Goal: Task Accomplishment & Management: Complete application form

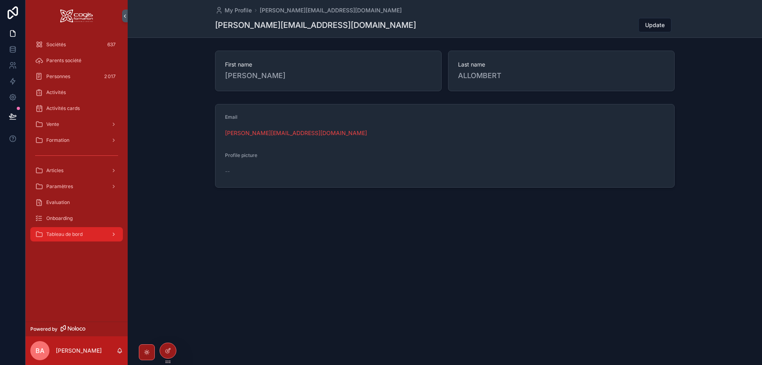
click at [83, 237] on span "Tableau de bord" at bounding box center [64, 234] width 36 height 6
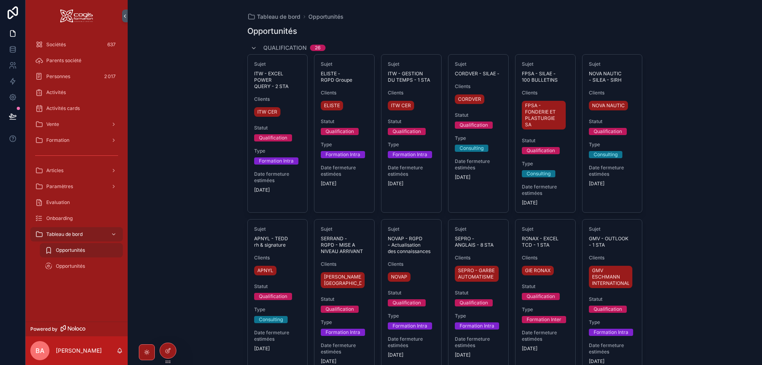
click at [75, 249] on span "Opportunités" at bounding box center [70, 250] width 29 height 6
click at [70, 263] on div "Opportunités" at bounding box center [81, 266] width 73 height 13
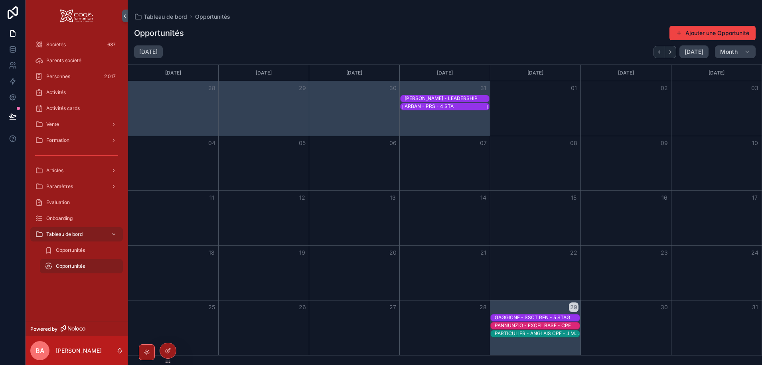
click at [419, 107] on div "ARBAN - PRS - 4 STA" at bounding box center [428, 106] width 49 height 6
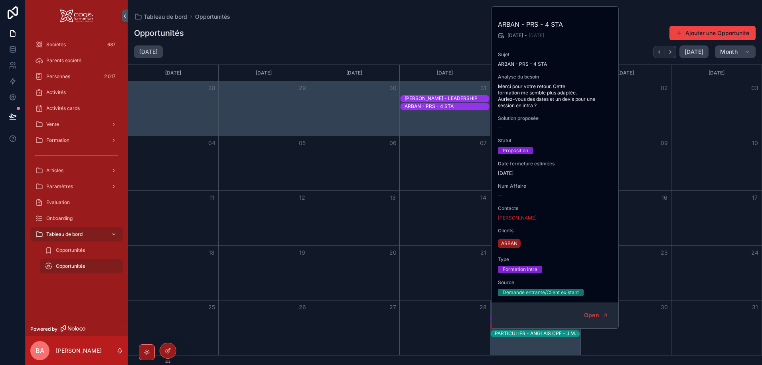
click at [424, 46] on div "[DATE] [DATE] Month" at bounding box center [445, 51] width 634 height 13
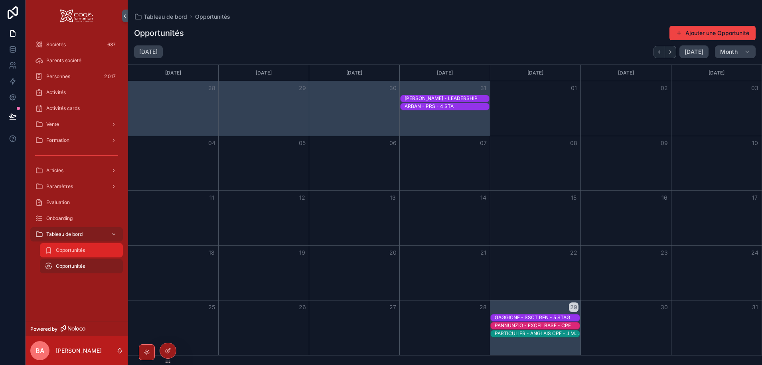
click at [69, 250] on span "Opportunités" at bounding box center [70, 250] width 29 height 6
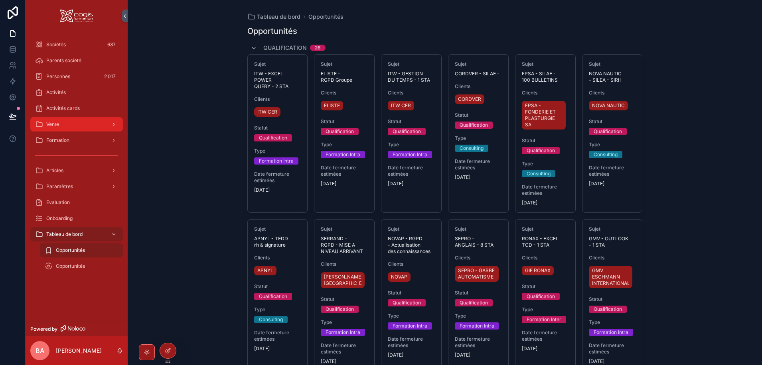
click at [61, 123] on div "Vente" at bounding box center [76, 124] width 83 height 13
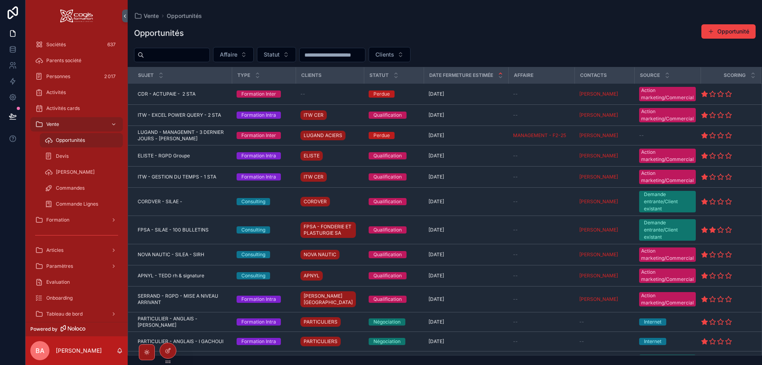
click at [165, 54] on input "scrollable content" at bounding box center [176, 54] width 65 height 11
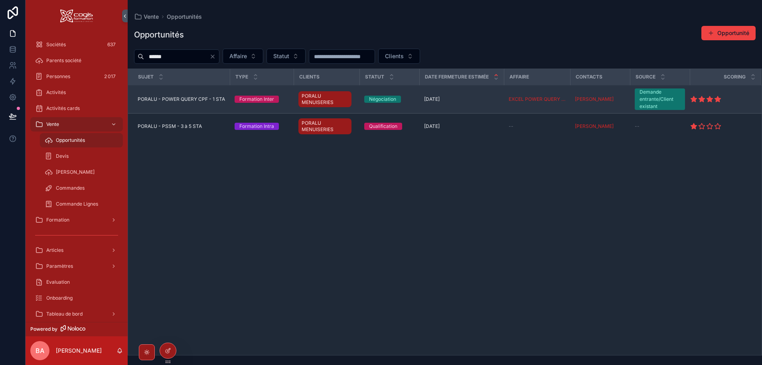
type input "******"
click at [166, 99] on span "PORALU - POWER QUERY CPF - 1 STA" at bounding box center [181, 99] width 87 height 6
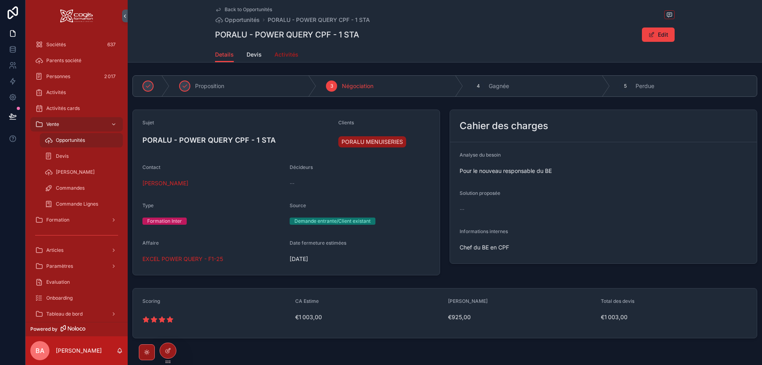
click at [278, 53] on span "Activités" at bounding box center [286, 55] width 24 height 8
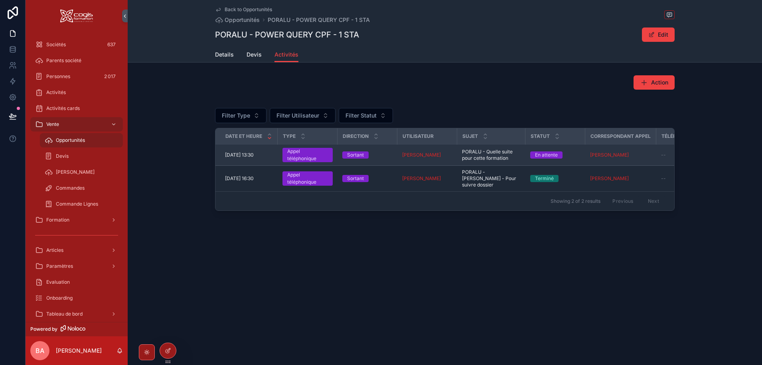
click at [254, 152] on span "[DATE] 13:30" at bounding box center [239, 155] width 29 height 6
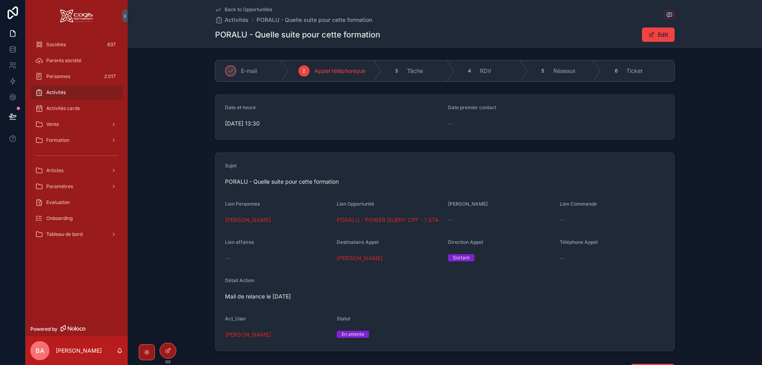
click at [55, 94] on span "Activités" at bounding box center [56, 92] width 20 height 6
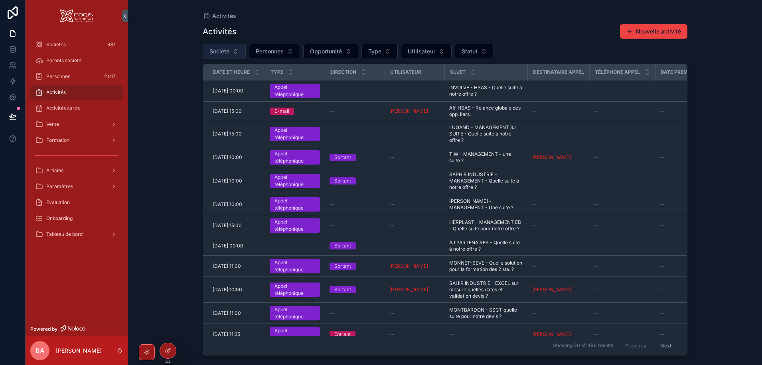
click at [223, 51] on span "Société" at bounding box center [219, 51] width 20 height 8
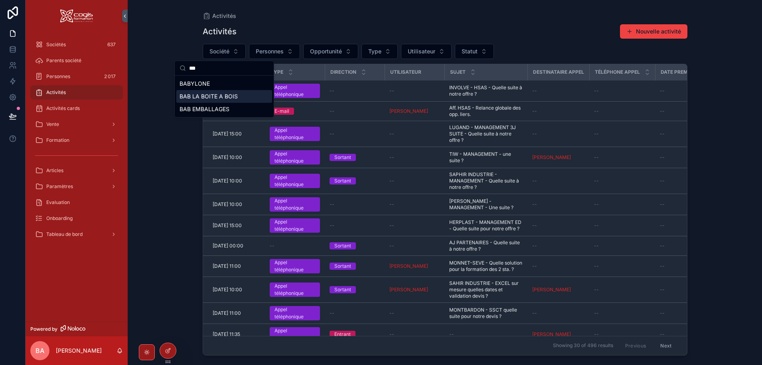
type input "***"
click at [225, 97] on span "BAB LA BOITE A BOIS" at bounding box center [208, 97] width 58 height 8
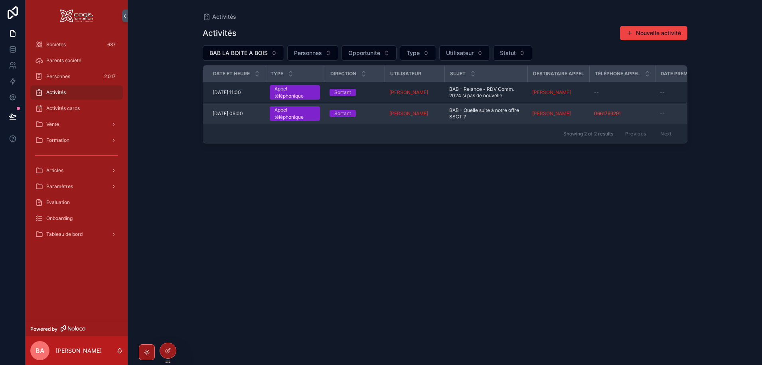
click at [235, 114] on span "[DATE] 09:00" at bounding box center [228, 113] width 30 height 6
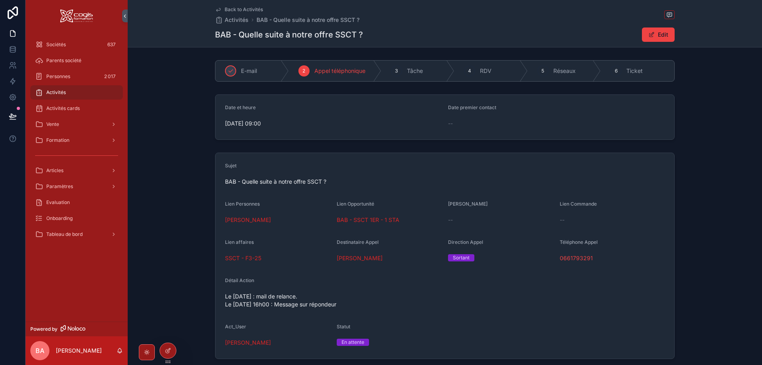
click at [233, 10] on span "Back to Activités" at bounding box center [244, 9] width 38 height 6
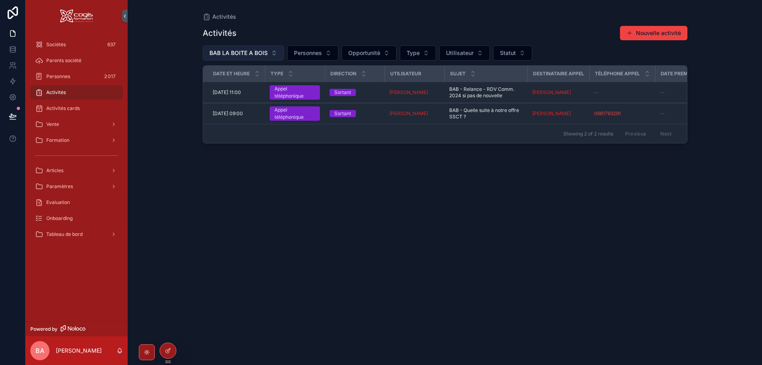
click at [255, 53] on span "BAB LA BOITE A BOIS" at bounding box center [238, 53] width 58 height 8
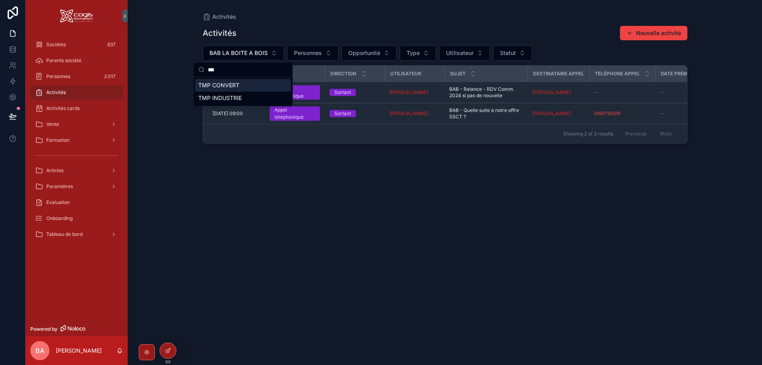
type input "***"
click at [220, 87] on span "TMP CONVERT" at bounding box center [218, 85] width 41 height 8
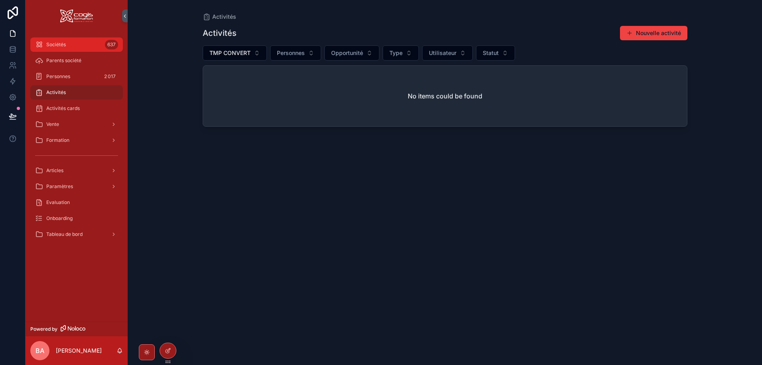
click at [51, 48] on div "Sociétés 637" at bounding box center [76, 44] width 83 height 13
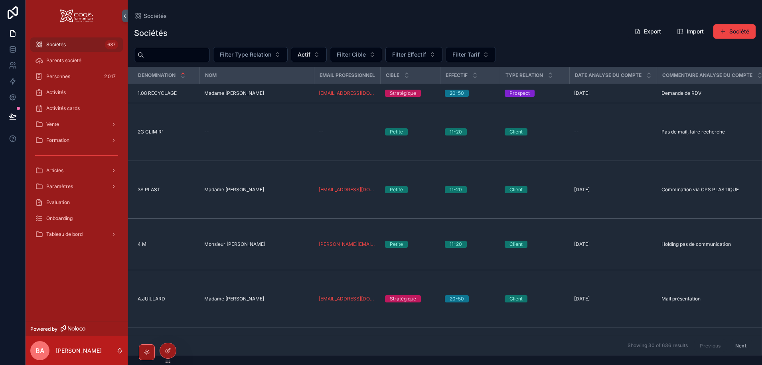
click at [182, 57] on input "scrollable content" at bounding box center [176, 54] width 65 height 11
type input "***"
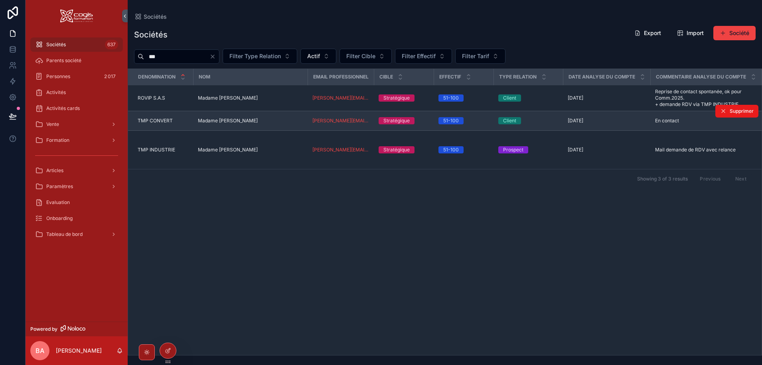
click at [155, 124] on span "TMP CONVERT" at bounding box center [155, 121] width 35 height 6
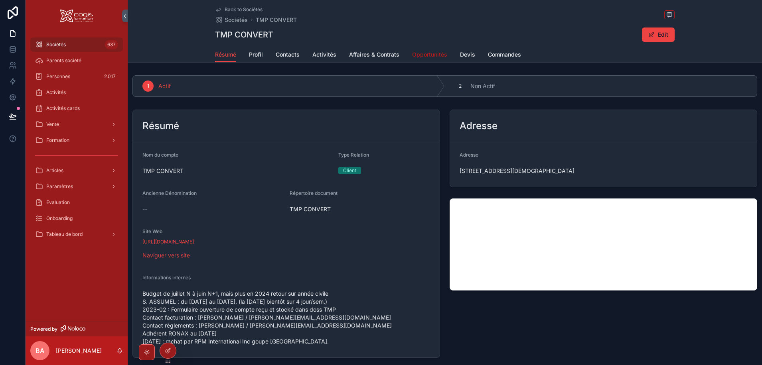
click at [424, 55] on span "Opportunités" at bounding box center [429, 55] width 35 height 8
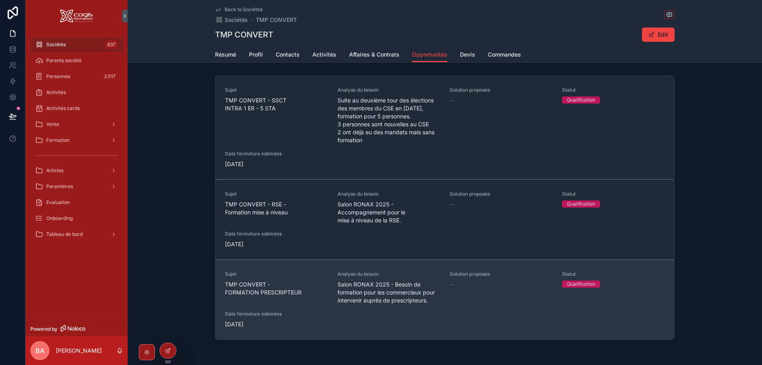
click at [316, 305] on div "Sujet TMP CONVERT - FORMATION PRESCRIPTEUR Analyse du besoin Salon RONAX 2025 -…" at bounding box center [444, 299] width 439 height 57
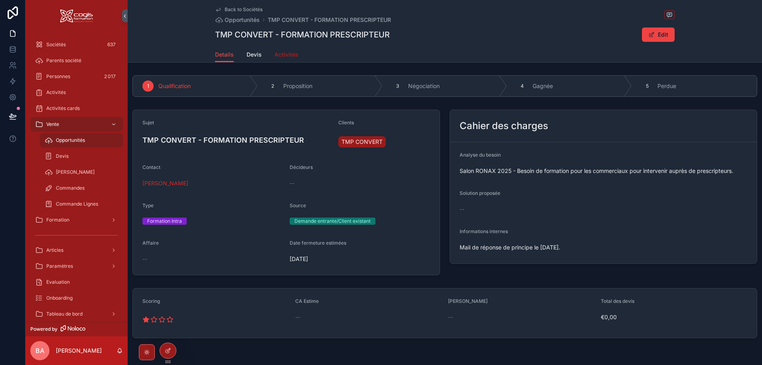
click at [281, 52] on span "Activités" at bounding box center [286, 55] width 24 height 8
click at [235, 9] on span "Back to Sociétés" at bounding box center [244, 9] width 38 height 6
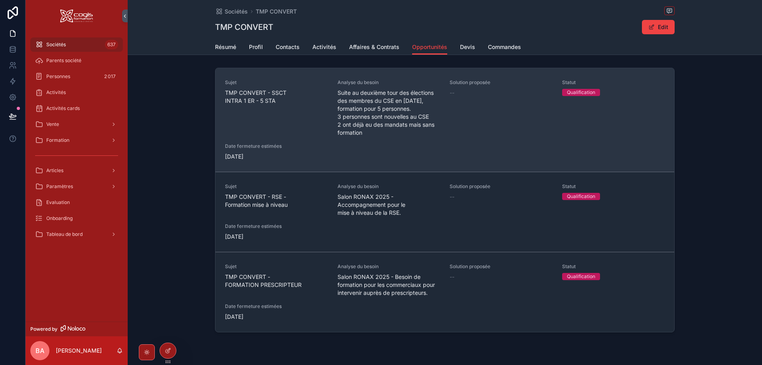
click at [322, 122] on div "Sujet TMP CONVERT - SSCT INTRA 1 ER - 5 STA" at bounding box center [276, 107] width 103 height 57
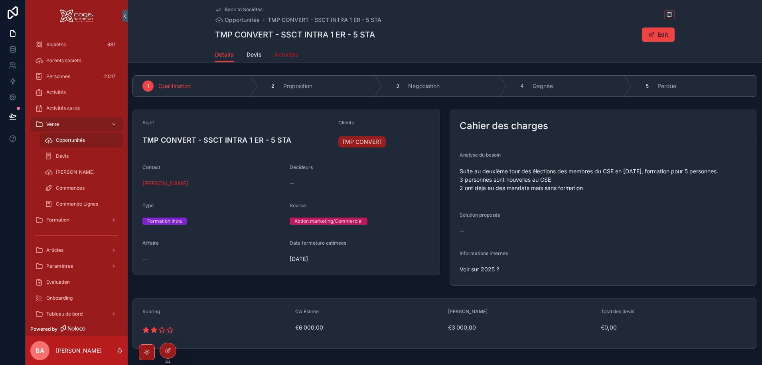
click at [281, 54] on span "Activités" at bounding box center [286, 55] width 24 height 8
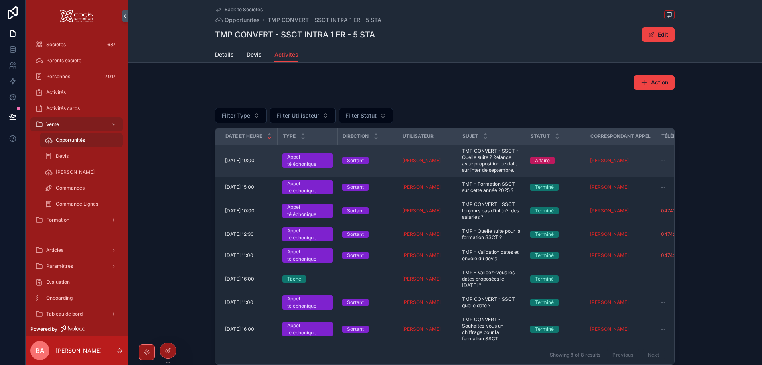
click at [251, 171] on td "[DATE] 10:00 [DATE] 10:00" at bounding box center [246, 161] width 62 height 32
click at [244, 169] on td "[DATE] 10:00 [DATE] 10:00" at bounding box center [246, 161] width 62 height 32
click at [387, 156] on td "Sortant" at bounding box center [367, 161] width 60 height 32
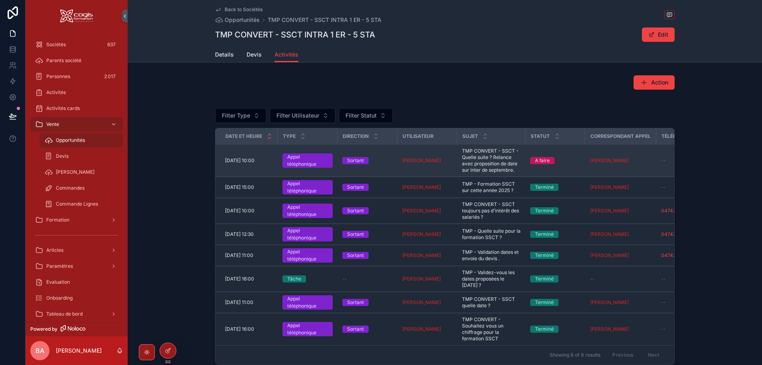
click at [244, 159] on span "[DATE] 10:00" at bounding box center [240, 161] width 30 height 6
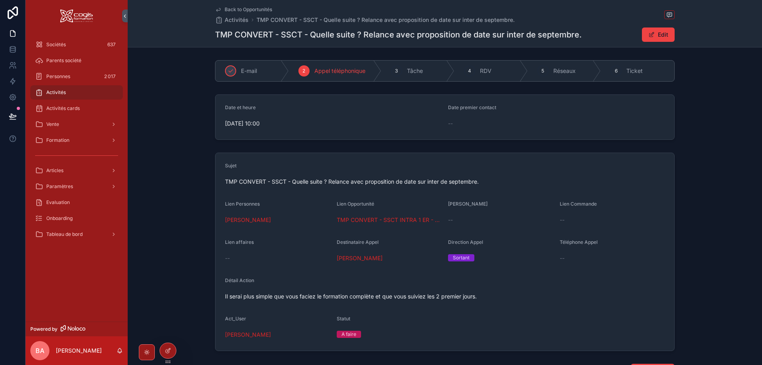
click at [240, 122] on span "[DATE] 10:00" at bounding box center [333, 124] width 217 height 8
click at [654, 29] on button "Edit" at bounding box center [658, 35] width 33 height 14
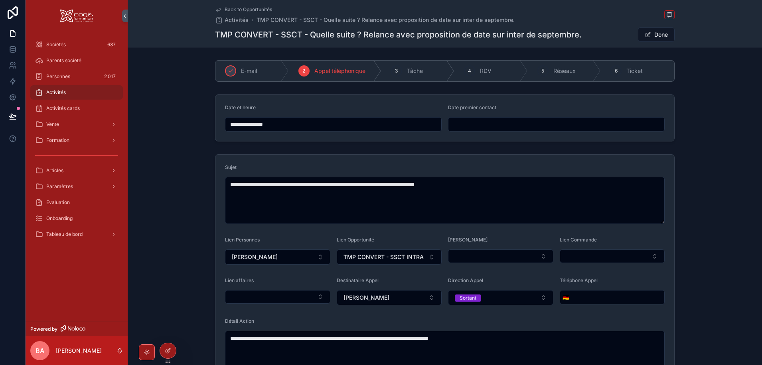
click at [239, 126] on input "**********" at bounding box center [333, 124] width 216 height 11
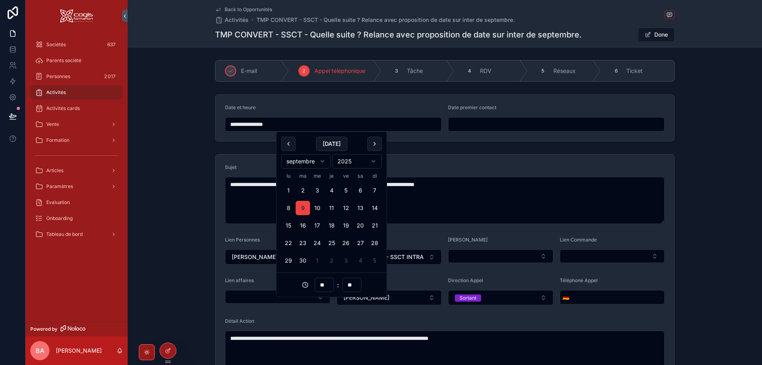
drag, startPoint x: 234, startPoint y: 123, endPoint x: 217, endPoint y: 124, distance: 17.2
click at [217, 124] on form "**********" at bounding box center [444, 118] width 459 height 46
click at [337, 143] on button "[DATE]" at bounding box center [332, 144] width 32 height 14
click at [345, 260] on button "29" at bounding box center [346, 261] width 14 height 14
type input "**********"
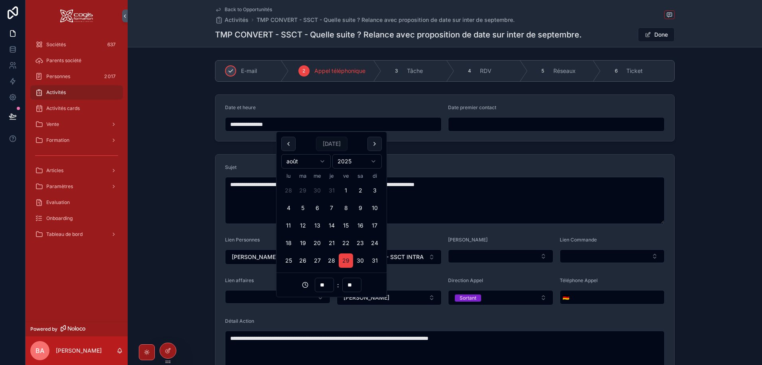
click at [229, 72] on icon "scrollable content" at bounding box center [231, 71] width 4 height 3
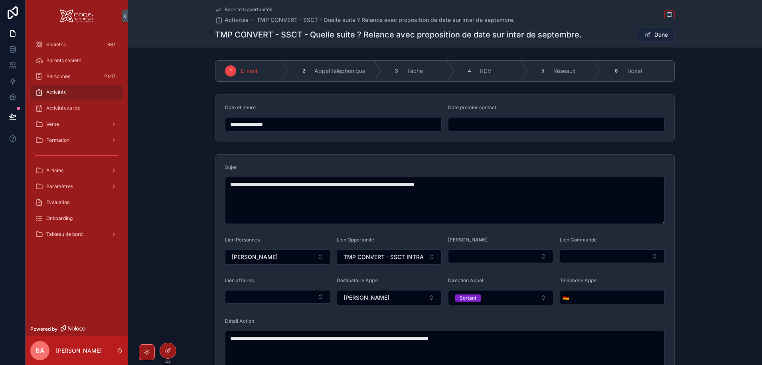
click at [653, 34] on button "Done" at bounding box center [656, 35] width 37 height 14
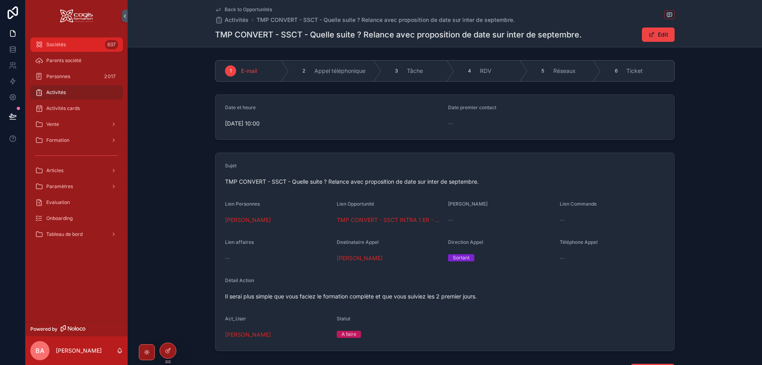
click at [66, 46] on div "Sociétés 637" at bounding box center [76, 44] width 83 height 13
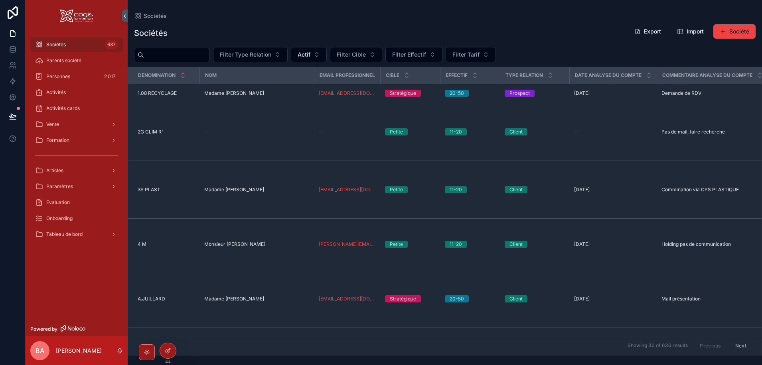
click at [61, 47] on span "Sociétés" at bounding box center [56, 44] width 20 height 6
click at [81, 125] on div "Vente" at bounding box center [76, 124] width 83 height 13
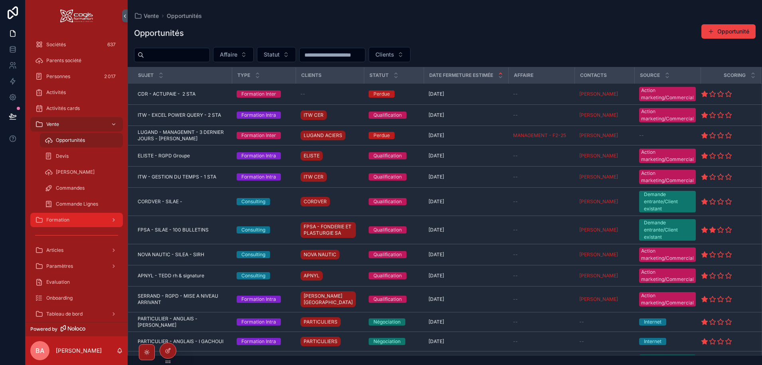
click at [71, 223] on div "Formation" at bounding box center [76, 220] width 83 height 13
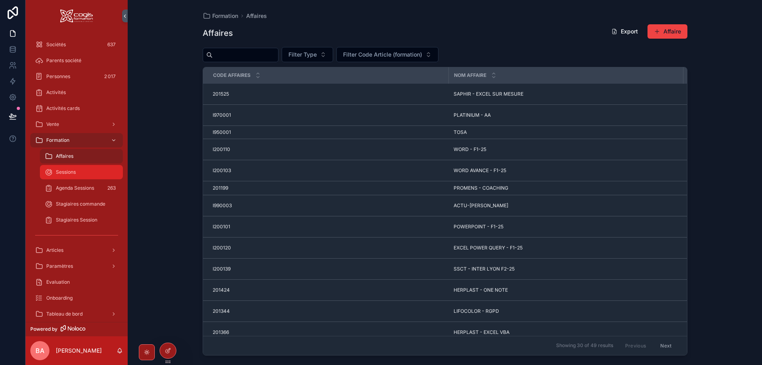
click at [61, 174] on span "Sessions" at bounding box center [66, 172] width 20 height 6
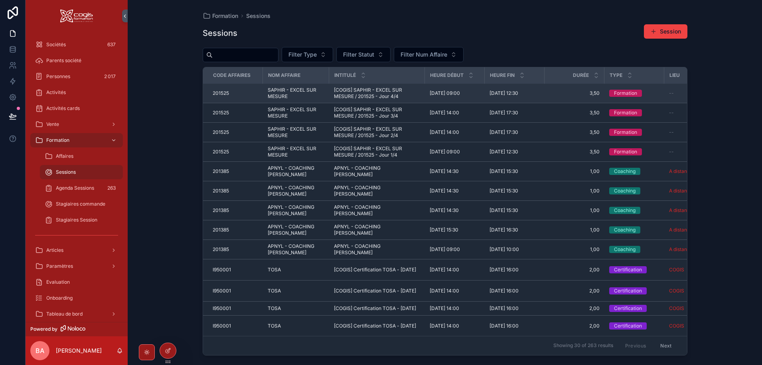
click at [283, 92] on span "SAPHIR - EXCEL SUR MESURE" at bounding box center [296, 93] width 57 height 13
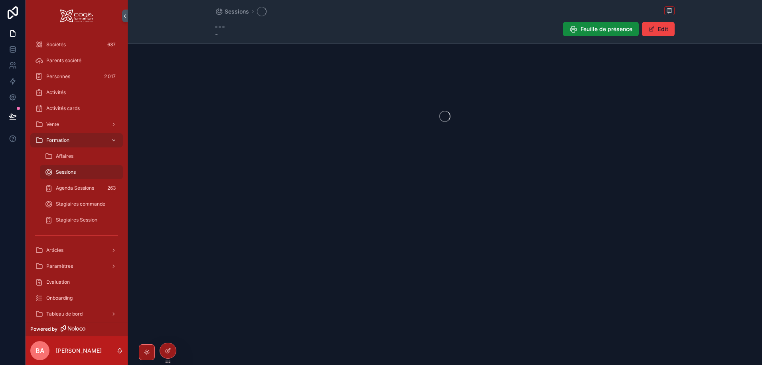
click at [283, 92] on div "scrollable content" at bounding box center [445, 116] width 634 height 126
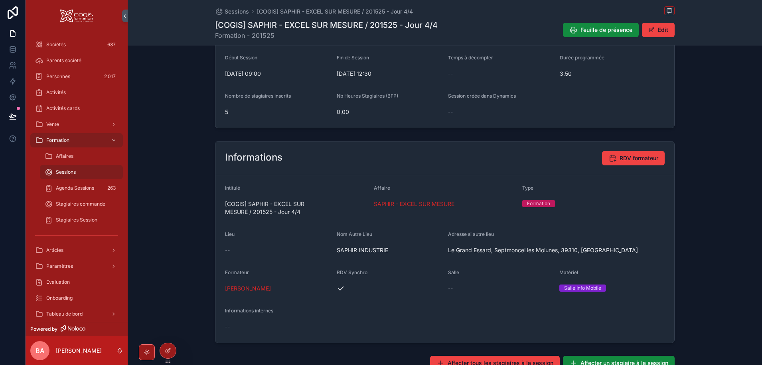
scroll to position [120, 0]
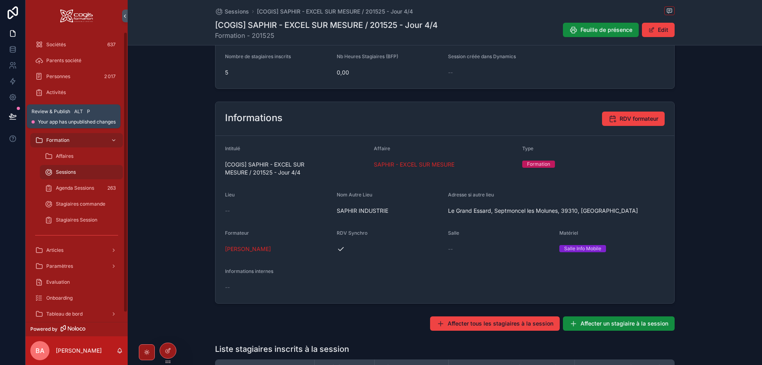
click at [16, 116] on icon at bounding box center [13, 116] width 8 height 8
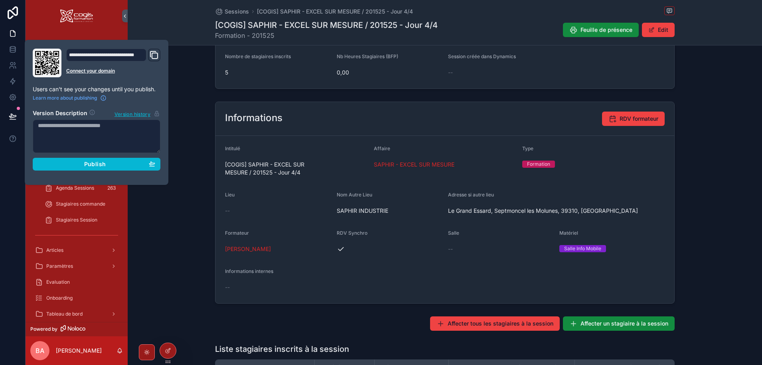
click at [193, 75] on div "Date et durées Début Session [DATE] 09:00 Fin de Session [DATE] 12:30 Temps à d…" at bounding box center [445, 31] width 634 height 122
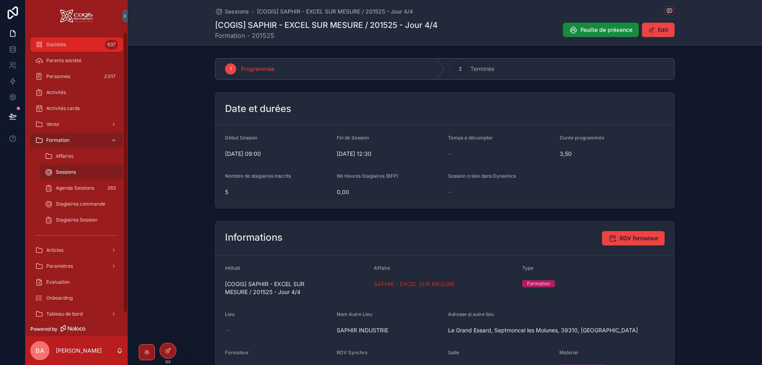
click at [75, 45] on div "Sociétés 637" at bounding box center [76, 44] width 83 height 13
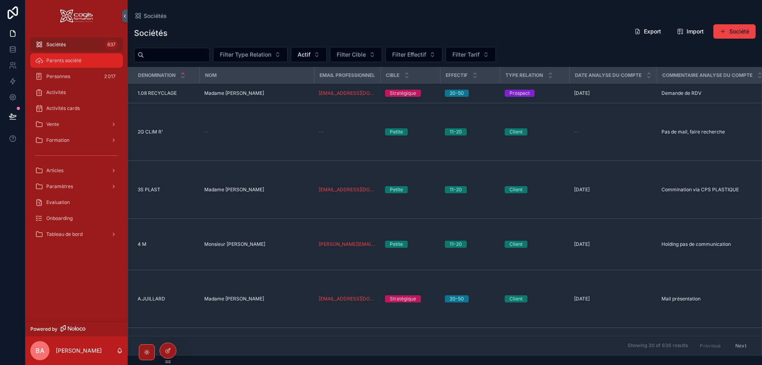
click at [69, 59] on span "Parents société" at bounding box center [63, 60] width 35 height 6
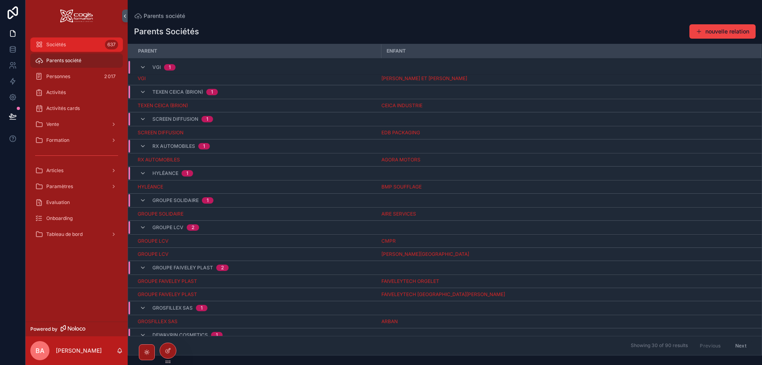
click at [67, 49] on div "Sociétés 637" at bounding box center [76, 44] width 83 height 13
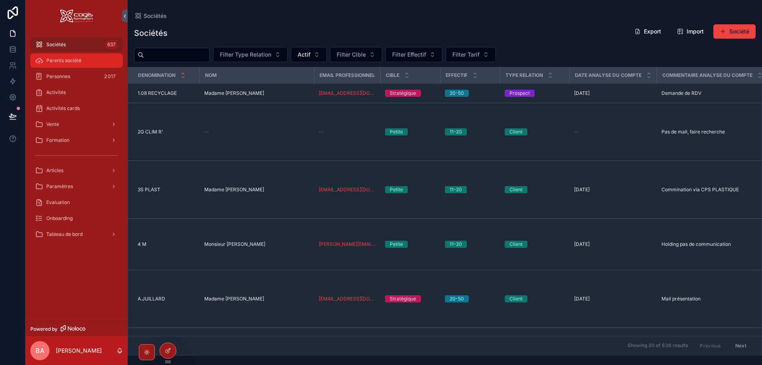
click at [85, 59] on div "Parents société" at bounding box center [76, 60] width 83 height 13
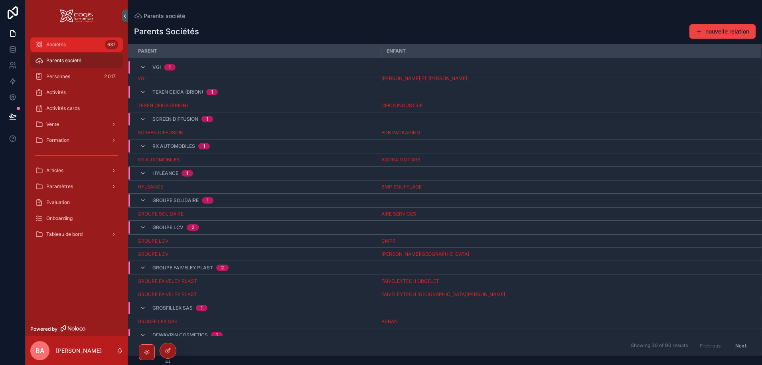
click at [66, 45] on div "Sociétés 637" at bounding box center [76, 44] width 83 height 13
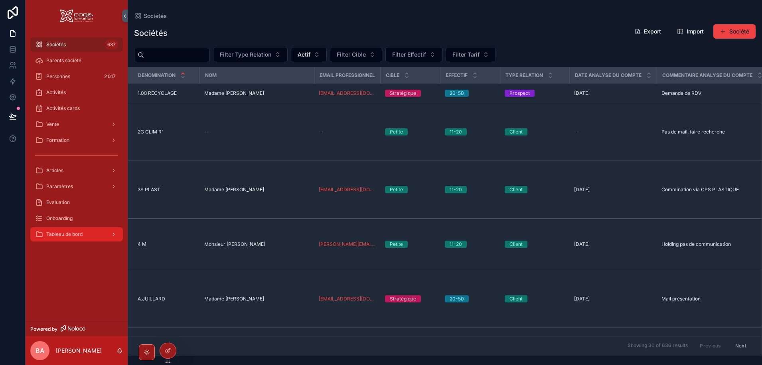
click at [103, 236] on div "Tableau de bord" at bounding box center [76, 234] width 83 height 13
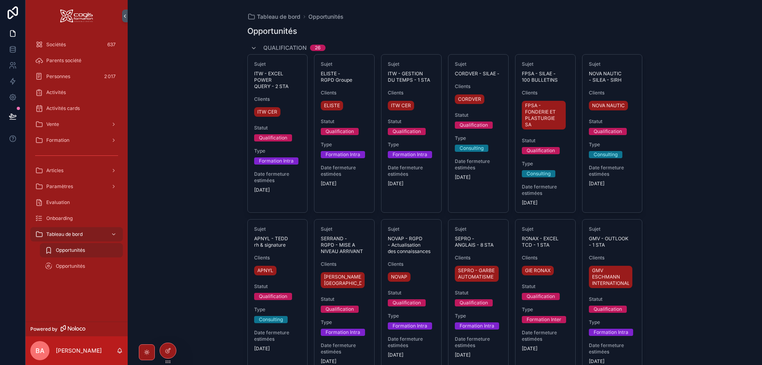
click at [63, 252] on span "Opportunités" at bounding box center [70, 250] width 29 height 6
click at [65, 263] on span "Opportunités" at bounding box center [70, 266] width 29 height 6
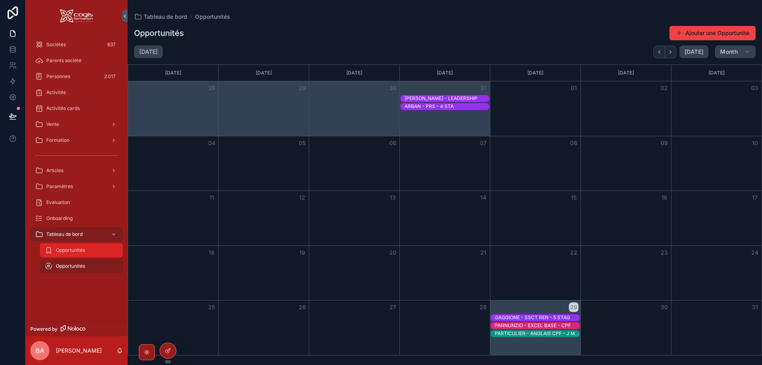
click at [56, 249] on span "Opportunités" at bounding box center [70, 250] width 29 height 6
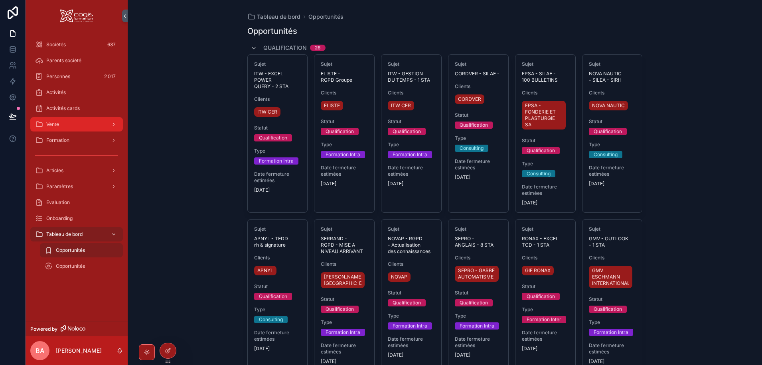
click at [64, 124] on div "Vente" at bounding box center [76, 124] width 83 height 13
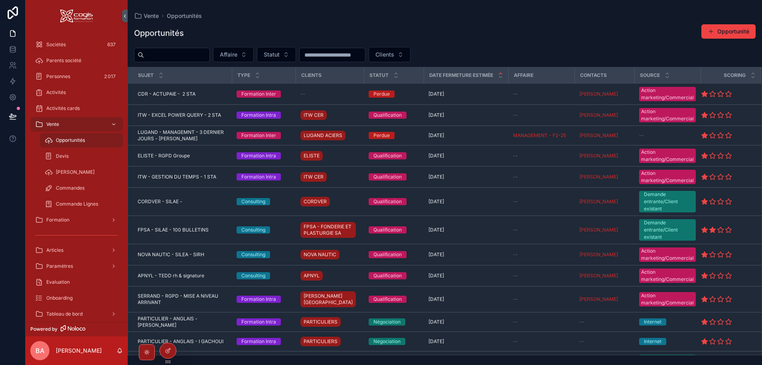
click at [165, 55] on input "scrollable content" at bounding box center [176, 54] width 65 height 11
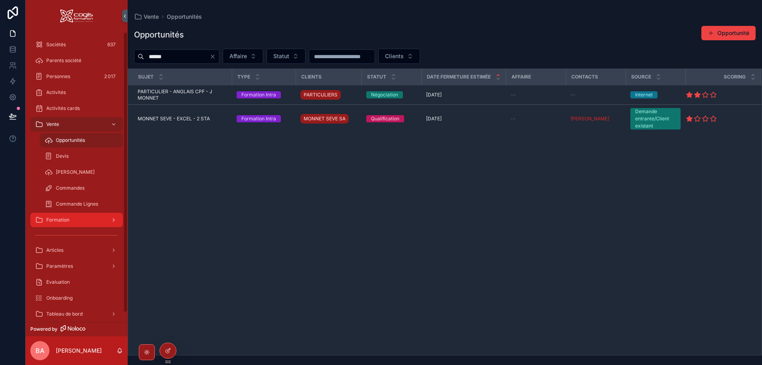
type input "******"
click at [73, 222] on div "Formation" at bounding box center [76, 220] width 83 height 13
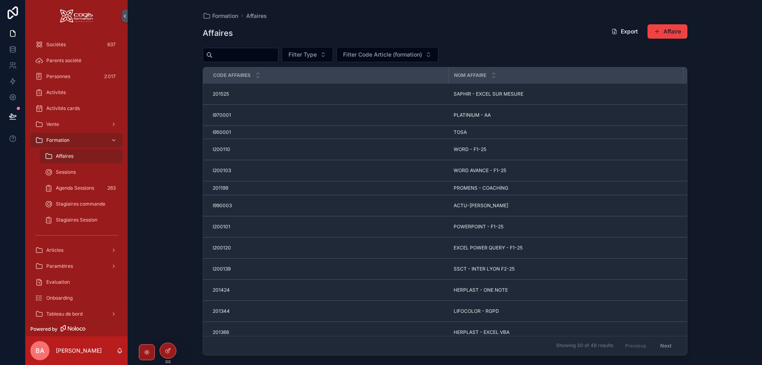
click at [244, 49] on div "scrollable content" at bounding box center [241, 55] width 76 height 14
click at [247, 59] on input "scrollable content" at bounding box center [245, 54] width 65 height 11
type input "****"
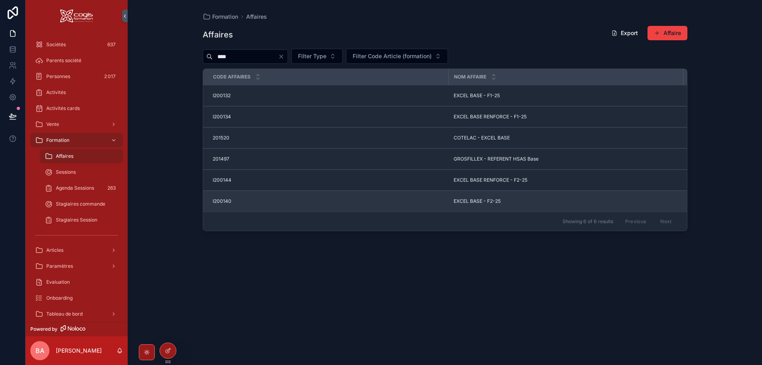
click at [475, 202] on span "EXCEL BASE - F2-25" at bounding box center [476, 201] width 47 height 6
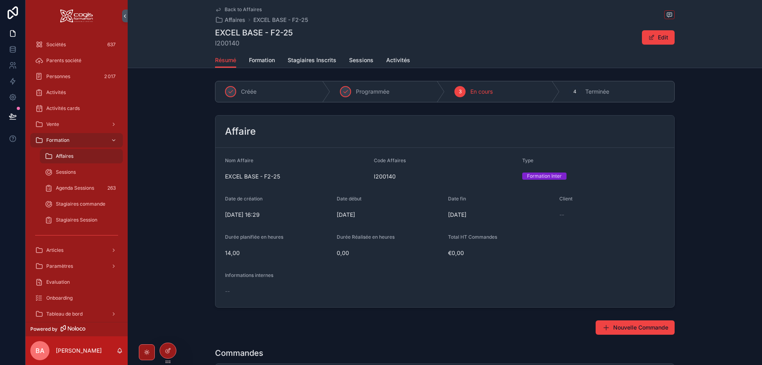
click at [279, 295] on div "--" at bounding box center [444, 292] width 439 height 8
click at [265, 58] on span "Formation" at bounding box center [262, 60] width 26 height 8
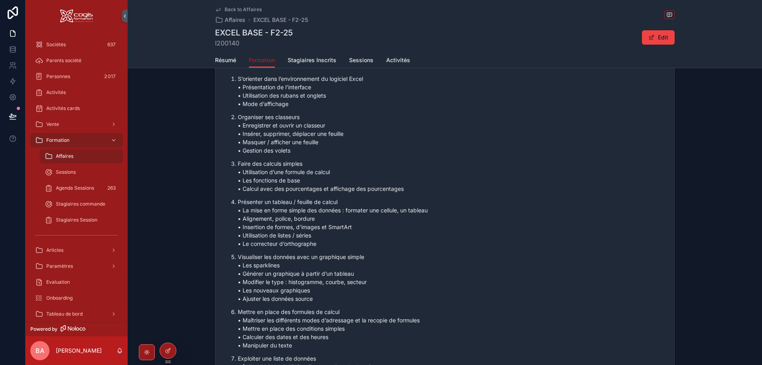
scroll to position [439, 0]
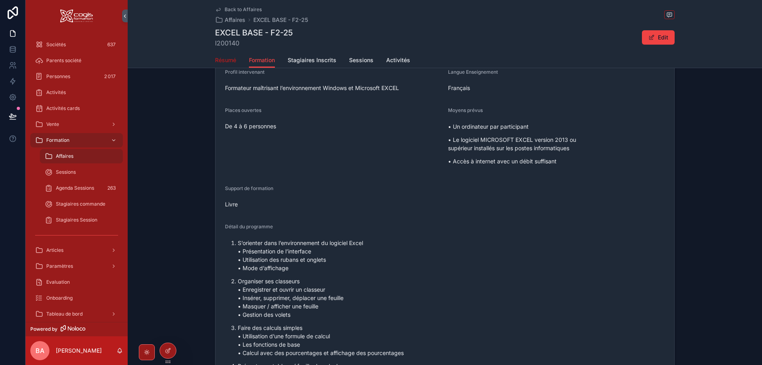
click at [227, 57] on span "Résumé" at bounding box center [225, 60] width 21 height 8
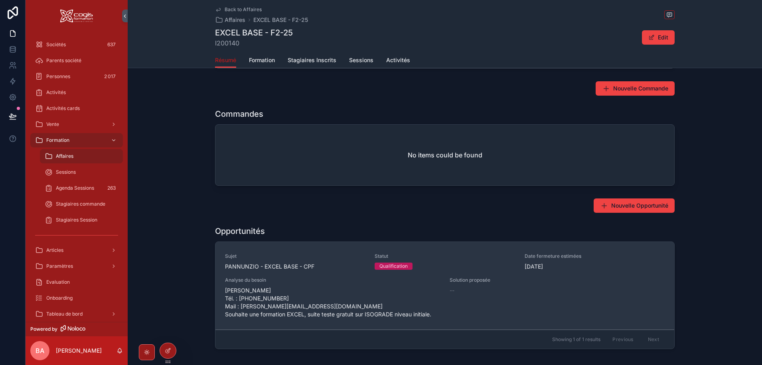
scroll to position [278, 0]
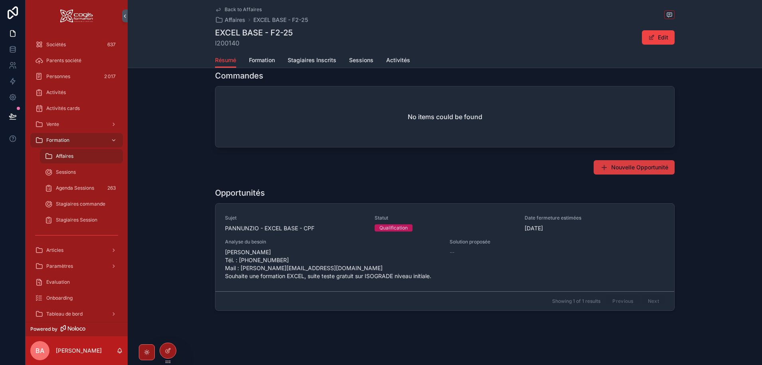
click at [634, 166] on span "Nouvelle Opportunité" at bounding box center [639, 168] width 57 height 8
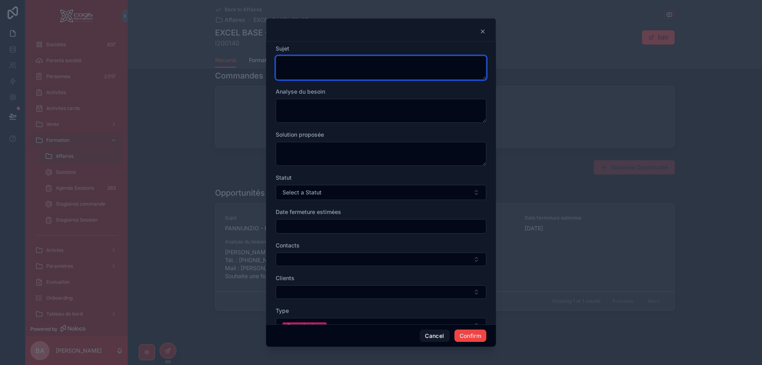
drag, startPoint x: 305, startPoint y: 58, endPoint x: 313, endPoint y: 57, distance: 8.1
click at [305, 57] on textarea at bounding box center [381, 68] width 211 height 24
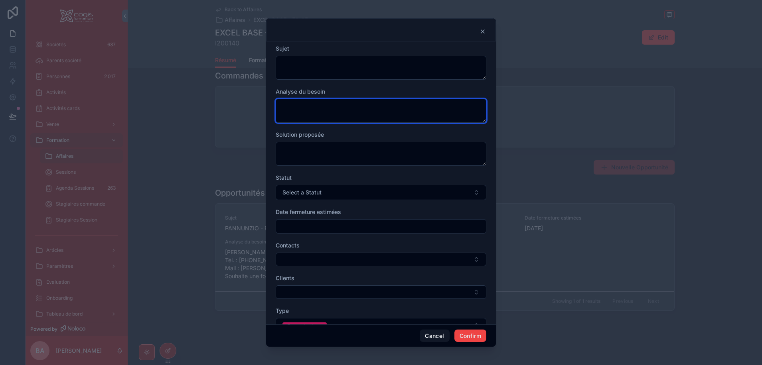
click at [317, 112] on textarea at bounding box center [381, 111] width 211 height 24
paste textarea "**********"
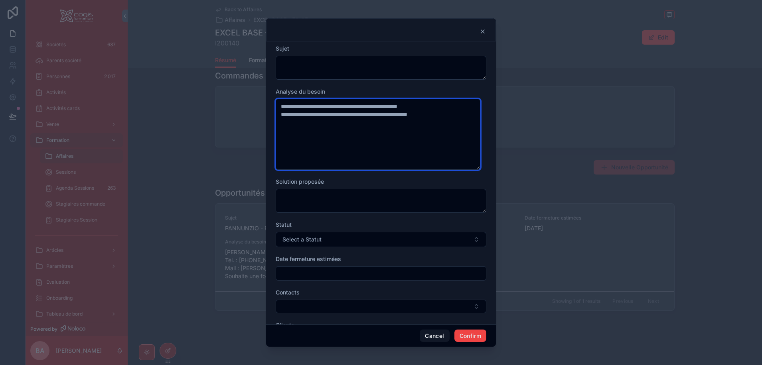
click at [448, 115] on textarea "**********" at bounding box center [378, 134] width 205 height 71
paste textarea "**********"
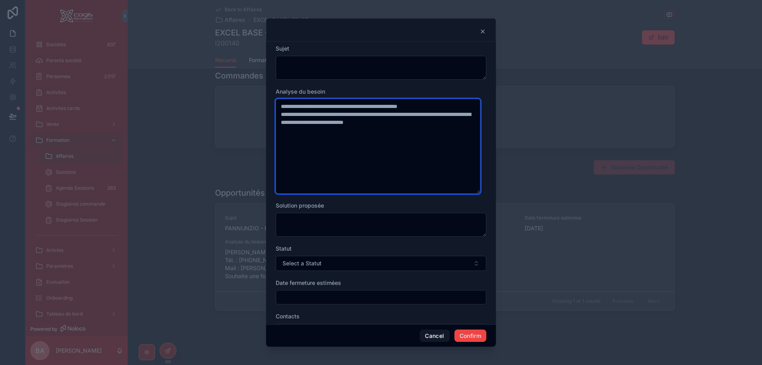
click at [436, 114] on textarea "**********" at bounding box center [378, 146] width 205 height 95
click at [429, 102] on textarea "**********" at bounding box center [378, 146] width 205 height 95
click at [408, 126] on textarea "**********" at bounding box center [378, 146] width 205 height 95
type textarea "**********"
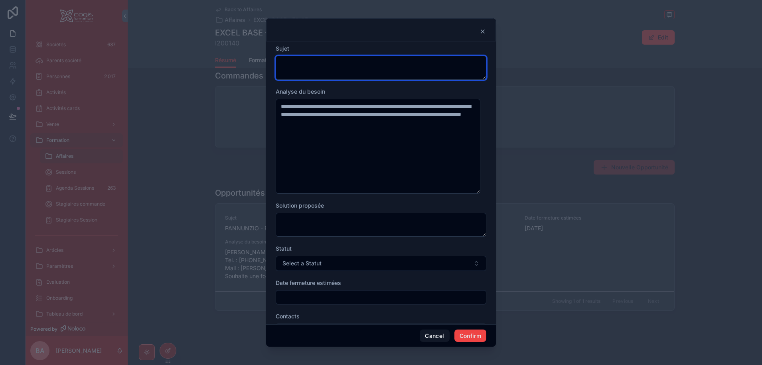
click at [283, 63] on textarea at bounding box center [381, 68] width 211 height 24
type textarea "**********"
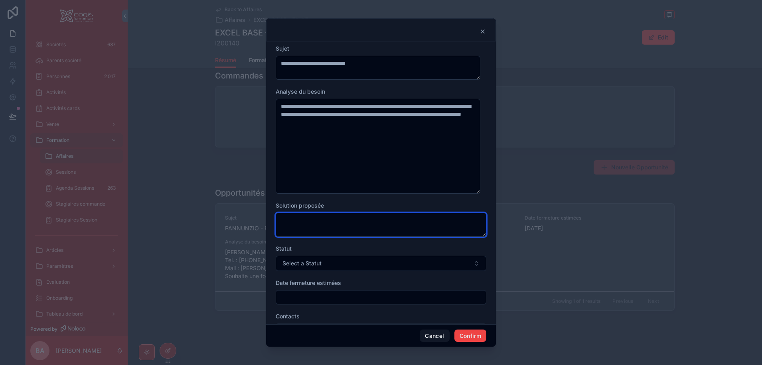
click at [341, 224] on textarea at bounding box center [381, 225] width 211 height 24
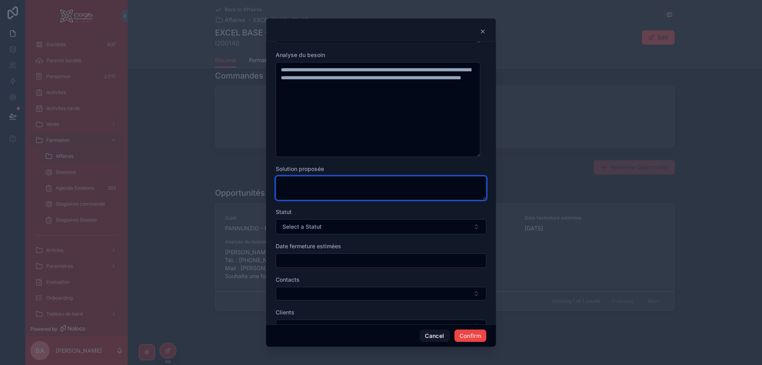
scroll to position [80, 0]
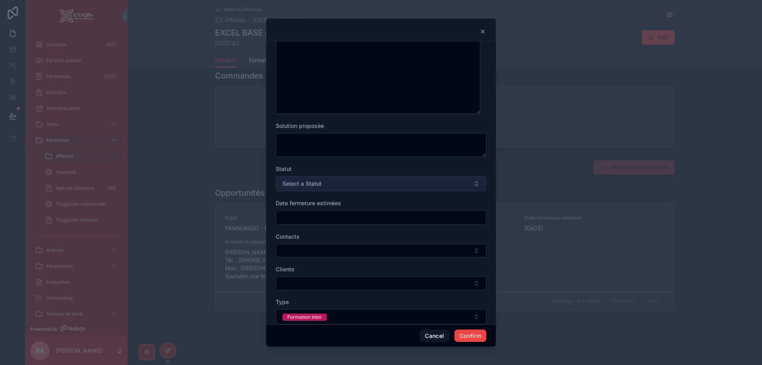
click at [308, 186] on span "Select a Statut" at bounding box center [301, 184] width 39 height 8
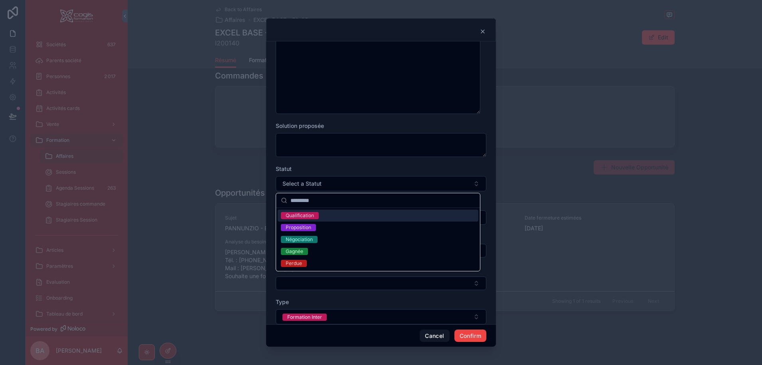
click at [302, 216] on div "Qualification" at bounding box center [300, 215] width 28 height 7
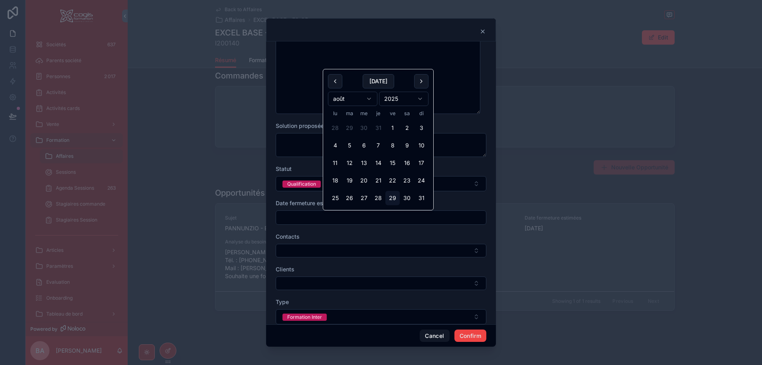
click at [404, 220] on input "text" at bounding box center [381, 217] width 210 height 11
click at [422, 78] on button at bounding box center [421, 81] width 14 height 14
click at [394, 143] on button "12" at bounding box center [392, 145] width 14 height 14
type input "**********"
click at [335, 238] on div "Contacts" at bounding box center [381, 237] width 211 height 8
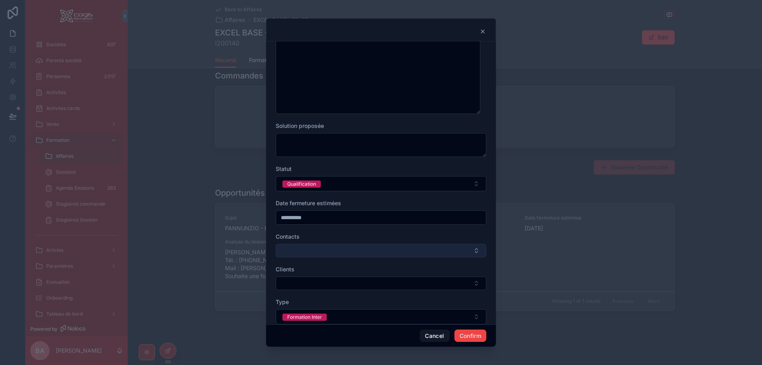
click at [329, 254] on button "Select Button" at bounding box center [381, 251] width 211 height 14
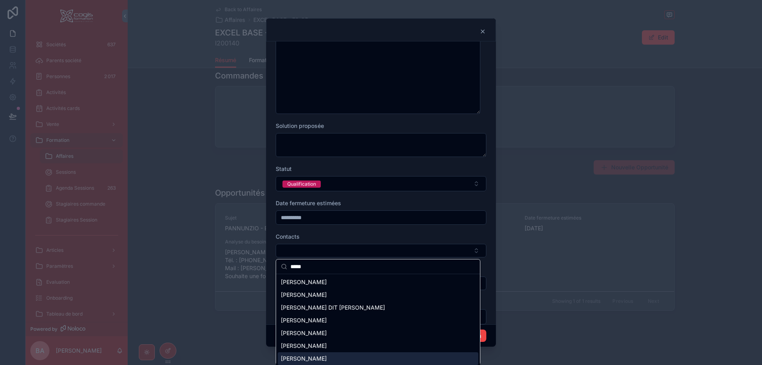
type input "*****"
click at [303, 359] on span "[PERSON_NAME]" at bounding box center [304, 359] width 46 height 8
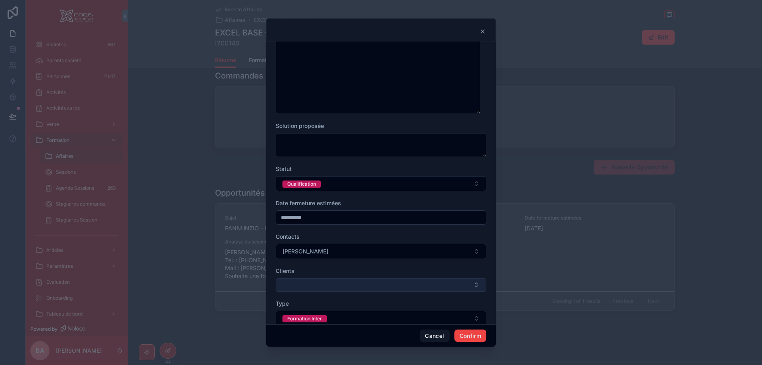
click at [308, 281] on button "Select Button" at bounding box center [381, 285] width 211 height 14
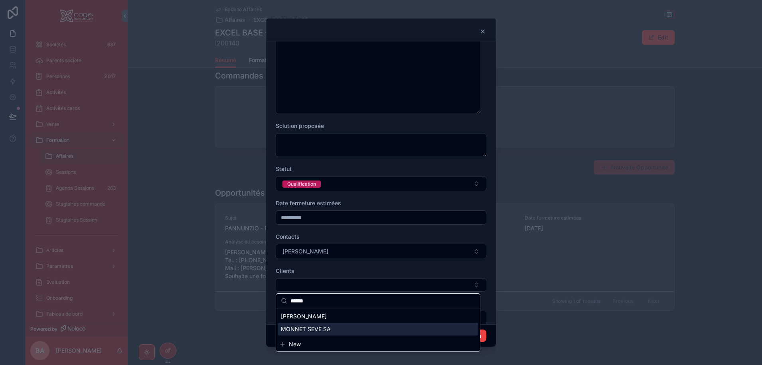
type input "******"
click at [323, 327] on span "MONNET SEVE SA" at bounding box center [306, 329] width 50 height 8
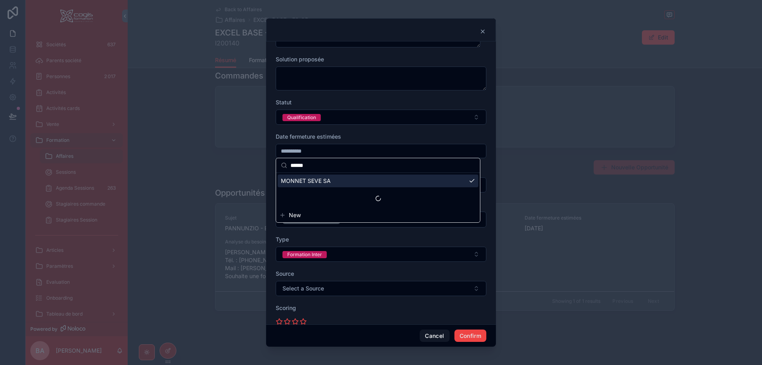
scroll to position [239, 0]
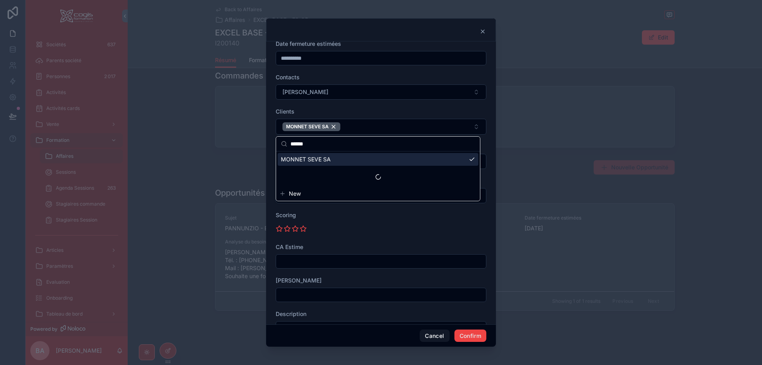
click at [474, 228] on div at bounding box center [381, 229] width 211 height 13
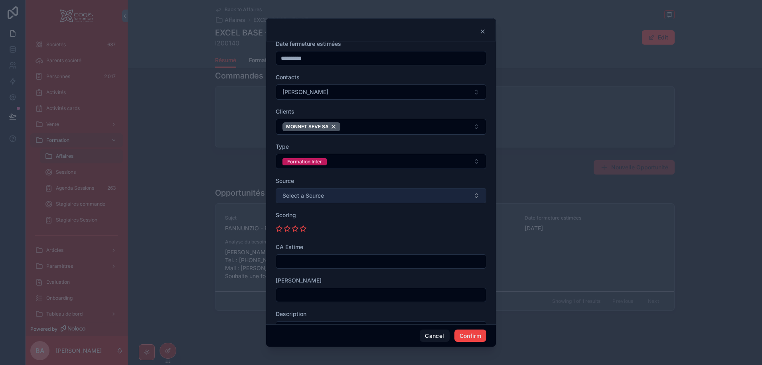
click at [319, 195] on span "Select a Source" at bounding box center [302, 196] width 41 height 8
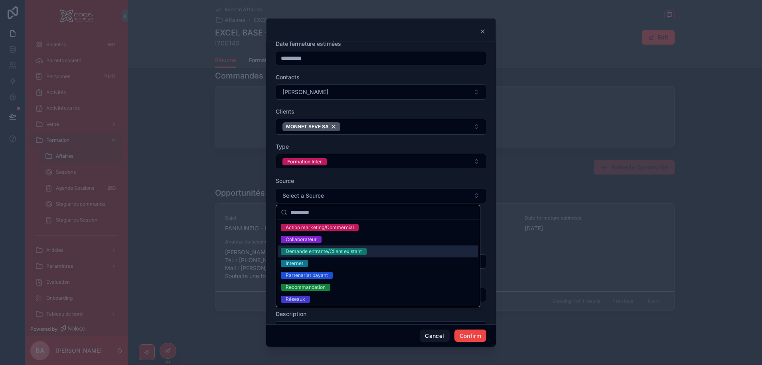
click at [356, 252] on div "Demande entrante/Client existant" at bounding box center [324, 251] width 76 height 7
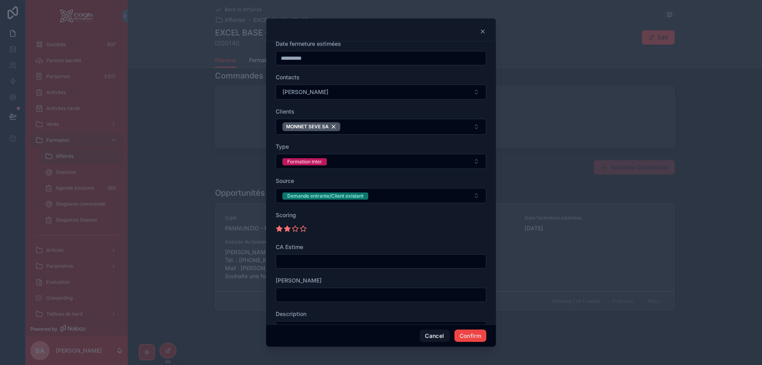
click at [286, 229] on icon at bounding box center [287, 229] width 6 height 6
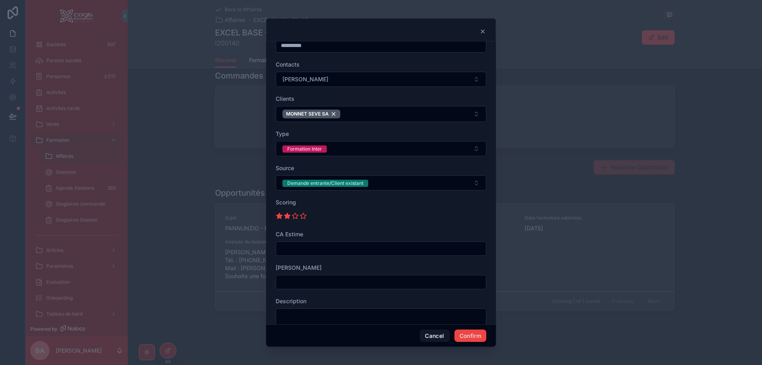
scroll to position [274, 0]
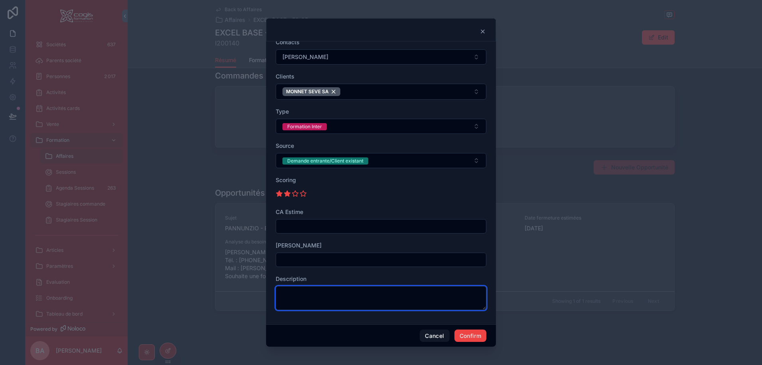
click at [363, 288] on textarea at bounding box center [381, 298] width 211 height 24
type textarea "**********"
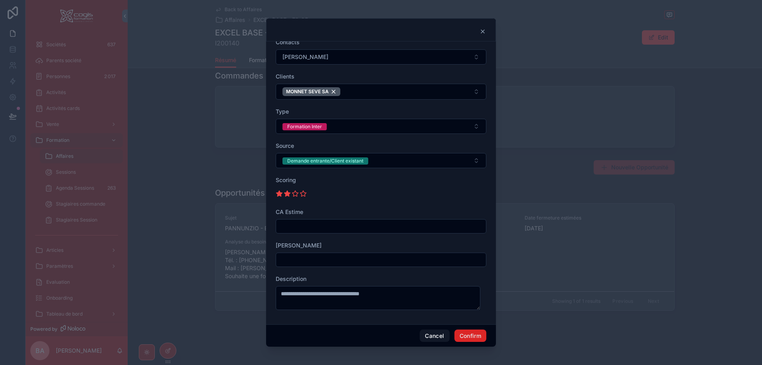
click at [466, 335] on button "Confirm" at bounding box center [470, 336] width 32 height 13
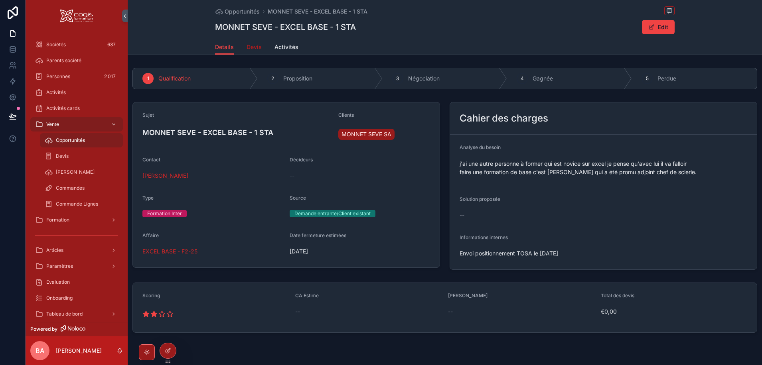
click at [252, 45] on span "Devis" at bounding box center [253, 47] width 15 height 8
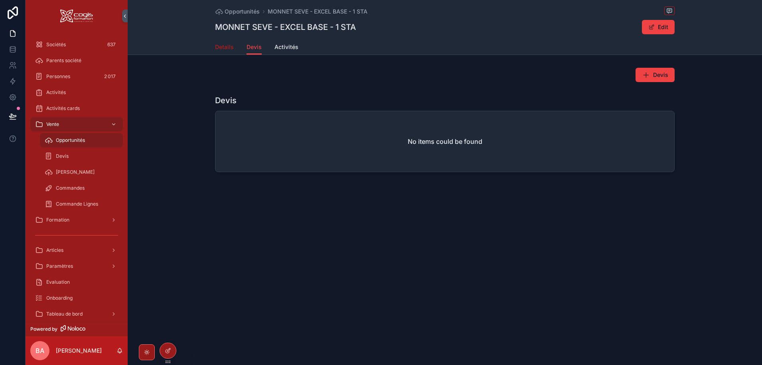
drag, startPoint x: 223, startPoint y: 47, endPoint x: 226, endPoint y: 63, distance: 15.7
click at [223, 48] on span "Details" at bounding box center [224, 47] width 19 height 8
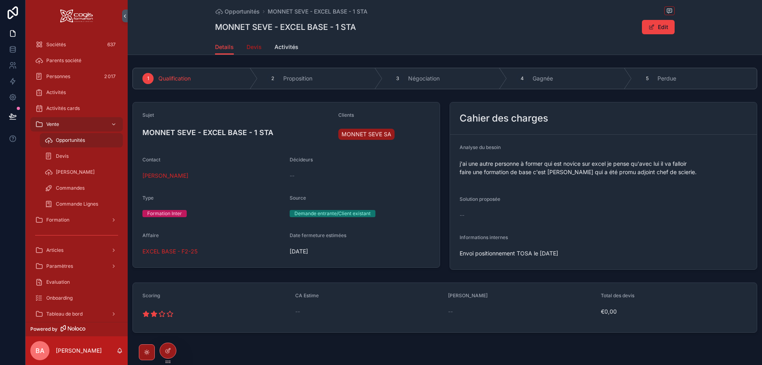
click at [252, 48] on span "Devis" at bounding box center [253, 47] width 15 height 8
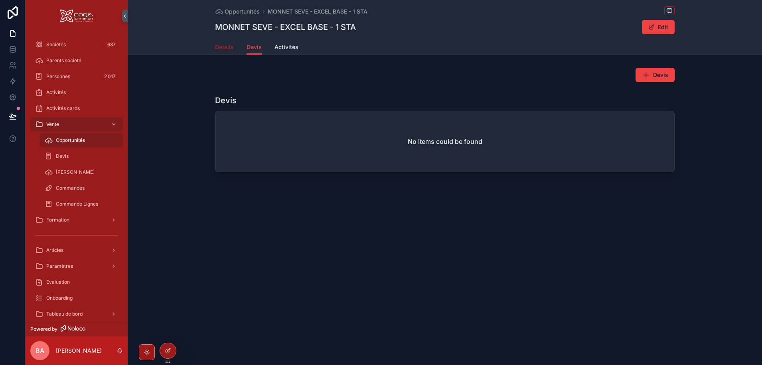
click at [221, 48] on span "Details" at bounding box center [224, 47] width 19 height 8
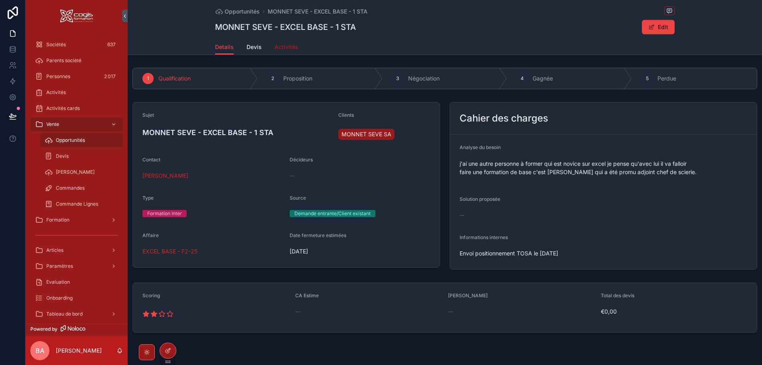
click at [284, 49] on span "Activités" at bounding box center [286, 47] width 24 height 8
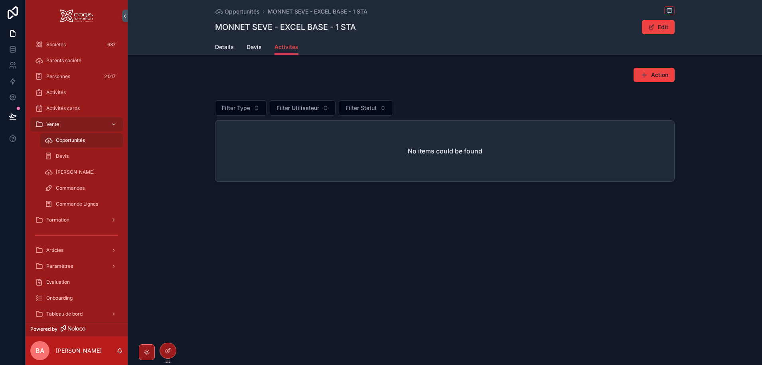
click at [652, 99] on div "Filter Type Filter Utilisateur Filter Statut No items could be found" at bounding box center [444, 138] width 459 height 87
click at [223, 46] on span "Details" at bounding box center [224, 47] width 19 height 8
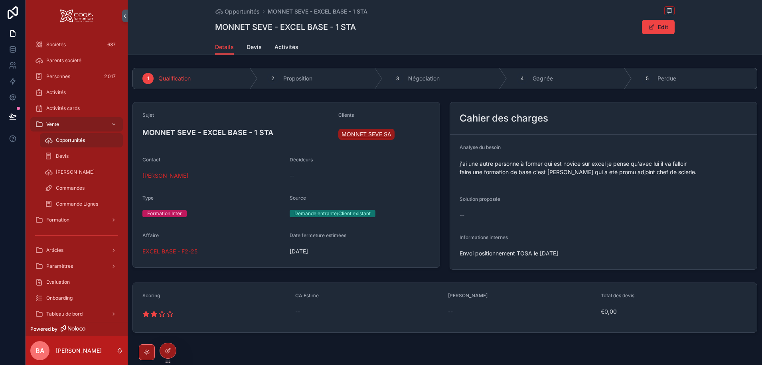
click at [367, 131] on span "MONNET SEVE SA" at bounding box center [366, 134] width 50 height 8
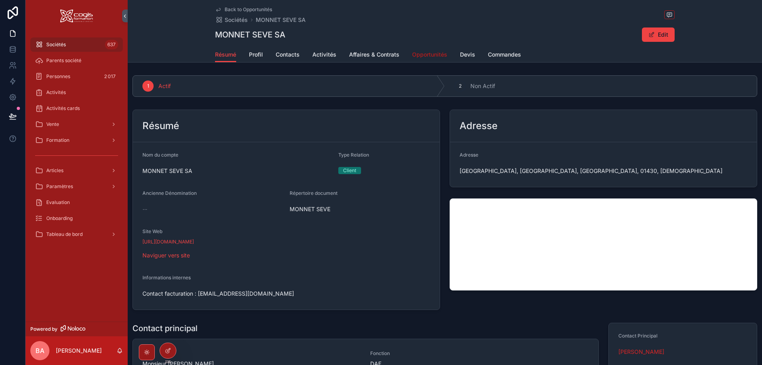
click at [426, 52] on span "Opportunités" at bounding box center [429, 55] width 35 height 8
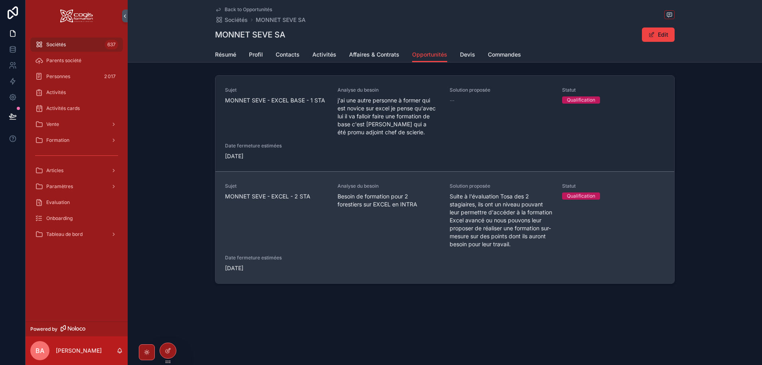
click at [272, 197] on span "MONNET SEVE - EXCEL - 2 STA" at bounding box center [276, 197] width 103 height 8
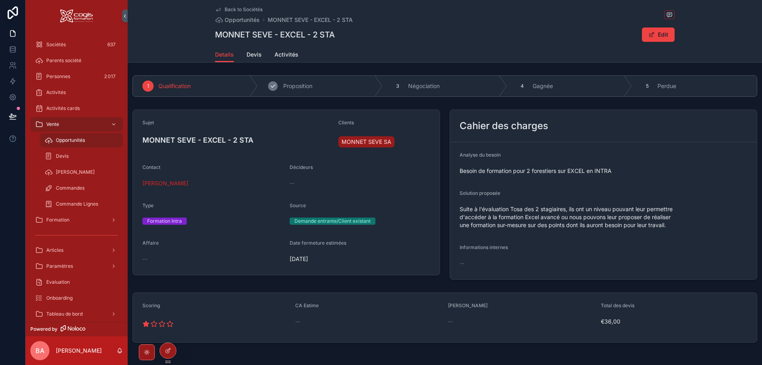
click at [270, 85] on icon "scrollable content" at bounding box center [273, 86] width 6 height 6
click at [248, 55] on span "Devis" at bounding box center [253, 55] width 15 height 8
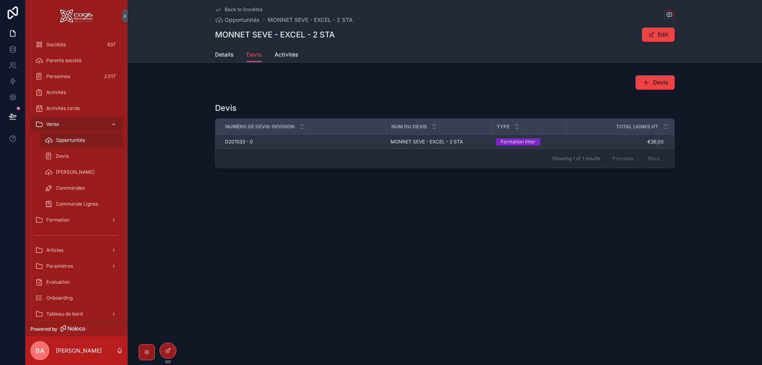
click at [239, 141] on span "D201533 - 0" at bounding box center [239, 142] width 28 height 6
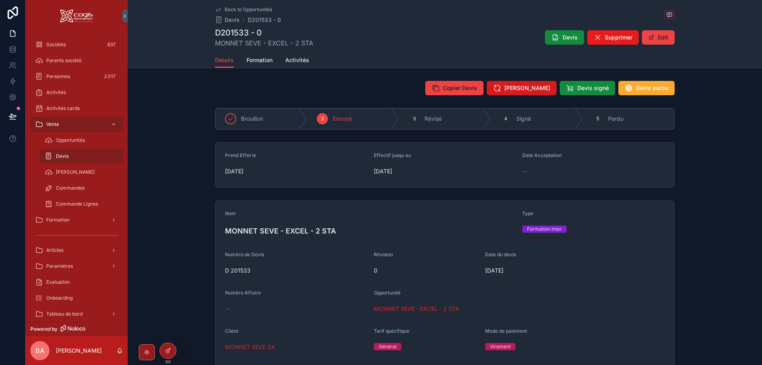
click at [523, 88] on span "[PERSON_NAME]" at bounding box center [527, 88] width 46 height 8
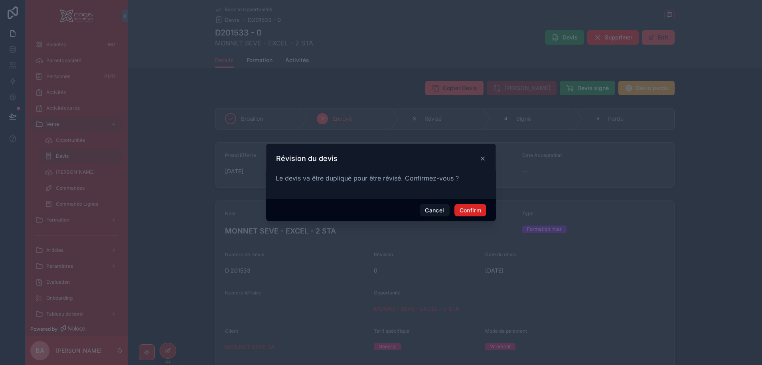
click at [473, 210] on button "Confirm" at bounding box center [470, 210] width 32 height 13
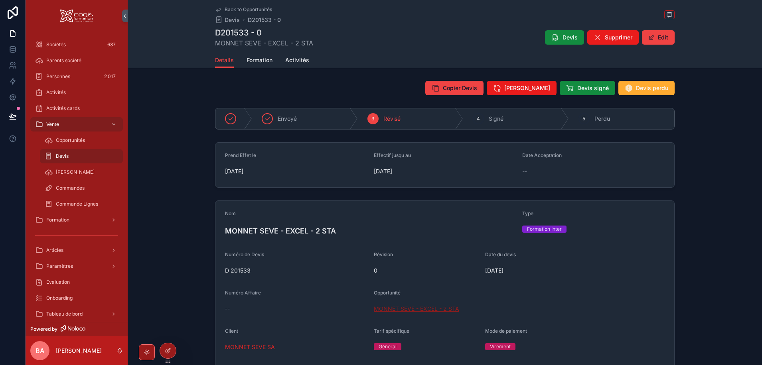
click at [392, 308] on span "MONNET SEVE - EXCEL - 2 STA" at bounding box center [416, 309] width 85 height 8
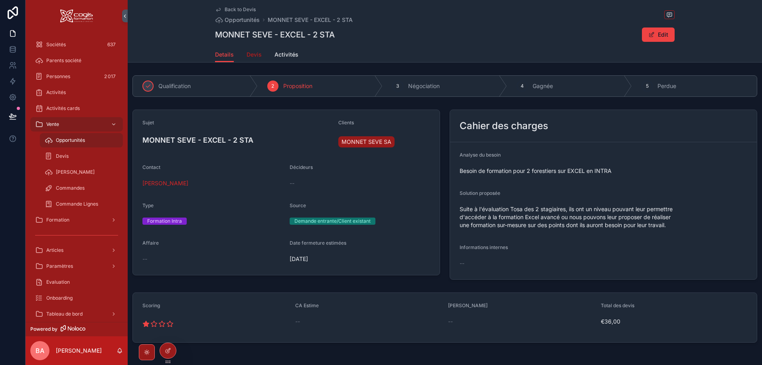
click at [252, 53] on span "Devis" at bounding box center [253, 55] width 15 height 8
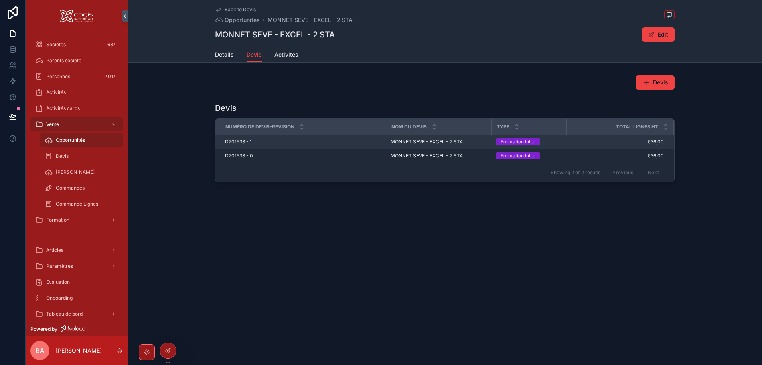
click at [240, 139] on span "D201533 - 1" at bounding box center [238, 142] width 27 height 6
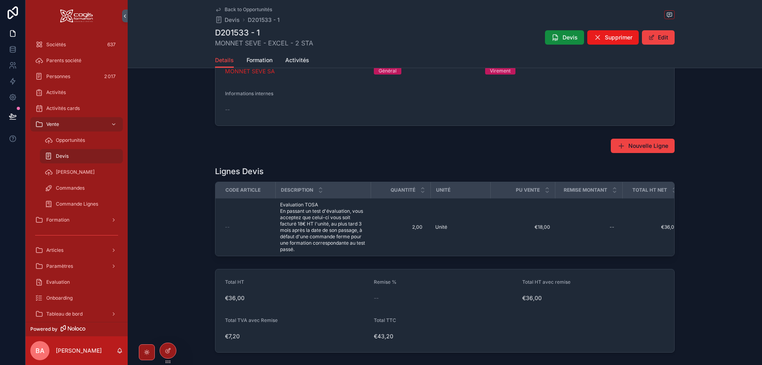
scroll to position [279, 0]
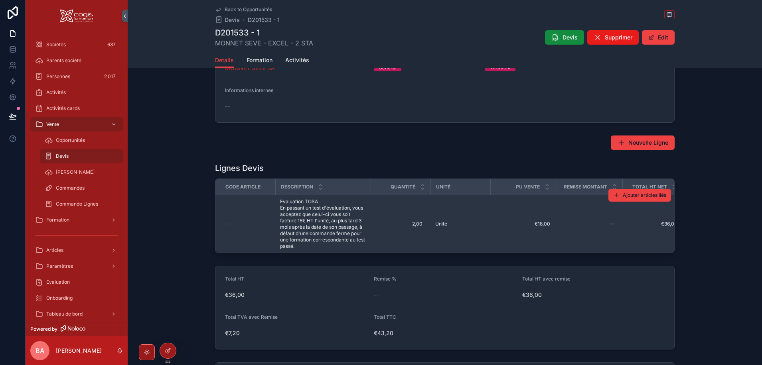
click at [313, 224] on span "Evaluation TOSA En passant un test d'évaluation, vous acceptez que celui-ci vou…" at bounding box center [323, 224] width 86 height 51
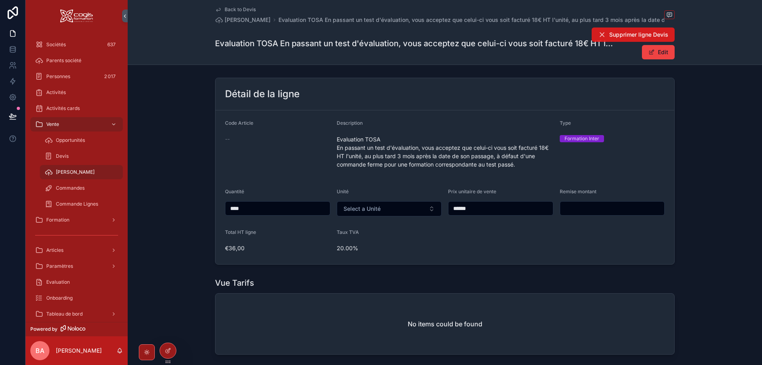
click at [623, 39] on span "Supprimer ligne Devis" at bounding box center [638, 35] width 59 height 8
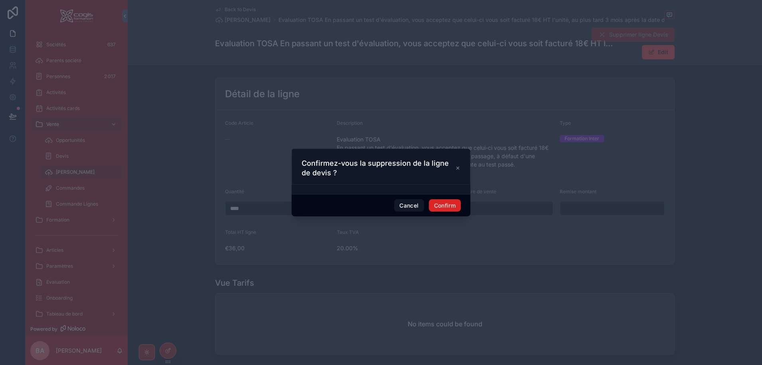
click at [442, 204] on button "Confirm" at bounding box center [445, 205] width 32 height 13
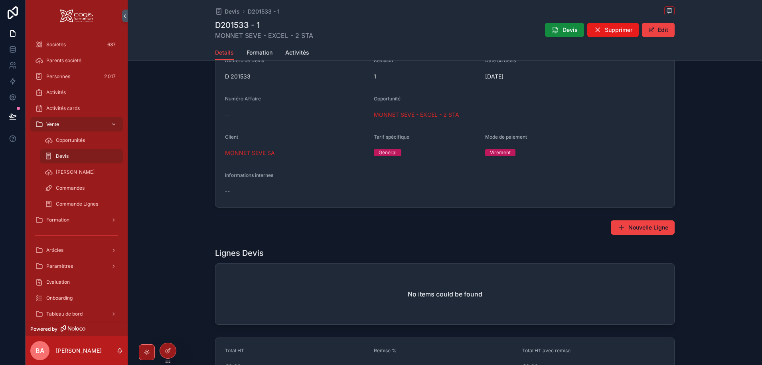
scroll to position [239, 0]
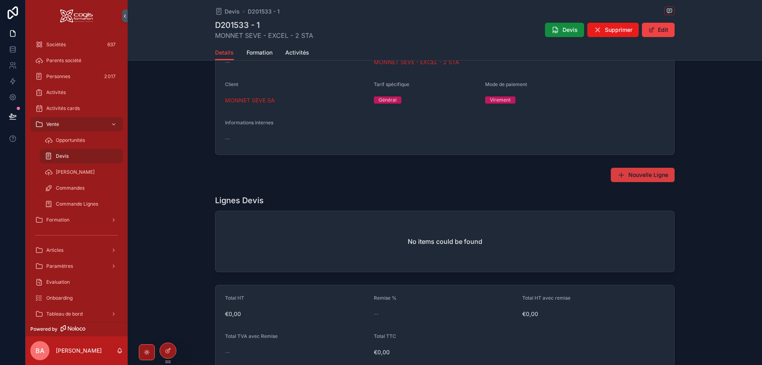
click at [644, 173] on span "Nouvelle Ligne" at bounding box center [648, 175] width 40 height 8
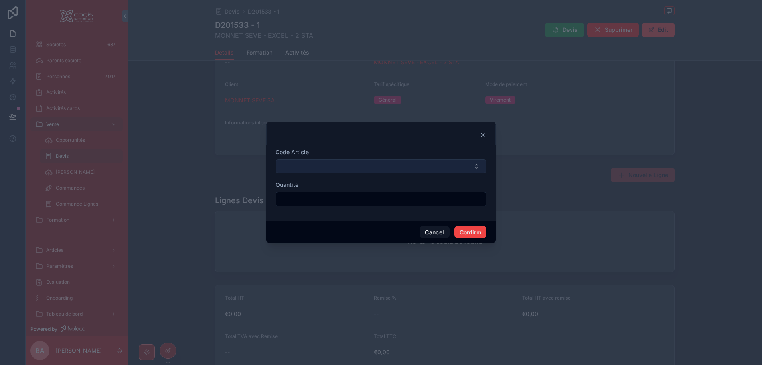
click at [408, 168] on button "Select Button" at bounding box center [381, 167] width 211 height 14
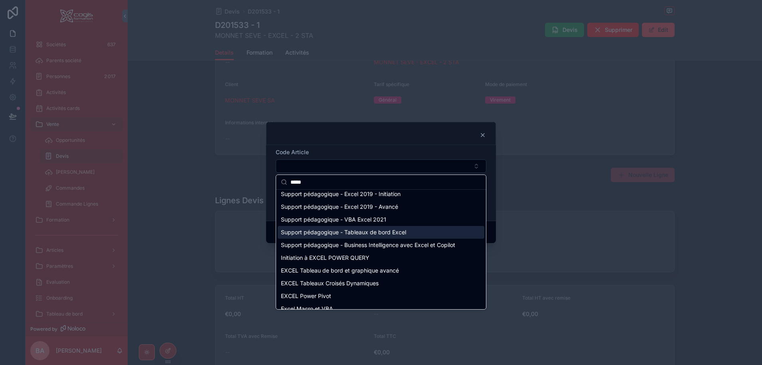
scroll to position [120, 0]
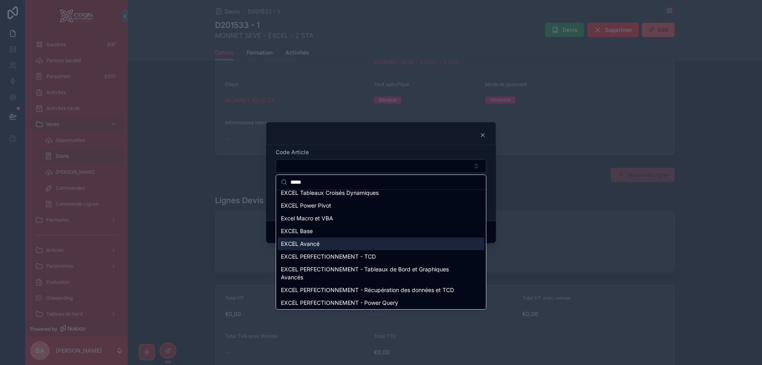
type input "*****"
click at [291, 247] on span "EXCEL Avancé" at bounding box center [300, 244] width 39 height 8
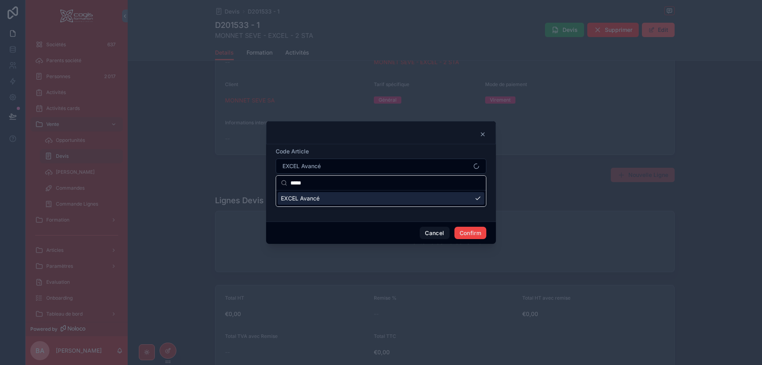
scroll to position [0, 0]
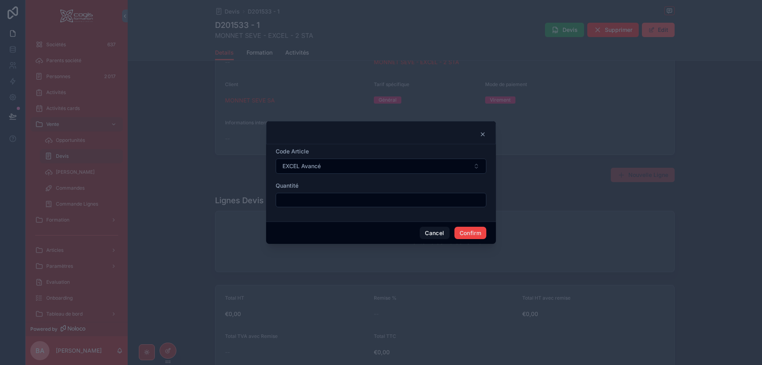
click at [384, 202] on input "text" at bounding box center [381, 200] width 210 height 11
type input "****"
click at [433, 231] on button "Cancel" at bounding box center [435, 233] width 30 height 13
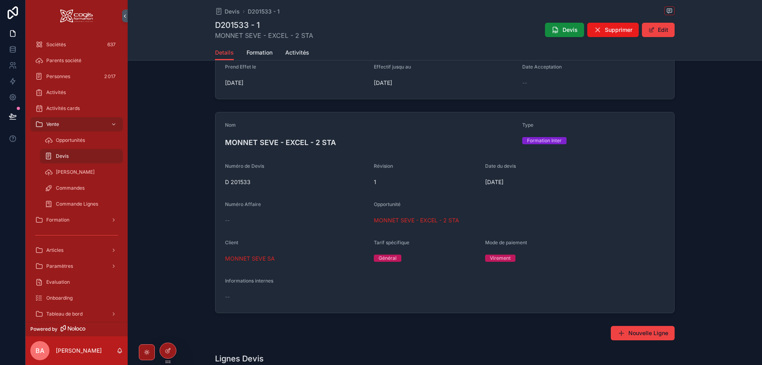
scroll to position [80, 0]
click at [550, 141] on div "Formation Inter" at bounding box center [544, 141] width 35 height 7
click at [656, 28] on button "Edit" at bounding box center [658, 30] width 33 height 14
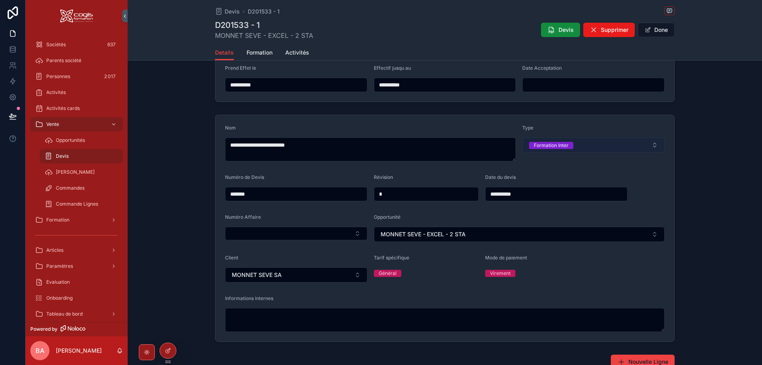
click at [648, 143] on button "Formation Inter" at bounding box center [593, 145] width 142 height 15
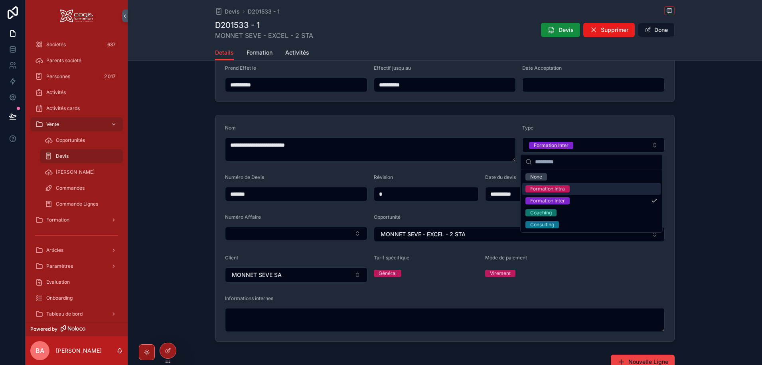
click at [552, 188] on div "Formation Intra" at bounding box center [547, 188] width 35 height 7
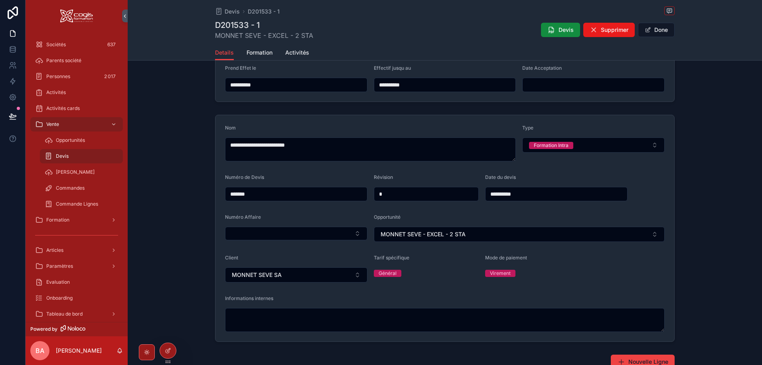
click at [684, 204] on div "**********" at bounding box center [445, 229] width 634 height 234
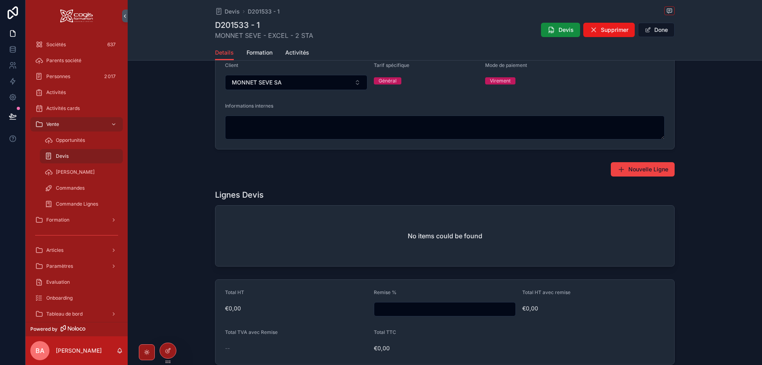
scroll to position [279, 0]
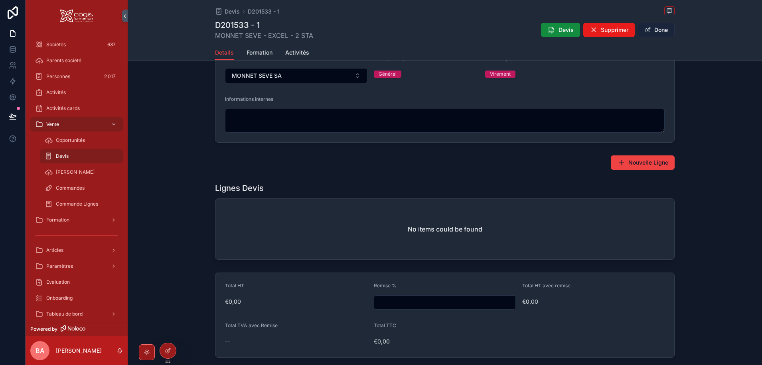
click at [653, 29] on button "Done" at bounding box center [656, 30] width 37 height 14
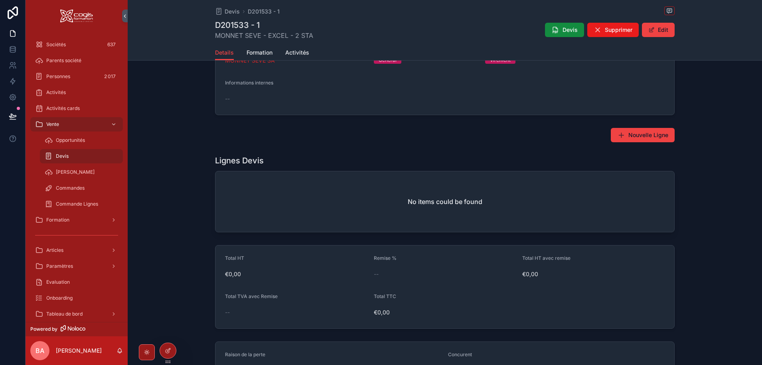
scroll to position [269, 0]
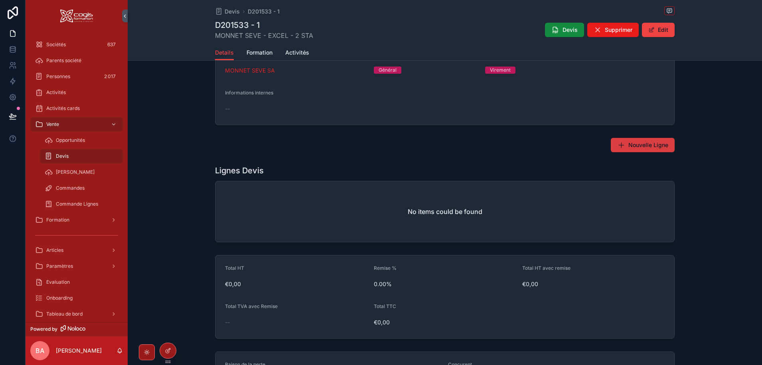
click at [630, 143] on span "Nouvelle Ligne" at bounding box center [648, 145] width 40 height 8
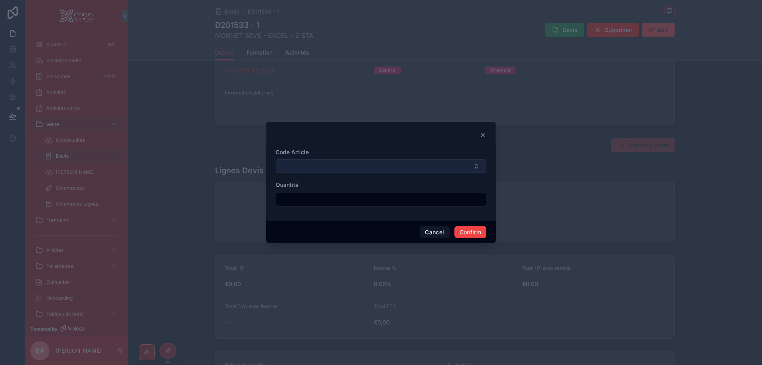
click at [388, 169] on button "Select Button" at bounding box center [381, 167] width 211 height 14
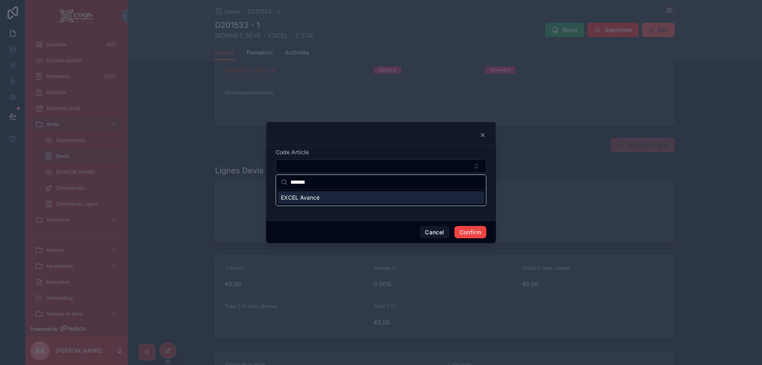
type input "*******"
click at [300, 197] on span "EXCEL Avancé" at bounding box center [300, 198] width 39 height 8
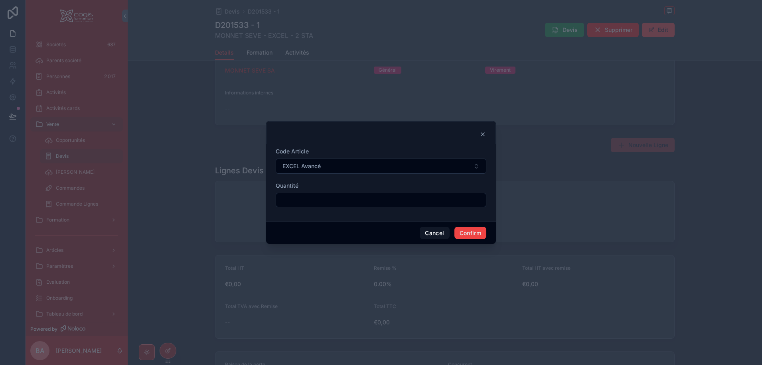
click at [304, 199] on input "text" at bounding box center [381, 200] width 210 height 11
type input "****"
click at [478, 231] on button "Confirm" at bounding box center [470, 233] width 32 height 13
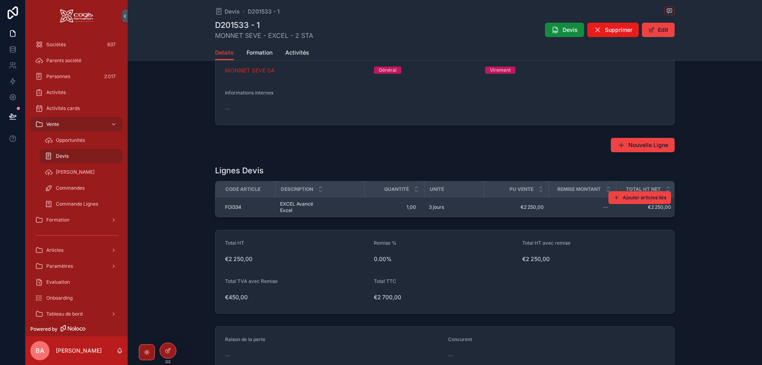
click at [234, 205] on span "FOI334" at bounding box center [233, 207] width 16 height 6
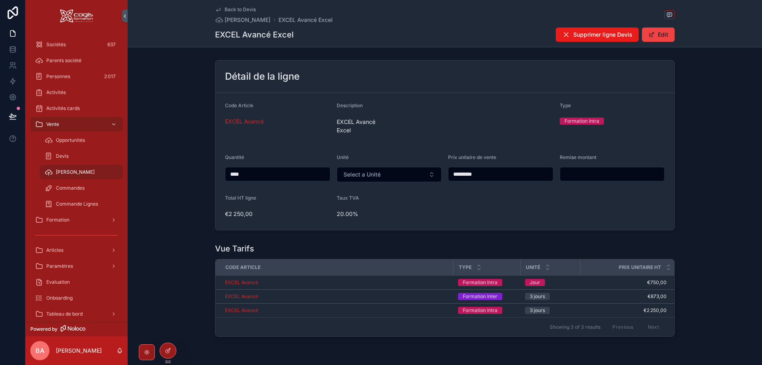
drag, startPoint x: 658, startPoint y: 80, endPoint x: 699, endPoint y: 67, distance: 42.5
click at [699, 68] on div "Détail de la ligne Code Article EXCEL Avancé Description EXCEL Avancé Excel Typ…" at bounding box center [445, 145] width 634 height 177
click at [233, 7] on span "Back to Devis" at bounding box center [240, 9] width 31 height 6
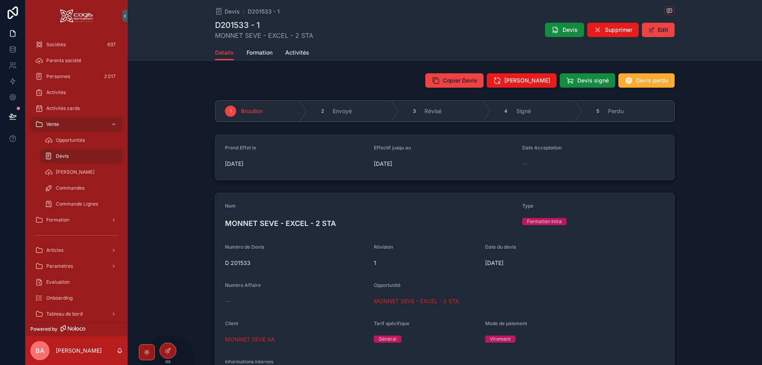
drag, startPoint x: 420, startPoint y: 300, endPoint x: 426, endPoint y: 301, distance: 6.0
click at [420, 300] on span "MONNET SEVE - EXCEL - 2 STA" at bounding box center [416, 302] width 85 height 8
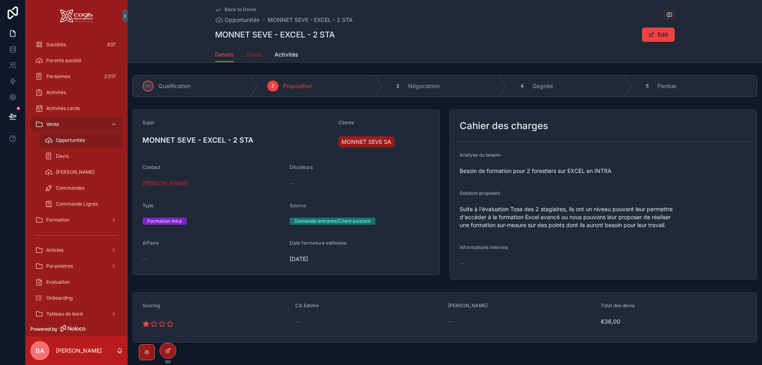
click at [248, 57] on span "Devis" at bounding box center [253, 55] width 15 height 8
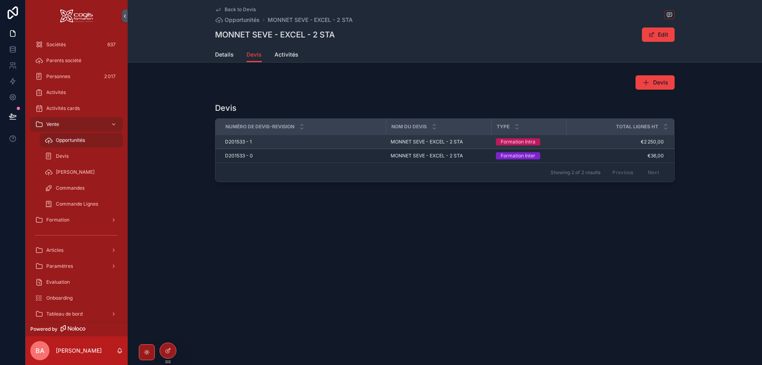
click at [237, 141] on span "D201533 - 1" at bounding box center [238, 142] width 27 height 6
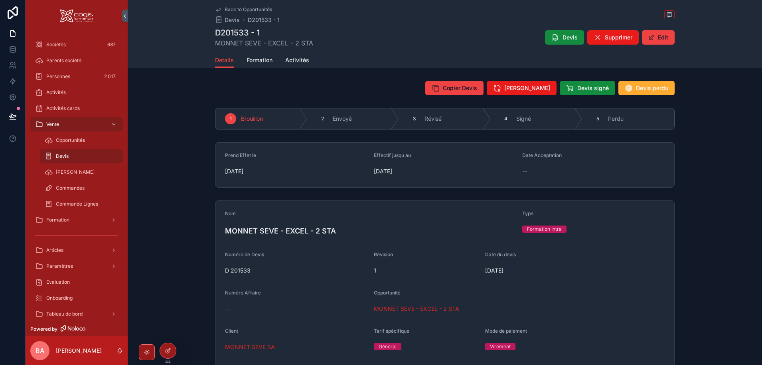
click at [704, 186] on div "Prend Effet le [DATE] Effectif jusqu au [DATE] Date Acceptation --" at bounding box center [445, 165] width 634 height 52
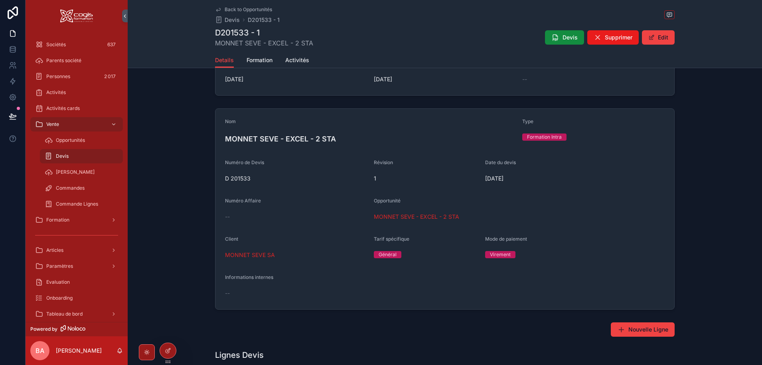
scroll to position [239, 0]
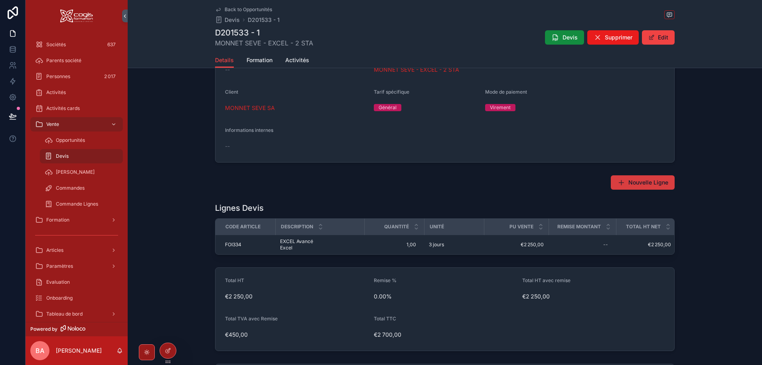
click at [629, 182] on span "Nouvelle Ligne" at bounding box center [648, 183] width 40 height 8
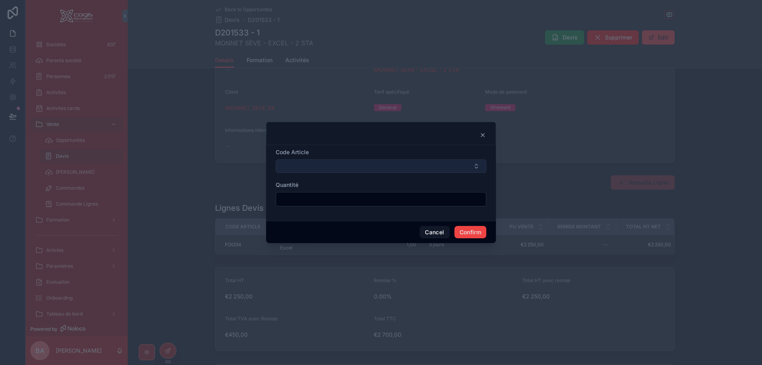
click at [472, 166] on button "Select Button" at bounding box center [381, 167] width 211 height 14
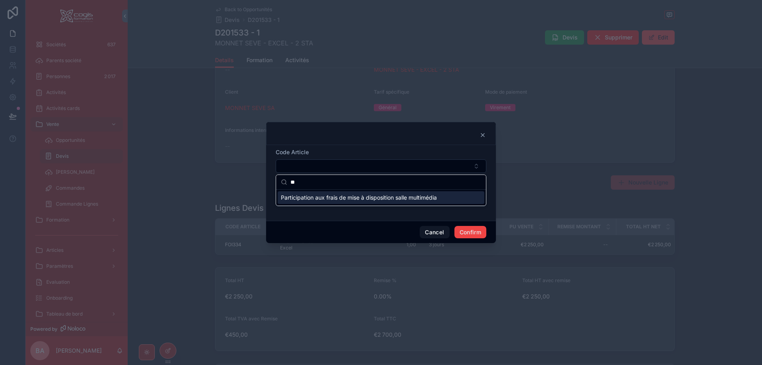
type input "*"
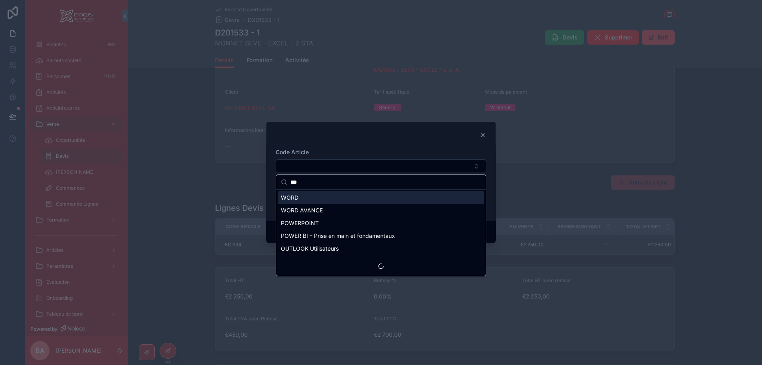
scroll to position [0, 0]
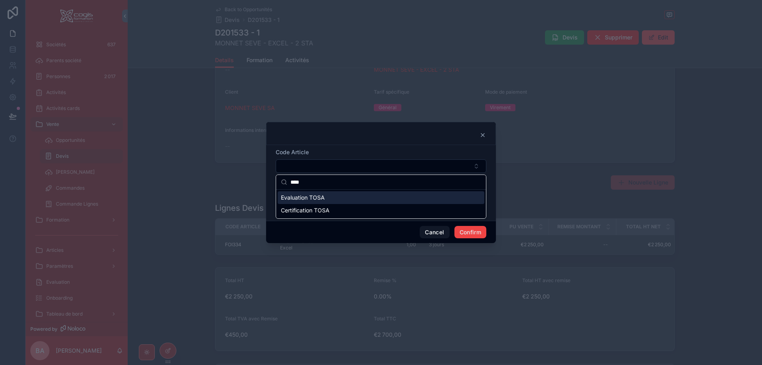
type input "****"
click at [296, 197] on span "Evaluation TOSA" at bounding box center [303, 198] width 44 height 8
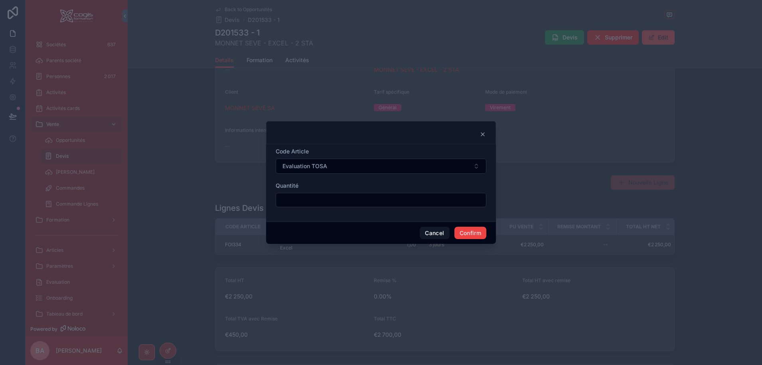
click at [298, 202] on input "text" at bounding box center [381, 200] width 210 height 11
type input "****"
click at [475, 229] on button "Confirm" at bounding box center [470, 233] width 32 height 13
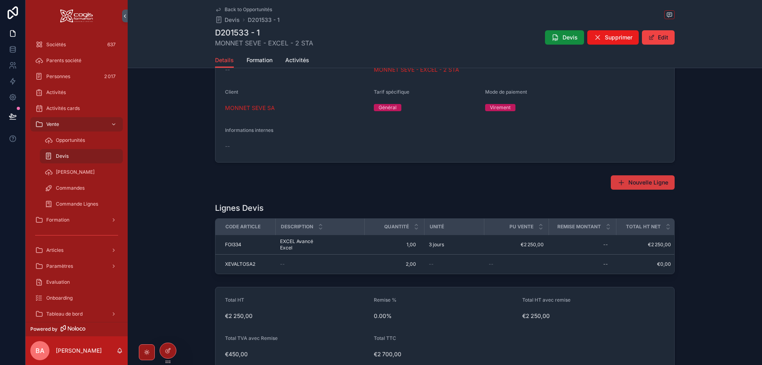
click at [632, 181] on span "Nouvelle Ligne" at bounding box center [648, 183] width 40 height 8
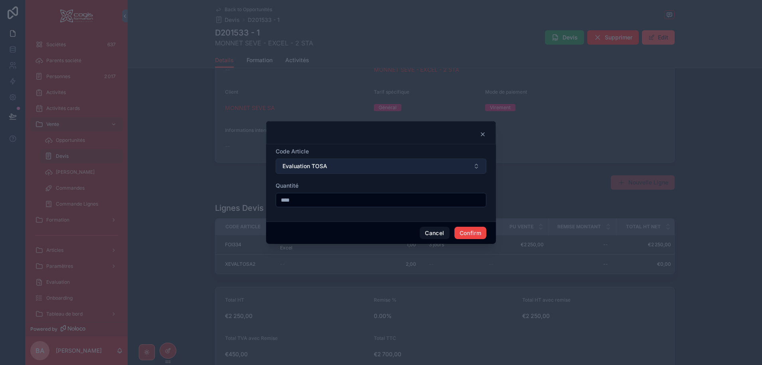
click at [339, 167] on button "Evaluation TOSA" at bounding box center [381, 166] width 211 height 15
type input "*"
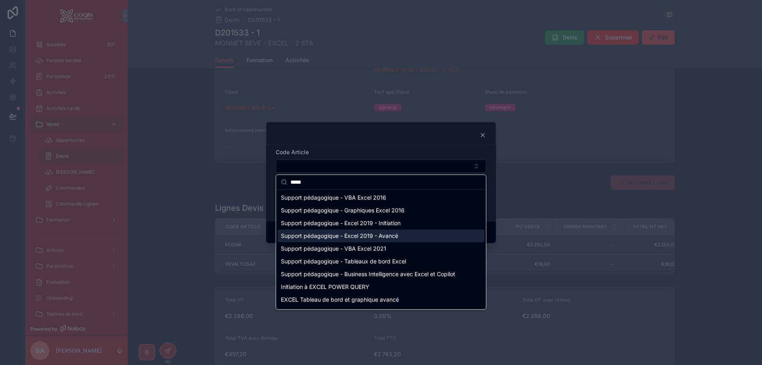
type input "*****"
click at [381, 235] on span "Support pédagogique - Excel 2019 - Avancé" at bounding box center [339, 236] width 117 height 8
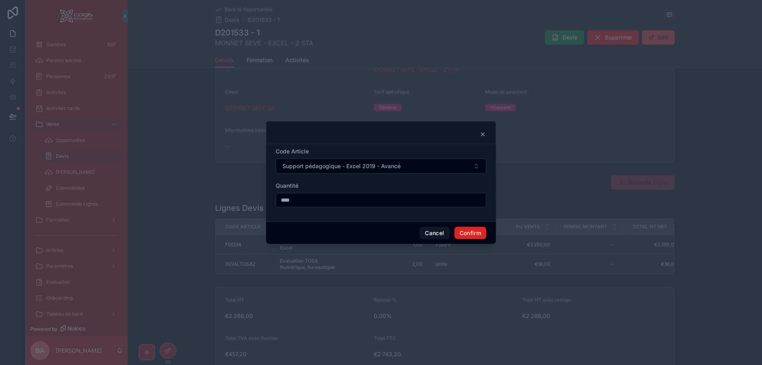
click at [475, 231] on button "Confirm" at bounding box center [470, 233] width 32 height 13
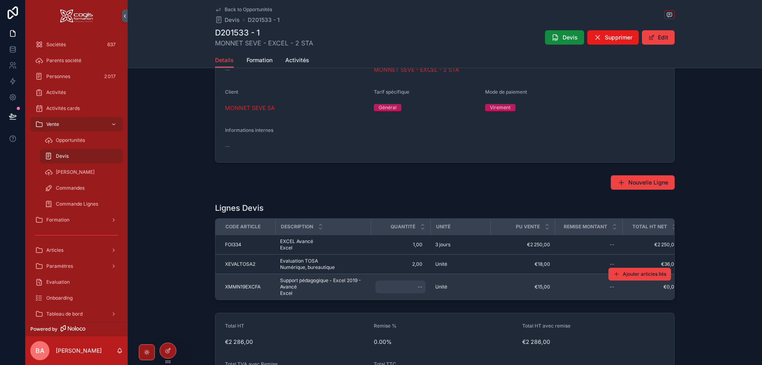
click at [382, 290] on div "--" at bounding box center [400, 287] width 50 height 13
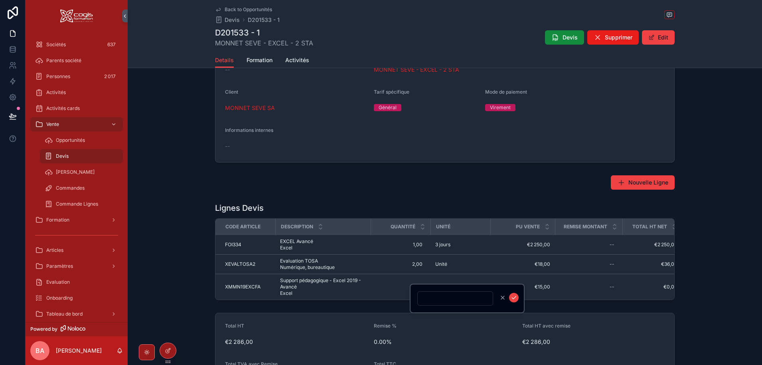
click at [462, 302] on input "scrollable content" at bounding box center [455, 298] width 75 height 11
type input "****"
click at [512, 297] on icon "scrollable content" at bounding box center [513, 298] width 6 height 6
click at [258, 263] on div "XEVALTOSA2 XEVALTOSA2" at bounding box center [247, 264] width 45 height 6
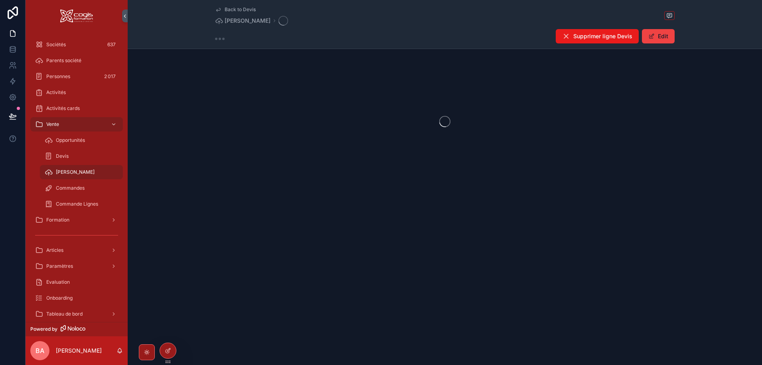
click at [258, 263] on div "Back to Devis Devis Lignes Supprimer ligne Devis Edit" at bounding box center [445, 182] width 634 height 365
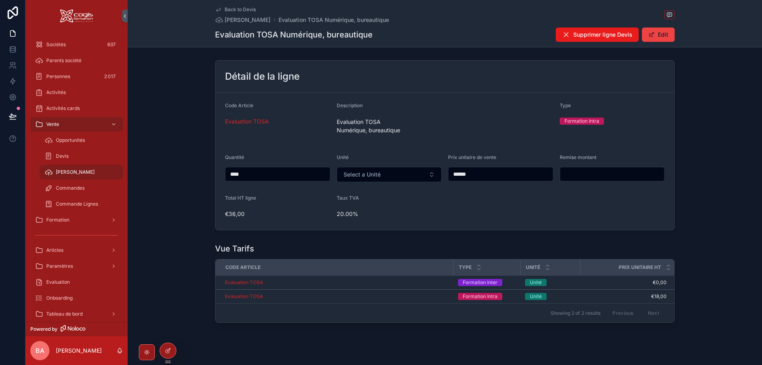
click at [588, 177] on input "scrollable content" at bounding box center [612, 174] width 104 height 11
drag, startPoint x: 588, startPoint y: 172, endPoint x: 538, endPoint y: 174, distance: 50.3
click at [538, 174] on form "Code Article Evaluation TOSA Description Evaluation TOSA Numérique, bureautique…" at bounding box center [444, 161] width 459 height 137
type input "******"
click at [659, 34] on button "Edit" at bounding box center [658, 35] width 33 height 14
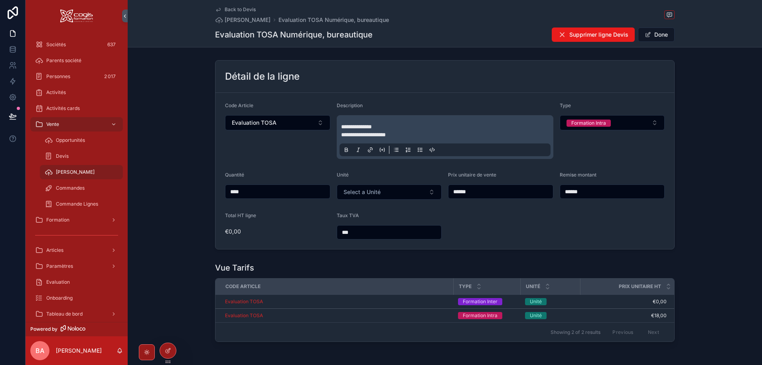
click at [641, 156] on div "Type Formation Intra" at bounding box center [612, 130] width 105 height 57
click at [661, 32] on button "Done" at bounding box center [656, 35] width 37 height 14
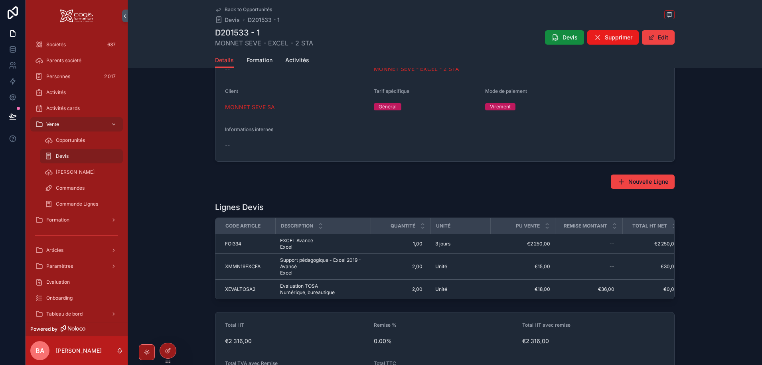
scroll to position [239, 0]
click at [631, 180] on span "Nouvelle Ligne" at bounding box center [648, 183] width 40 height 8
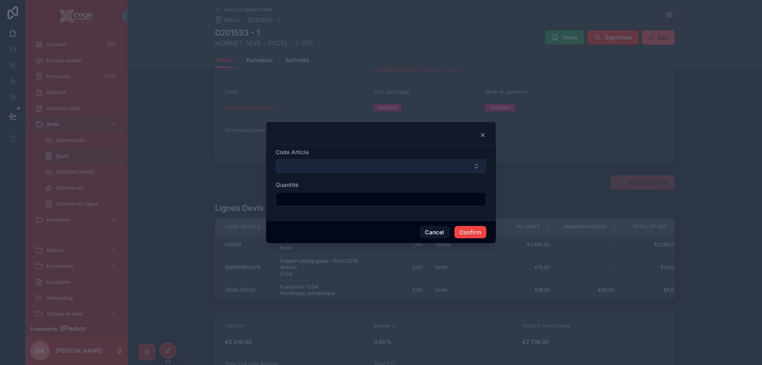
click at [333, 166] on button "Select Button" at bounding box center [381, 167] width 211 height 14
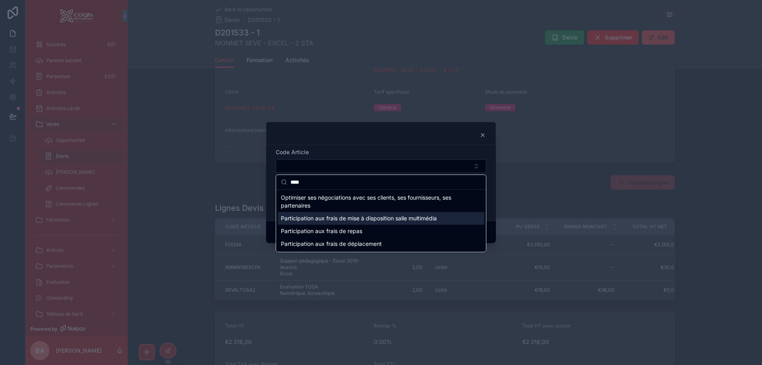
type input "****"
click at [327, 222] on span "Participation aux frais de mise à disposition salle multimédia" at bounding box center [359, 219] width 156 height 8
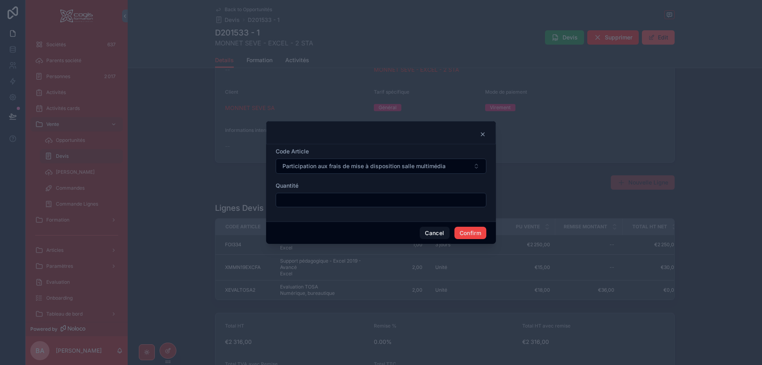
click at [305, 199] on input "text" at bounding box center [381, 200] width 210 height 11
type input "****"
click at [472, 234] on button "Confirm" at bounding box center [470, 233] width 32 height 13
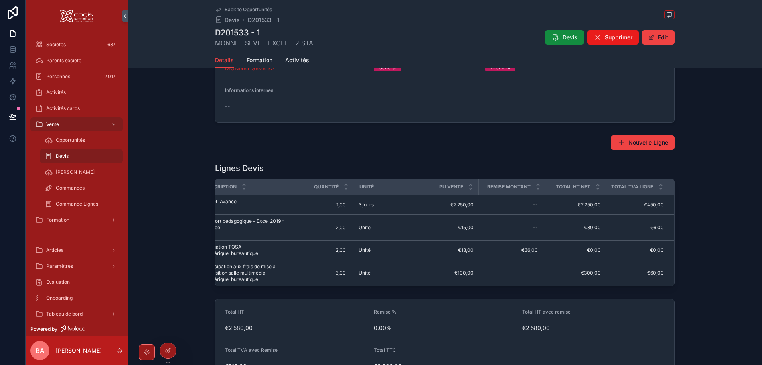
scroll to position [0, 0]
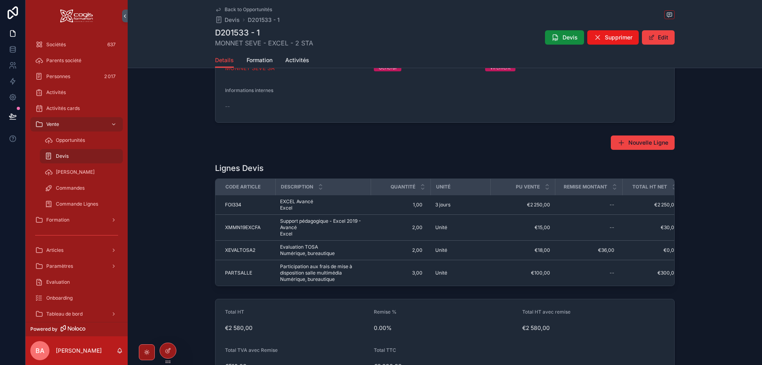
drag, startPoint x: 495, startPoint y: 297, endPoint x: 701, endPoint y: 247, distance: 212.0
click at [700, 248] on div "Lignes Devis Code Article Description Quantité Unité PU vente Remise montant To…" at bounding box center [445, 225] width 634 height 130
drag, startPoint x: 286, startPoint y: 270, endPoint x: 293, endPoint y: 270, distance: 7.2
click at [286, 270] on span "Participation aux frais de mise à disposition salle multimédia Numérique, burea…" at bounding box center [323, 273] width 86 height 19
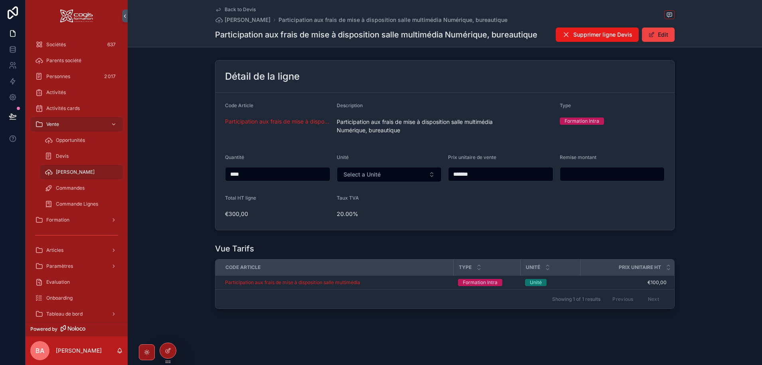
click at [593, 174] on input "scrollable content" at bounding box center [612, 174] width 104 height 11
type input "*******"
click at [716, 205] on div "Détail de la ligne Code Article Participation aux frais de mise à disposition s…" at bounding box center [445, 145] width 634 height 177
drag, startPoint x: 204, startPoint y: 238, endPoint x: 196, endPoint y: 238, distance: 8.0
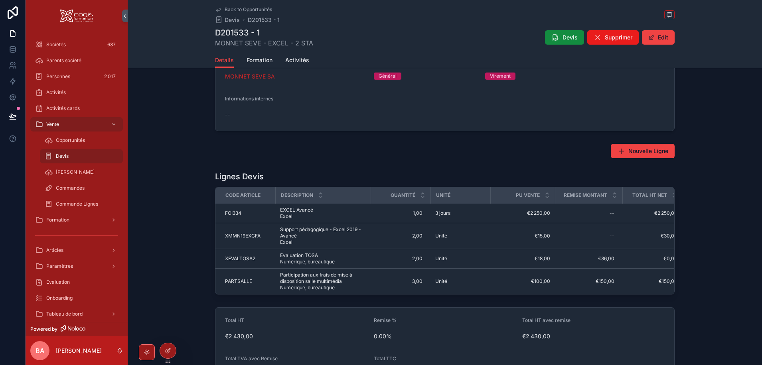
scroll to position [279, 0]
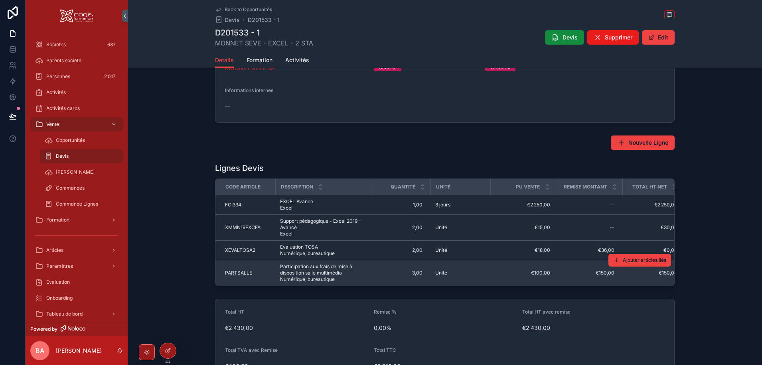
click at [315, 270] on span "Participation aux frais de mise à disposition salle multimédia Numérique, burea…" at bounding box center [323, 273] width 86 height 19
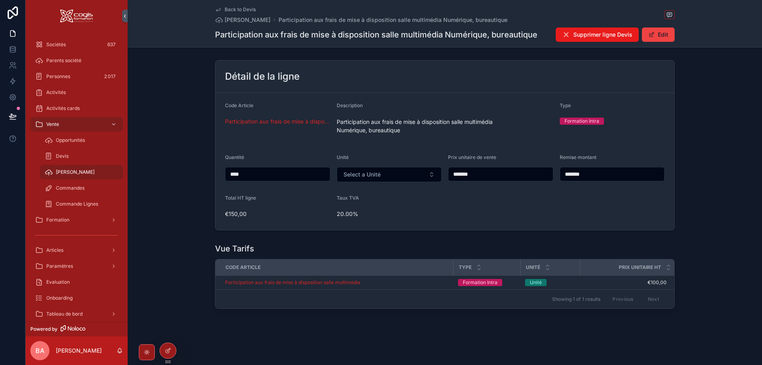
scroll to position [2, 0]
drag, startPoint x: 592, startPoint y: 173, endPoint x: 531, endPoint y: 173, distance: 61.0
click at [531, 173] on form "Code Article Participation aux frais de mise à disposition salle multimédia Des…" at bounding box center [444, 161] width 459 height 137
type input "*******"
click at [716, 107] on div "Détail de la ligne Code Article Participation aux frais de mise à disposition s…" at bounding box center [445, 145] width 634 height 177
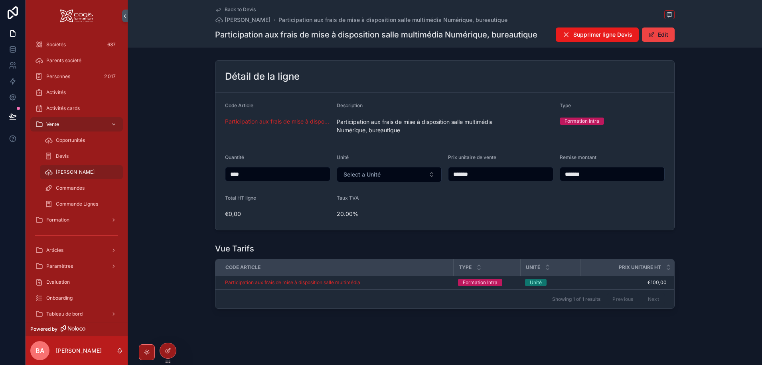
click at [246, 8] on span "Back to Devis" at bounding box center [240, 9] width 31 height 6
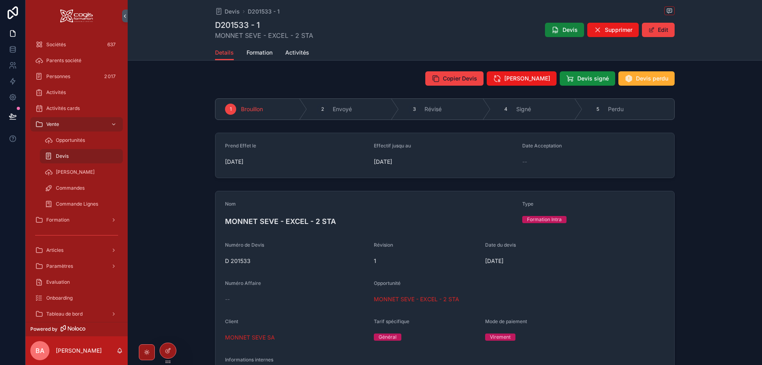
click at [551, 28] on icon "scrollable content" at bounding box center [555, 30] width 8 height 8
click at [162, 162] on div "Prend Effet le [DATE] Effectif jusqu au [DATE] Date Acceptation --" at bounding box center [445, 156] width 634 height 52
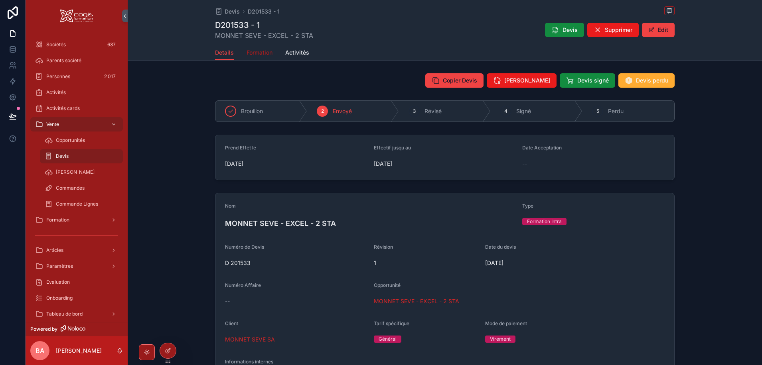
click at [254, 53] on span "Formation" at bounding box center [259, 53] width 26 height 8
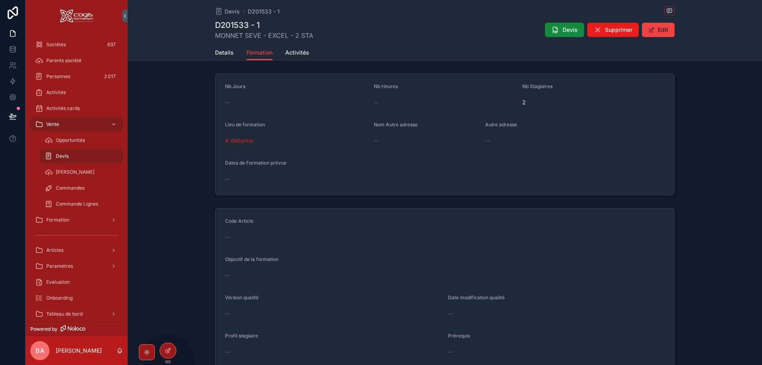
click at [238, 102] on div "--" at bounding box center [296, 103] width 142 height 8
click at [662, 30] on button "Edit" at bounding box center [658, 30] width 33 height 14
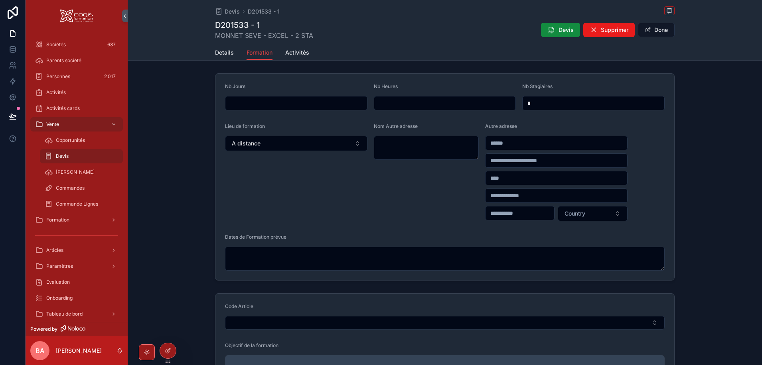
click at [261, 102] on input "scrollable content" at bounding box center [296, 103] width 142 height 11
type input "***"
click at [398, 103] on input "scrollable content" at bounding box center [445, 103] width 142 height 11
type input "**"
click at [296, 144] on button "A distance" at bounding box center [296, 143] width 142 height 15
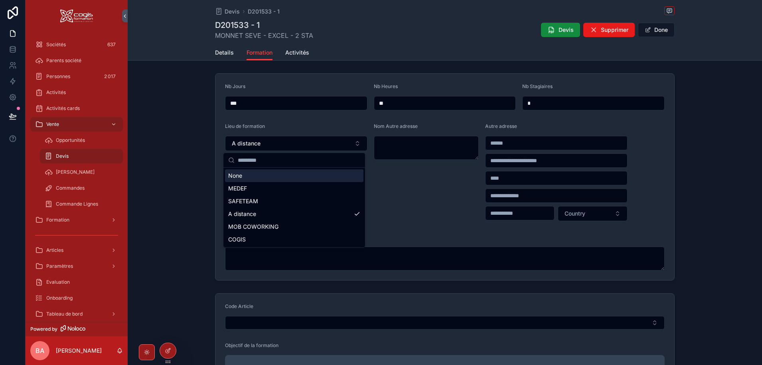
click at [248, 177] on div "None" at bounding box center [294, 175] width 138 height 13
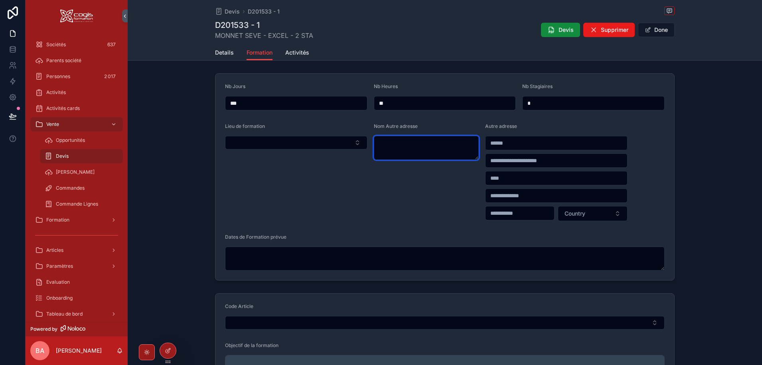
click at [410, 147] on textarea "scrollable content" at bounding box center [426, 148] width 105 height 24
type textarea "**********"
click at [501, 144] on input "scrollable content" at bounding box center [556, 143] width 142 height 11
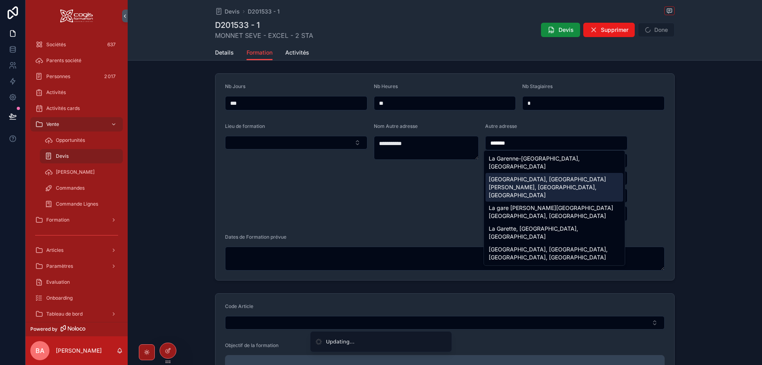
type input "*******"
click at [454, 177] on div "**********" at bounding box center [426, 172] width 105 height 98
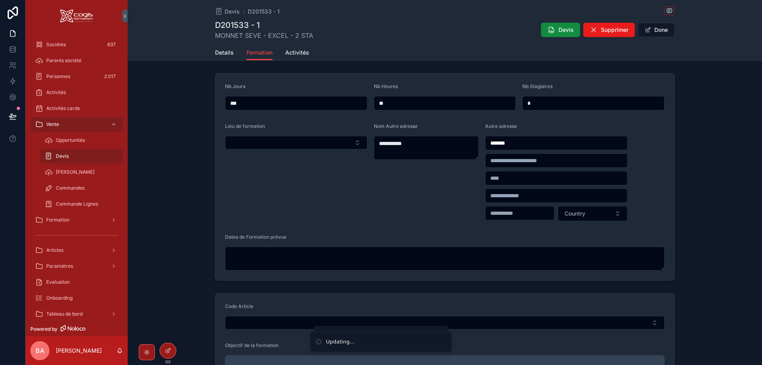
click at [513, 179] on input "scrollable content" at bounding box center [556, 178] width 142 height 11
click at [514, 213] on input "scrollable content" at bounding box center [519, 213] width 69 height 11
type input "*****"
click at [508, 181] on input "scrollable content" at bounding box center [556, 178] width 142 height 11
type input "*"
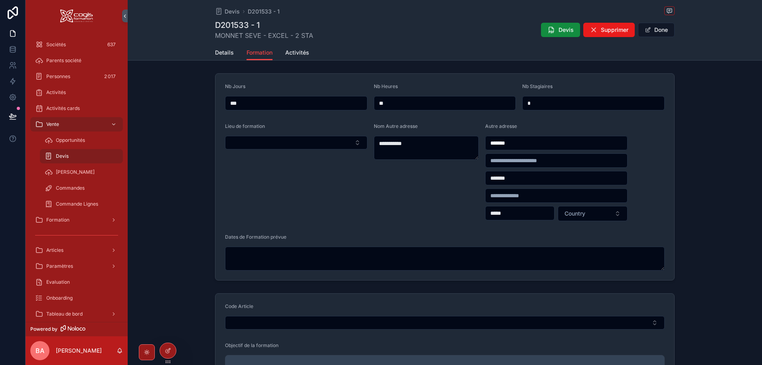
type input "*******"
click at [390, 203] on div "**********" at bounding box center [426, 172] width 105 height 98
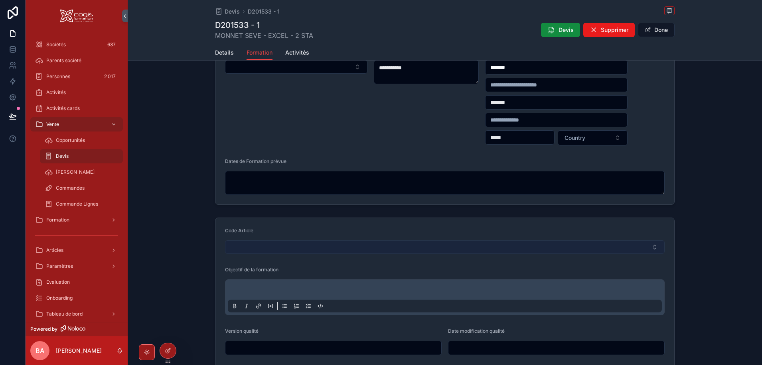
scroll to position [120, 0]
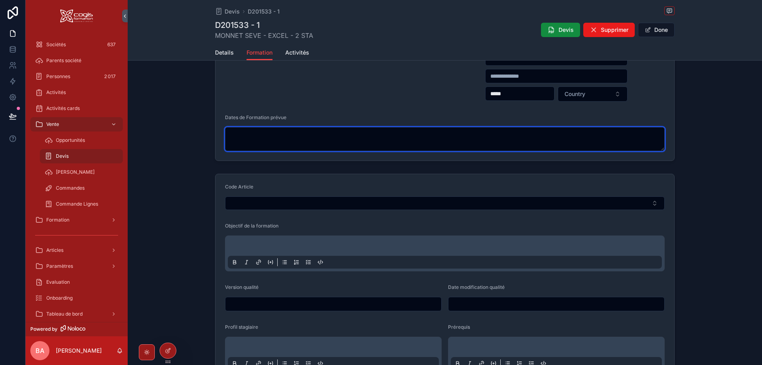
click at [272, 141] on textarea "scrollable content" at bounding box center [444, 139] width 439 height 24
type textarea "*********"
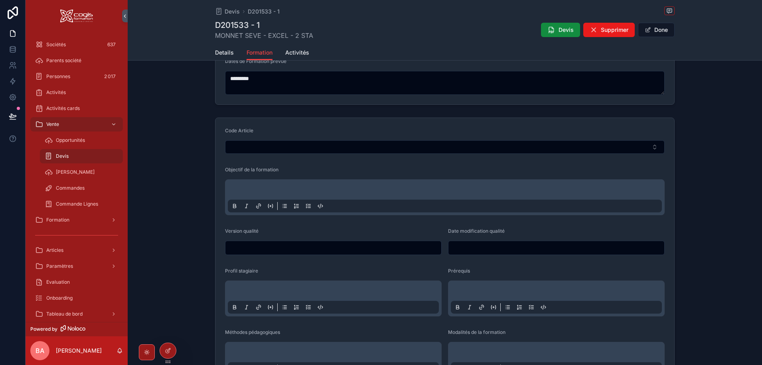
scroll to position [199, 0]
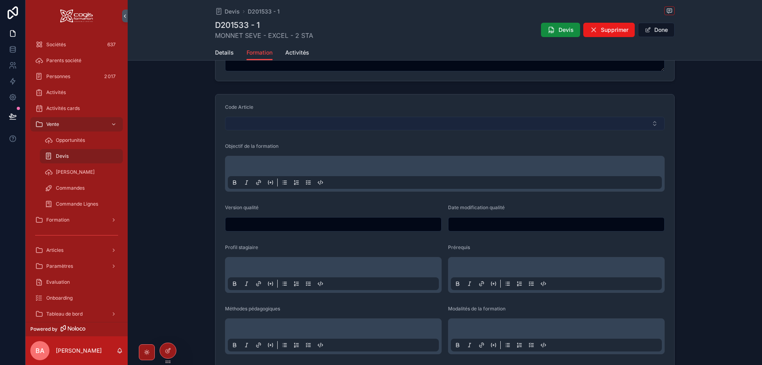
click at [255, 124] on button "Select Button" at bounding box center [444, 124] width 439 height 14
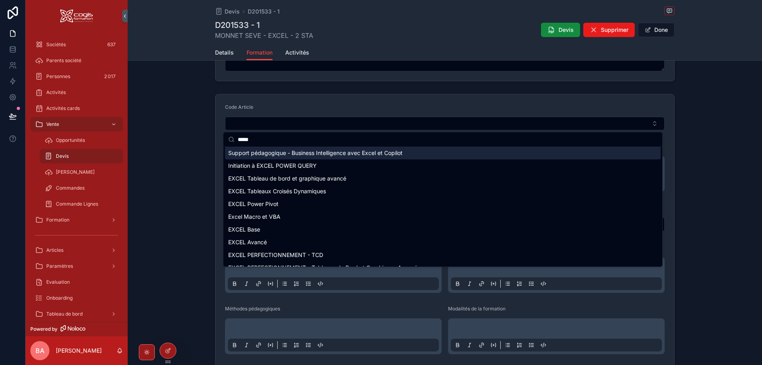
scroll to position [80, 0]
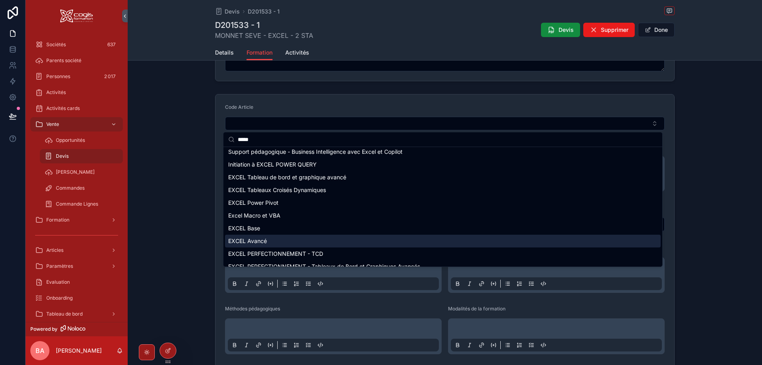
type input "*****"
click at [254, 242] on span "EXCEL Avancé" at bounding box center [247, 241] width 39 height 8
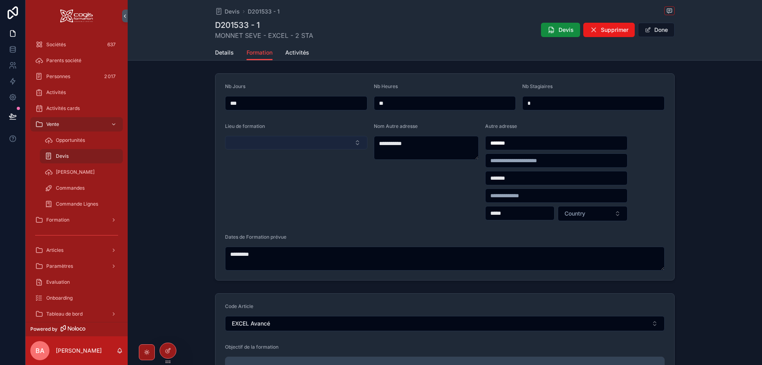
click at [354, 144] on button "Select Button" at bounding box center [296, 143] width 142 height 14
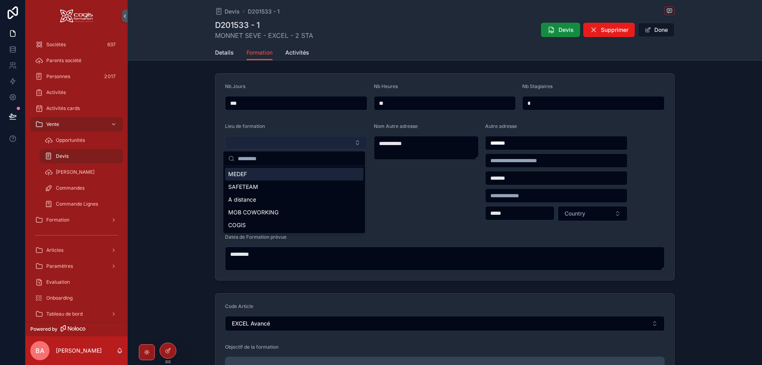
click at [354, 144] on button "Select Button" at bounding box center [296, 143] width 142 height 14
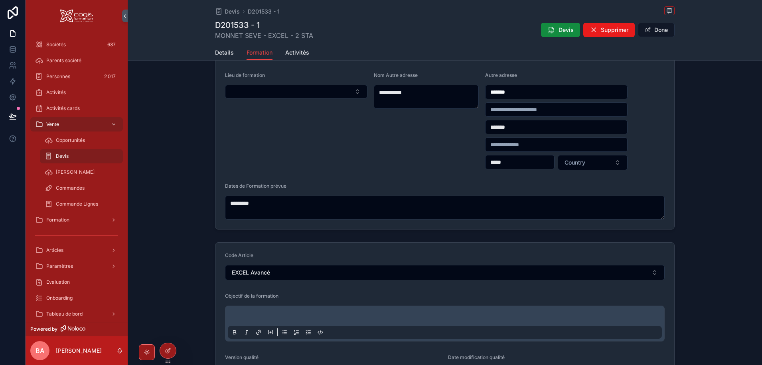
scroll to position [199, 0]
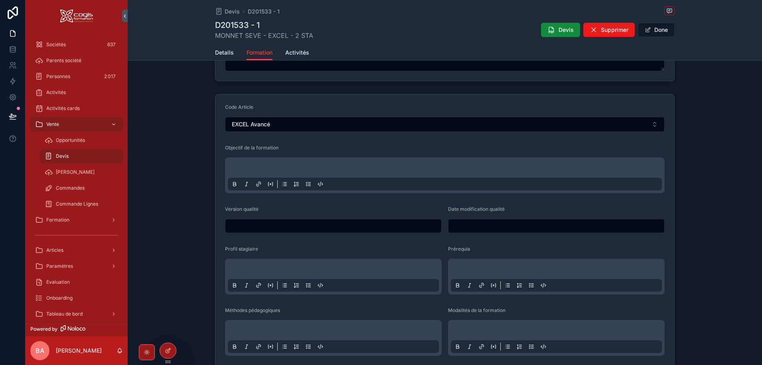
click at [297, 167] on p "scrollable content" at bounding box center [446, 169] width 434 height 8
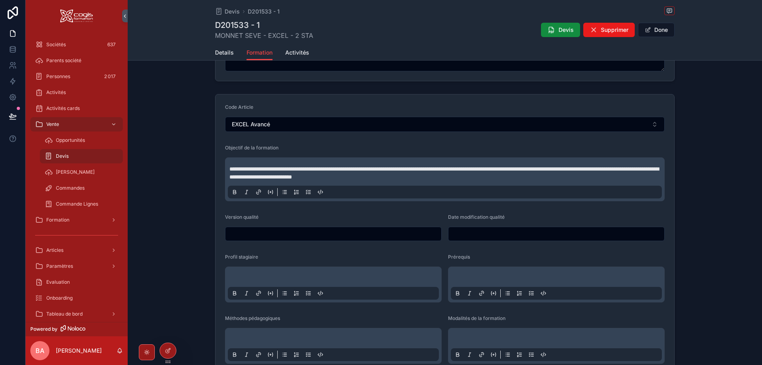
click at [354, 232] on input "scrollable content" at bounding box center [333, 234] width 216 height 11
type input "*"
click at [512, 231] on input "scrollable content" at bounding box center [556, 234] width 216 height 11
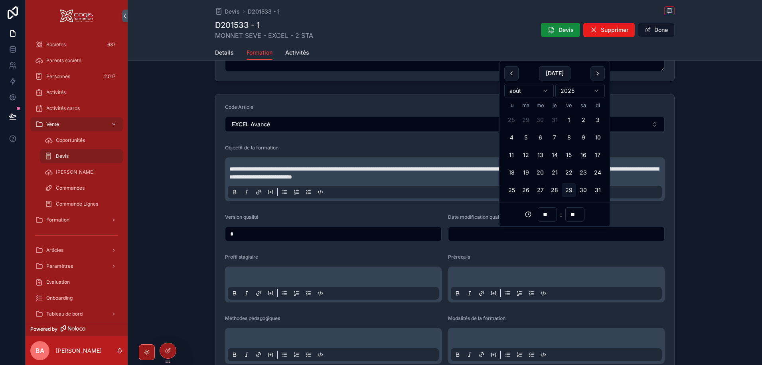
paste input "**********"
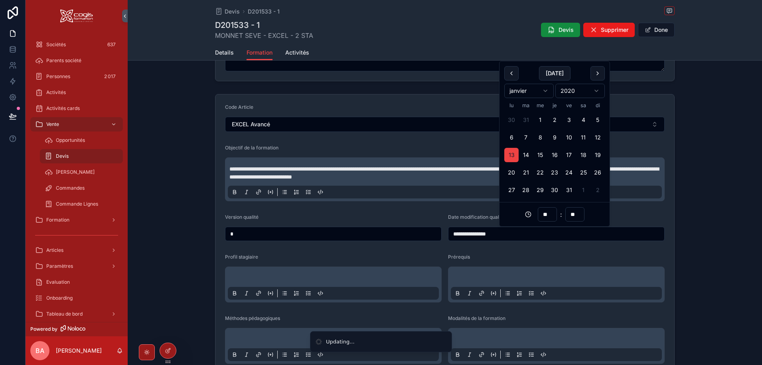
type input "**********"
click at [513, 255] on div "Prérequis" at bounding box center [556, 259] width 217 height 10
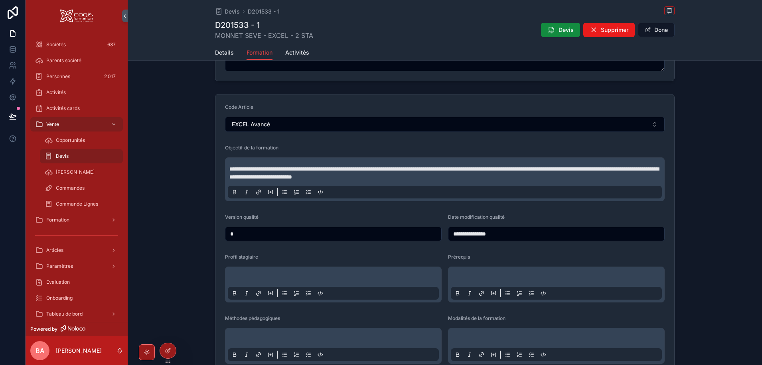
click at [362, 256] on div "Profil stagiaire" at bounding box center [333, 259] width 217 height 10
click at [303, 276] on p "scrollable content" at bounding box center [334, 278] width 211 height 8
click at [287, 280] on p "scrollable content" at bounding box center [334, 278] width 211 height 8
click at [492, 277] on p "scrollable content" at bounding box center [557, 278] width 211 height 8
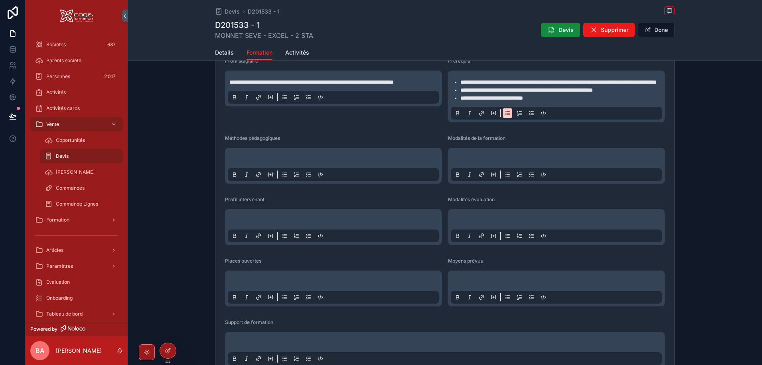
scroll to position [399, 0]
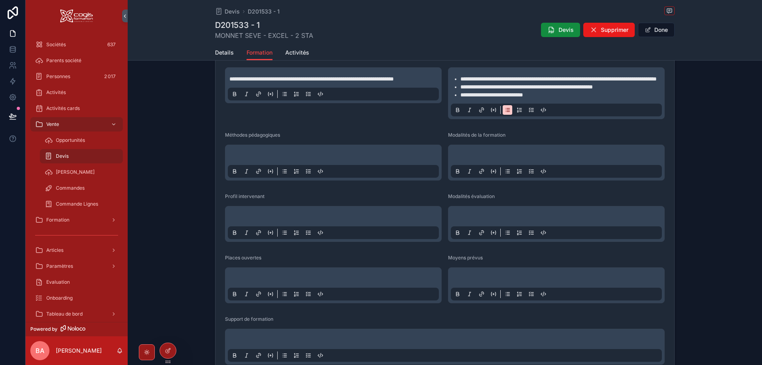
click at [273, 160] on p "scrollable content" at bounding box center [334, 156] width 211 height 8
click at [481, 160] on p "scrollable content" at bounding box center [557, 156] width 211 height 8
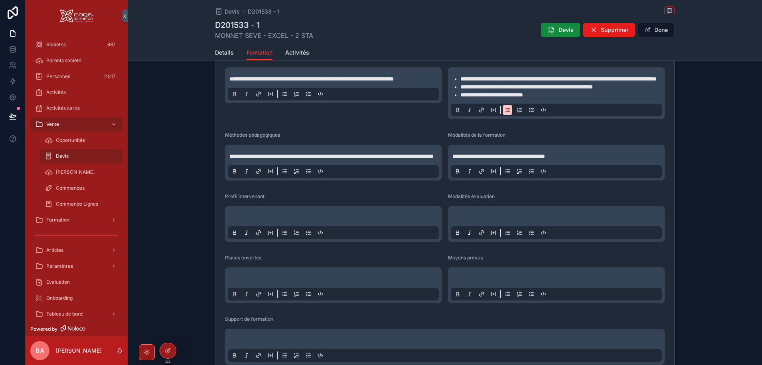
click at [258, 227] on div "scrollable content" at bounding box center [333, 224] width 211 height 30
click at [255, 222] on p "scrollable content" at bounding box center [334, 218] width 211 height 8
click at [496, 222] on p "scrollable content" at bounding box center [557, 218] width 211 height 8
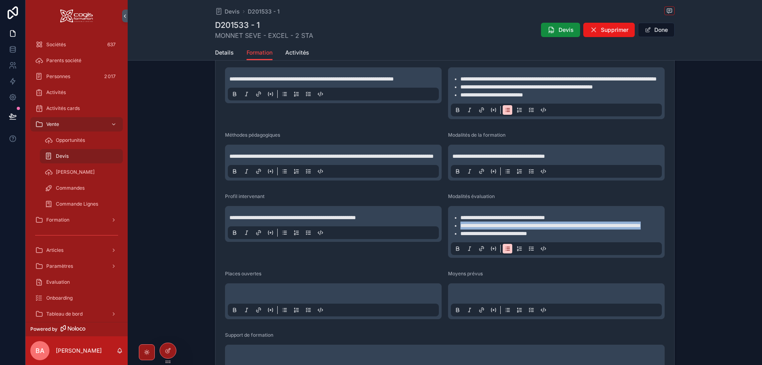
drag, startPoint x: 525, startPoint y: 251, endPoint x: 441, endPoint y: 241, distance: 84.3
click at [441, 241] on form "**********" at bounding box center [444, 204] width 459 height 618
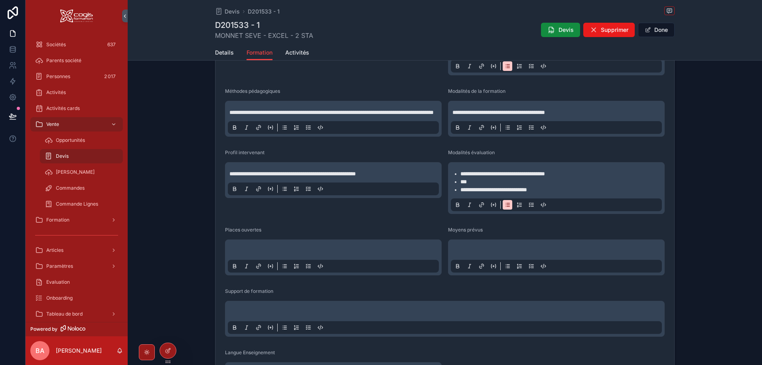
scroll to position [479, 0]
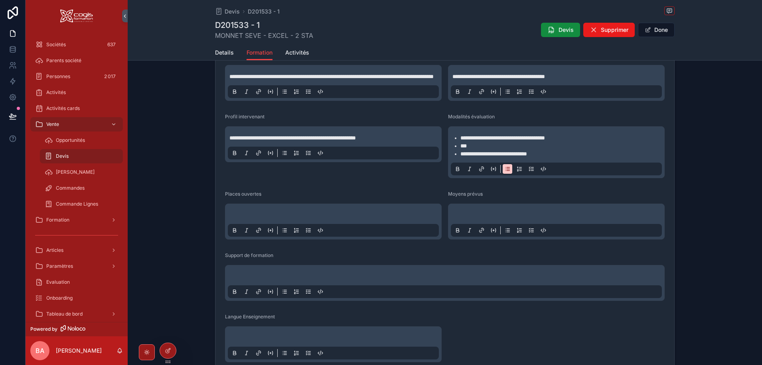
click at [258, 219] on p "scrollable content" at bounding box center [334, 215] width 211 height 8
click at [240, 218] on span "**********" at bounding box center [247, 216] width 37 height 6
click at [248, 218] on span "**********" at bounding box center [247, 216] width 37 height 6
drag, startPoint x: 469, startPoint y: 229, endPoint x: 474, endPoint y: 229, distance: 4.8
click at [472, 219] on p "scrollable content" at bounding box center [557, 215] width 211 height 8
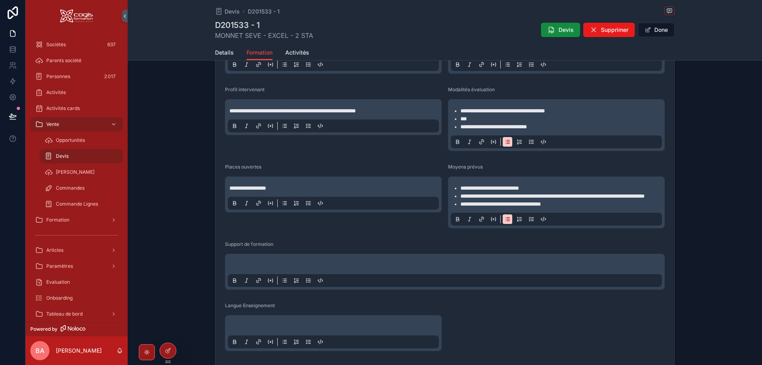
scroll to position [518, 0]
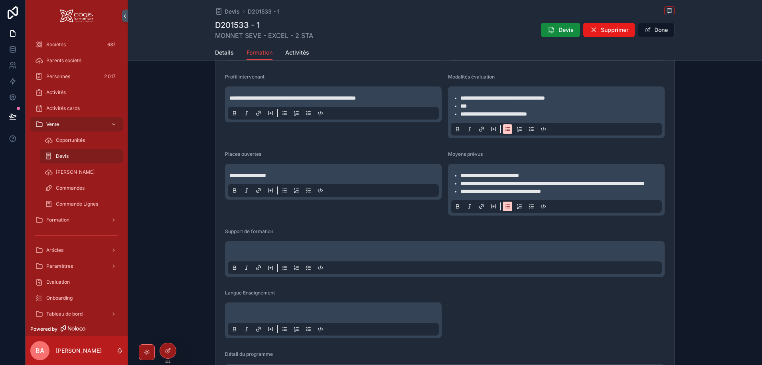
click at [251, 271] on div "scrollable content" at bounding box center [445, 259] width 434 height 30
click at [252, 271] on div "scrollable content" at bounding box center [445, 259] width 434 height 30
click at [256, 257] on p "scrollable content" at bounding box center [446, 253] width 434 height 8
click at [264, 318] on p "scrollable content" at bounding box center [334, 314] width 211 height 8
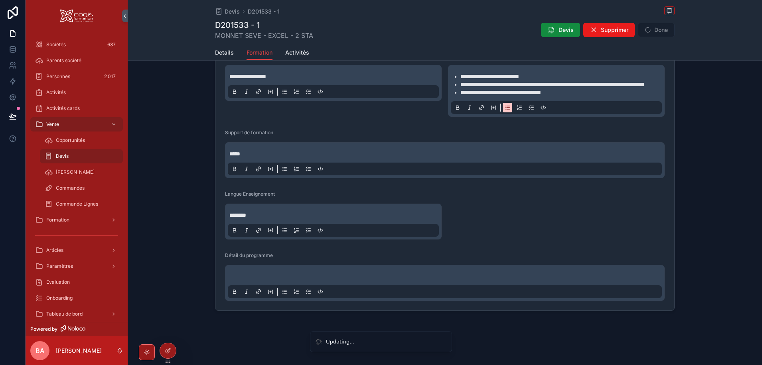
scroll to position [641, 0]
click at [270, 274] on p "scrollable content" at bounding box center [446, 277] width 434 height 8
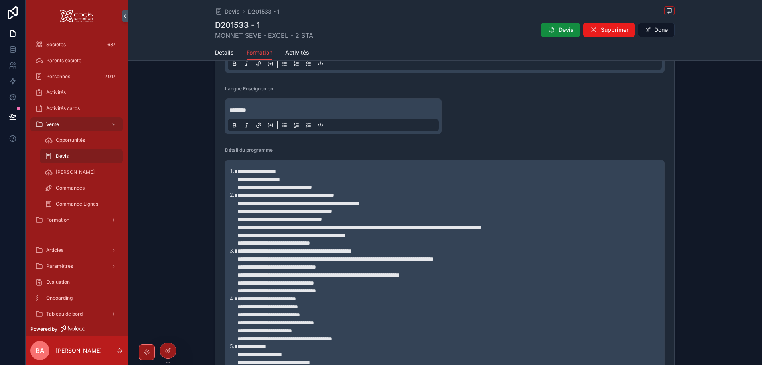
scroll to position [596, 0]
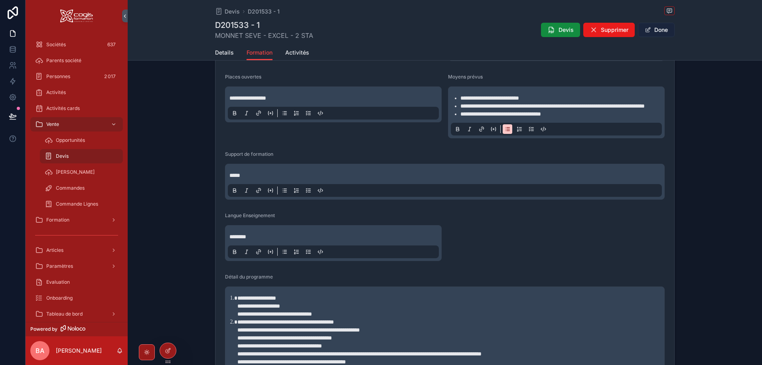
click at [660, 29] on button "Done" at bounding box center [656, 30] width 37 height 14
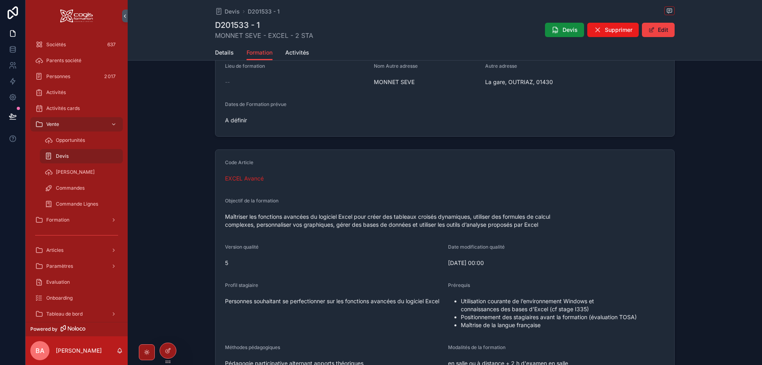
scroll to position [0, 0]
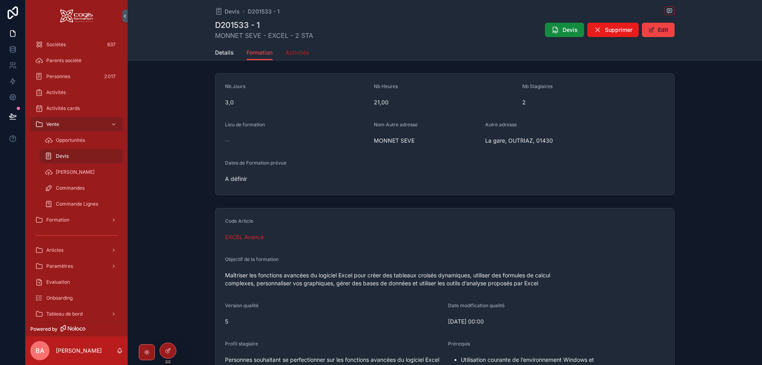
click at [291, 55] on span "Activités" at bounding box center [297, 53] width 24 height 8
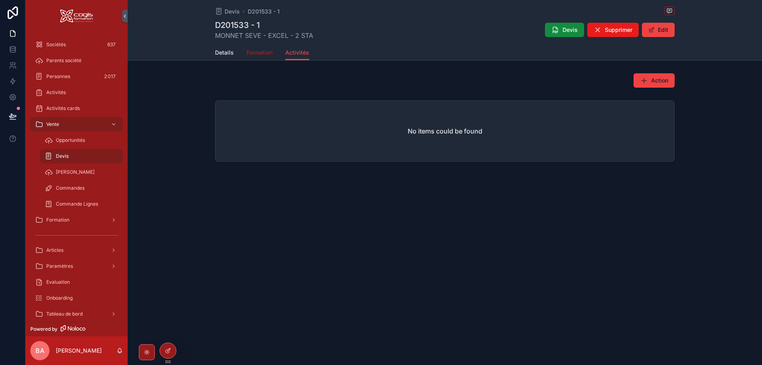
click at [254, 53] on span "Formation" at bounding box center [259, 53] width 26 height 8
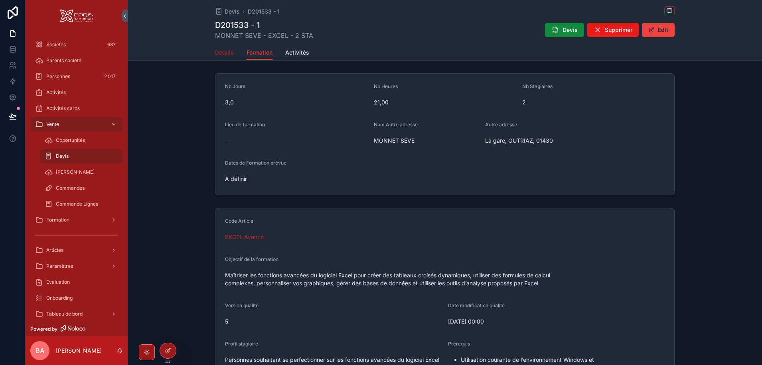
click at [218, 55] on span "Details" at bounding box center [224, 53] width 19 height 8
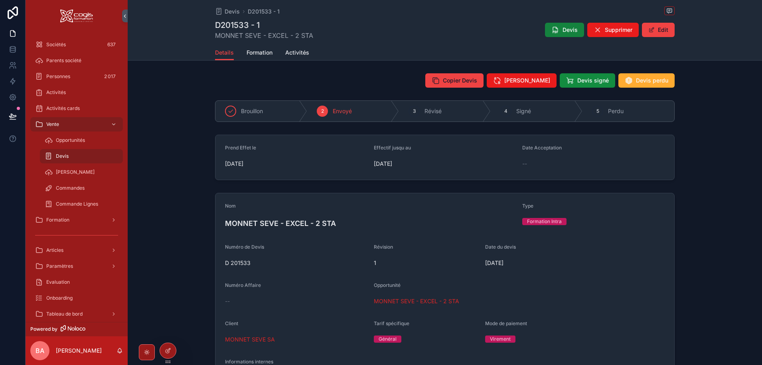
click at [556, 29] on icon "scrollable content" at bounding box center [555, 30] width 8 height 8
click at [408, 302] on span "MONNET SEVE - EXCEL - 2 STA" at bounding box center [416, 302] width 85 height 8
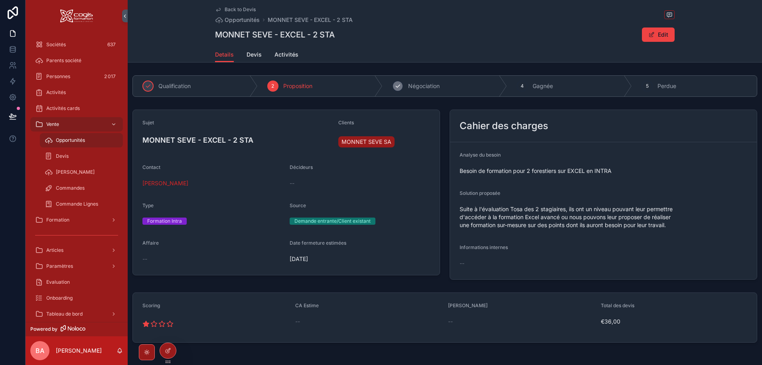
click at [395, 86] on icon "scrollable content" at bounding box center [397, 86] width 6 height 6
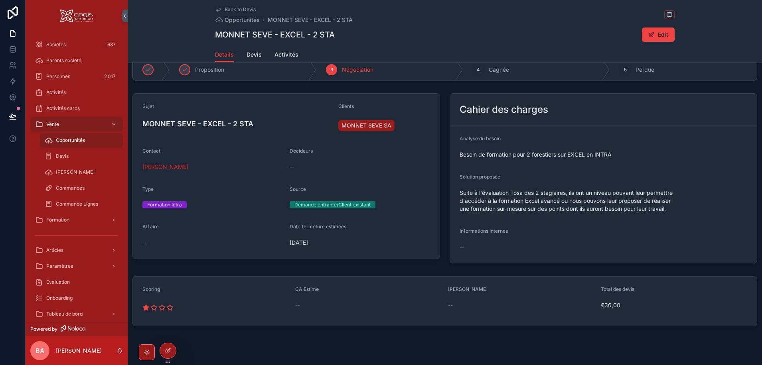
scroll to position [32, 0]
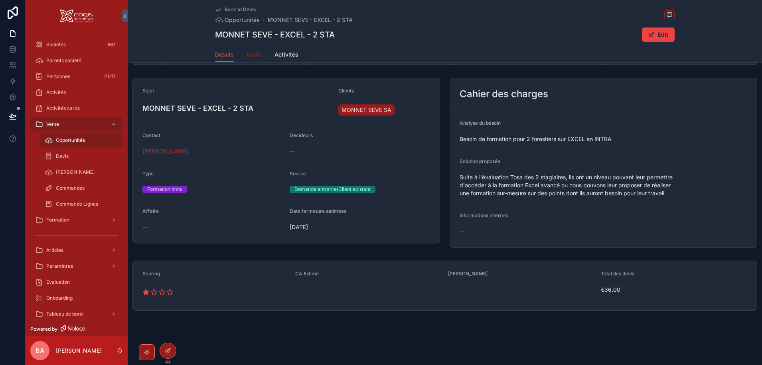
click at [255, 55] on span "Devis" at bounding box center [253, 55] width 15 height 8
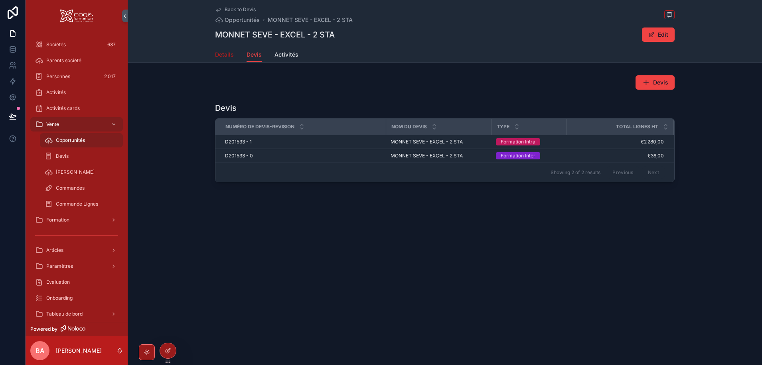
click at [221, 56] on span "Details" at bounding box center [224, 55] width 19 height 8
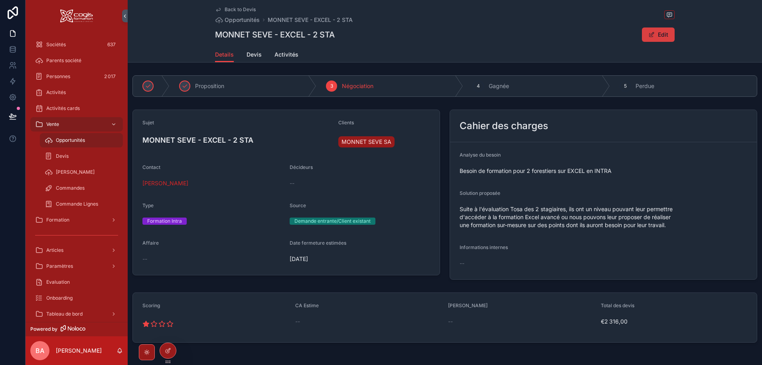
click at [656, 37] on button "Edit" at bounding box center [658, 35] width 33 height 14
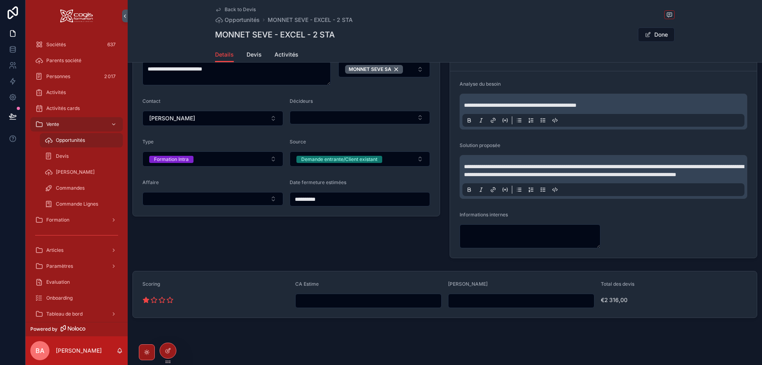
scroll to position [86, 0]
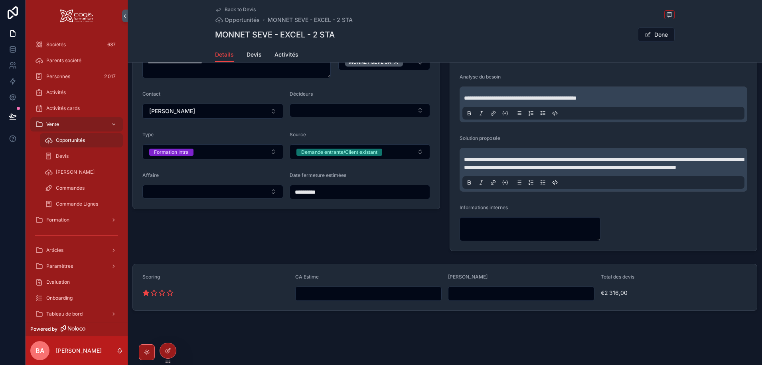
click at [358, 296] on input "scrollable content" at bounding box center [369, 293] width 146 height 11
type input "*********"
click at [503, 298] on input "scrollable content" at bounding box center [521, 293] width 146 height 11
type input "*********"
click at [389, 227] on div "**********" at bounding box center [286, 141] width 317 height 226
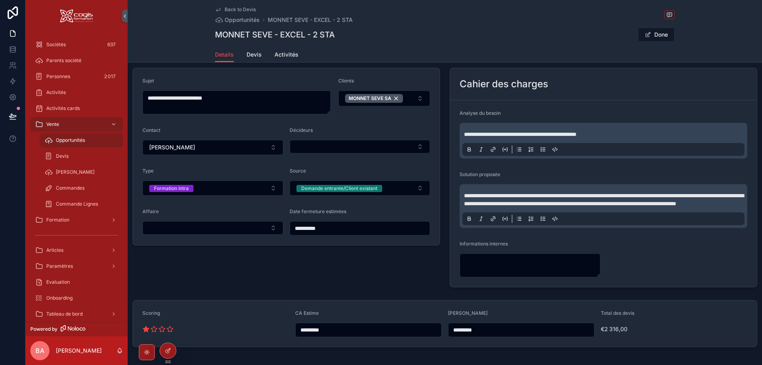
scroll to position [0, 0]
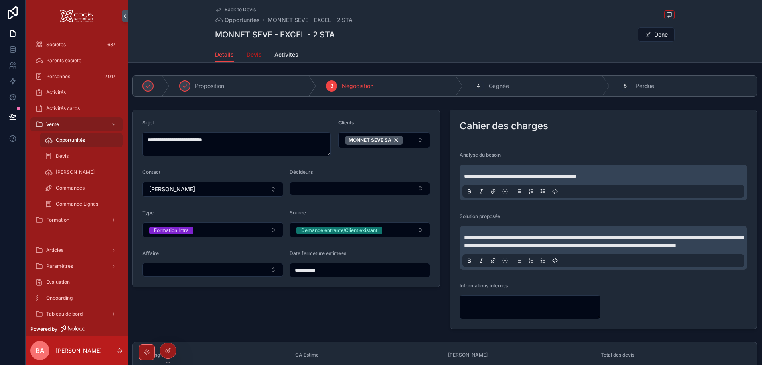
click at [248, 55] on span "Devis" at bounding box center [253, 55] width 15 height 8
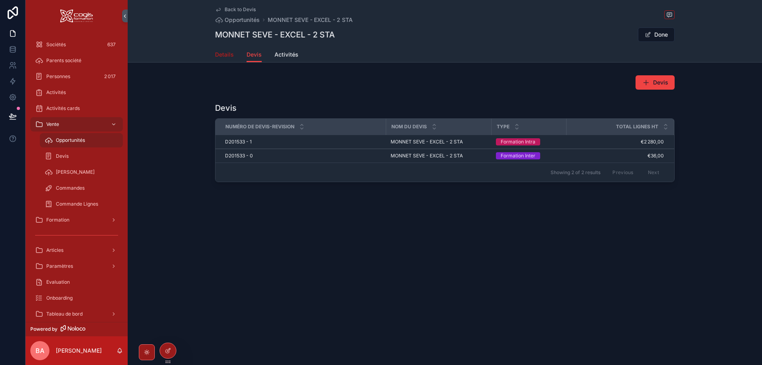
click at [224, 53] on span "Details" at bounding box center [224, 55] width 19 height 8
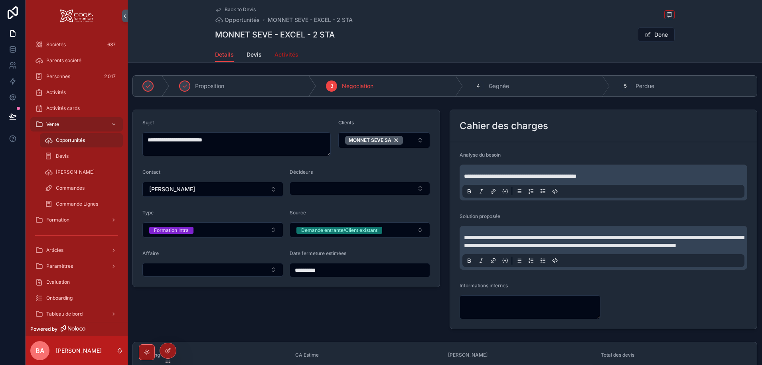
drag, startPoint x: 283, startPoint y: 55, endPoint x: 298, endPoint y: 71, distance: 22.3
click at [284, 56] on span "Activités" at bounding box center [286, 55] width 24 height 8
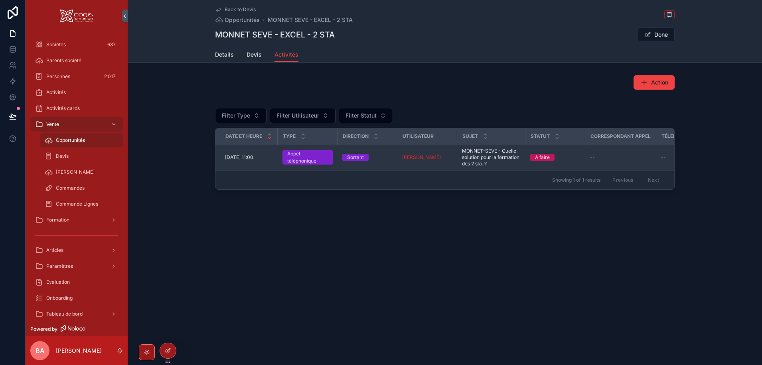
click at [254, 153] on td "[DATE] 11:00 [DATE] 11:00" at bounding box center [246, 158] width 62 height 26
click at [242, 156] on span "[DATE] 11:00" at bounding box center [239, 157] width 28 height 6
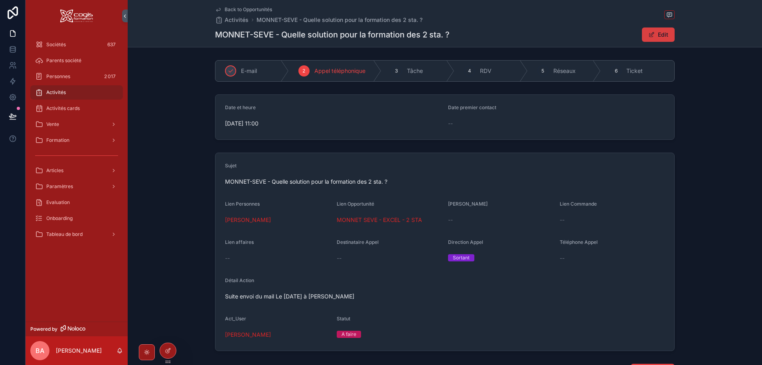
click at [651, 34] on span "scrollable content" at bounding box center [651, 35] width 6 height 6
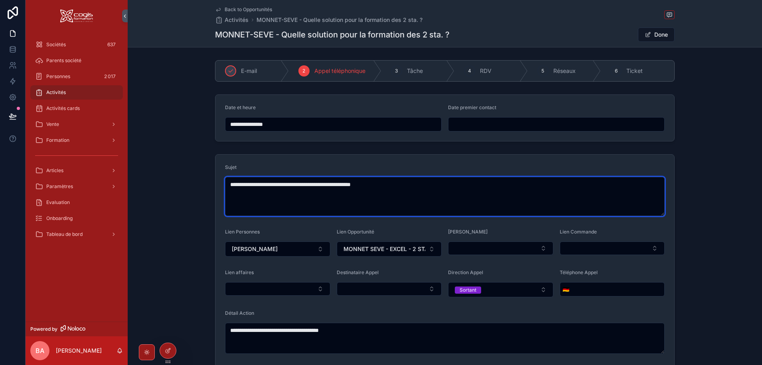
drag, startPoint x: 360, startPoint y: 185, endPoint x: 293, endPoint y: 184, distance: 67.0
click at [293, 184] on textarea "**********" at bounding box center [444, 196] width 439 height 39
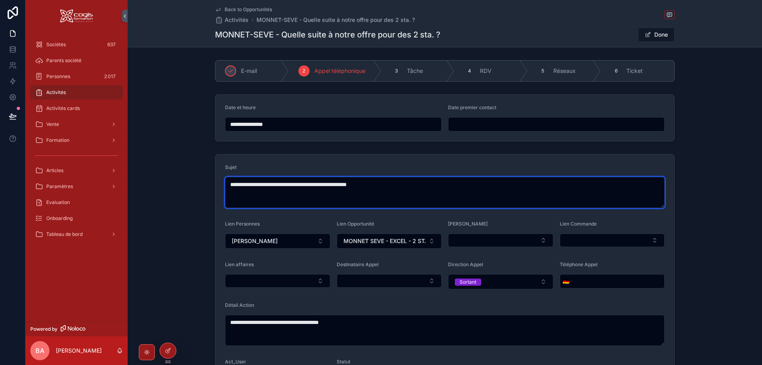
type textarea "**********"
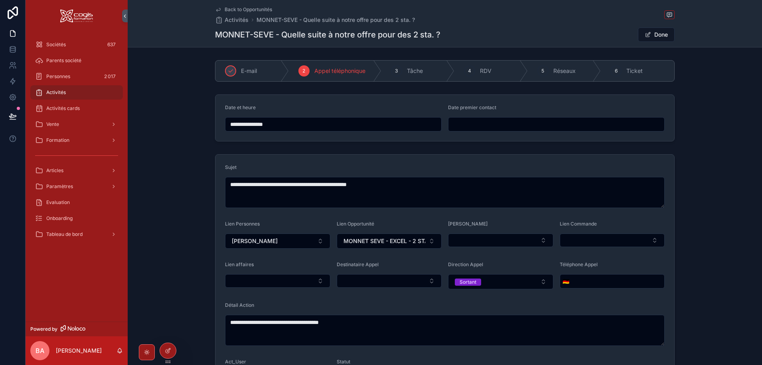
click at [244, 122] on input "**********" at bounding box center [333, 124] width 216 height 11
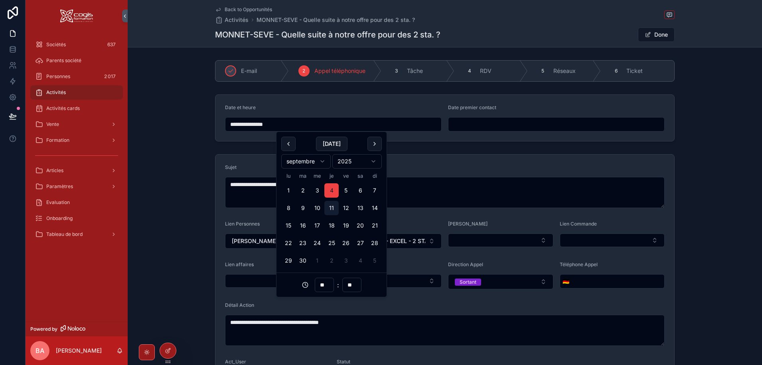
drag, startPoint x: 321, startPoint y: 208, endPoint x: 330, endPoint y: 208, distance: 9.2
click at [330, 208] on button "11" at bounding box center [331, 208] width 14 height 14
type input "**********"
click at [654, 33] on button "Done" at bounding box center [656, 35] width 37 height 14
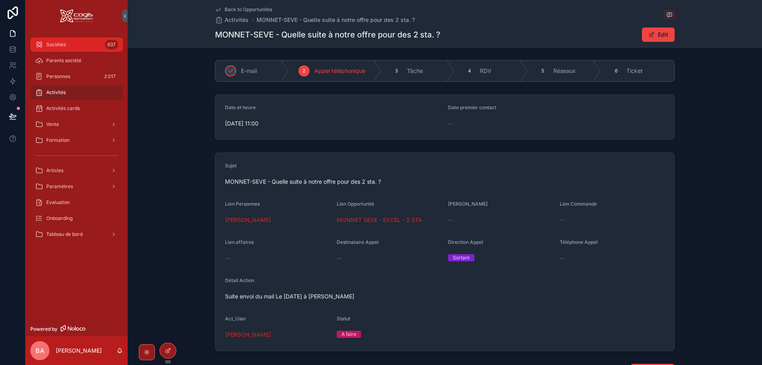
click at [59, 44] on span "Sociétés" at bounding box center [56, 44] width 20 height 6
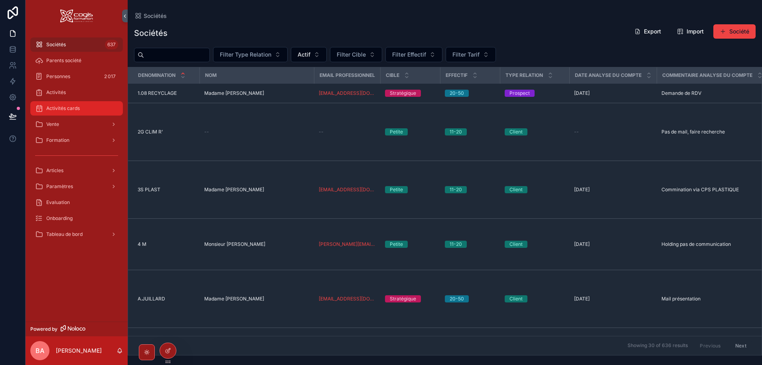
click at [55, 109] on span "Activités cards" at bounding box center [63, 108] width 34 height 6
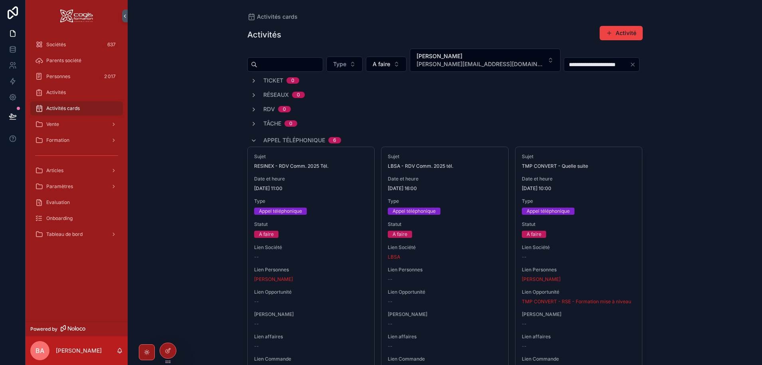
click at [629, 65] on icon "Clear" at bounding box center [632, 64] width 6 height 6
click at [570, 63] on input "scrollable content" at bounding box center [596, 64] width 65 height 11
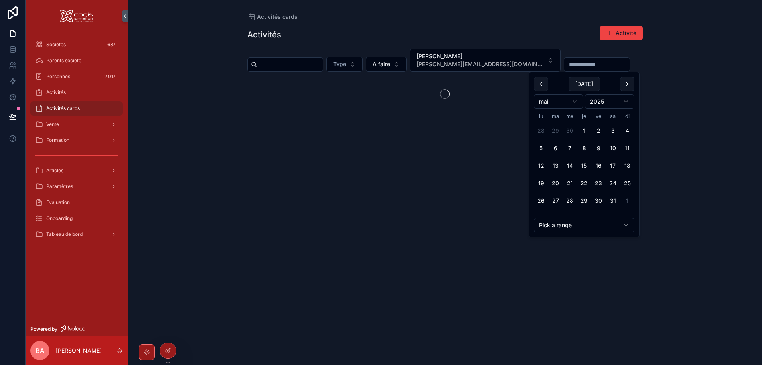
click at [564, 227] on html "Sociétés 637 Parents société Personnes 2 017 Activités Activités cards Vente Fo…" at bounding box center [381, 182] width 762 height 365
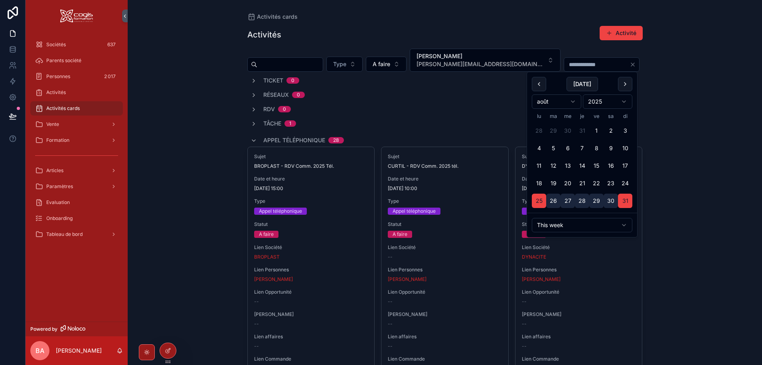
type input "**********"
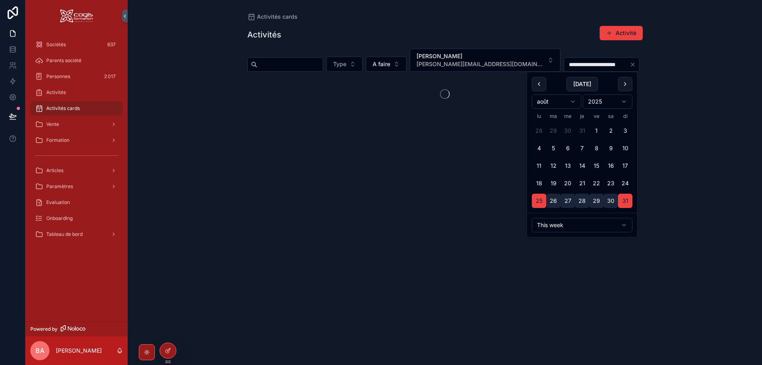
click at [662, 156] on div "**********" at bounding box center [445, 182] width 634 height 365
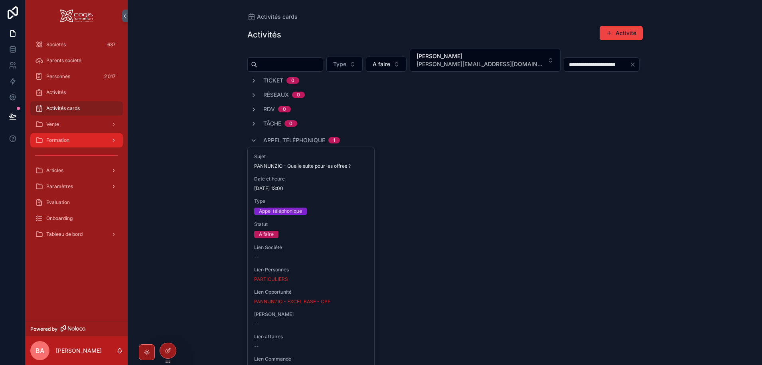
click at [56, 140] on span "Formation" at bounding box center [57, 140] width 23 height 6
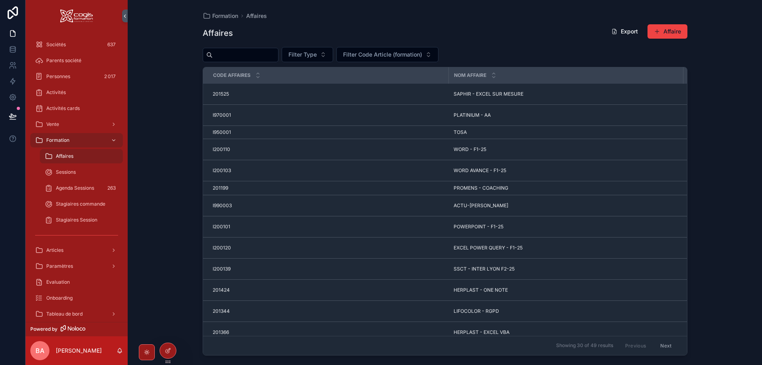
click at [253, 57] on input "scrollable content" at bounding box center [245, 54] width 65 height 11
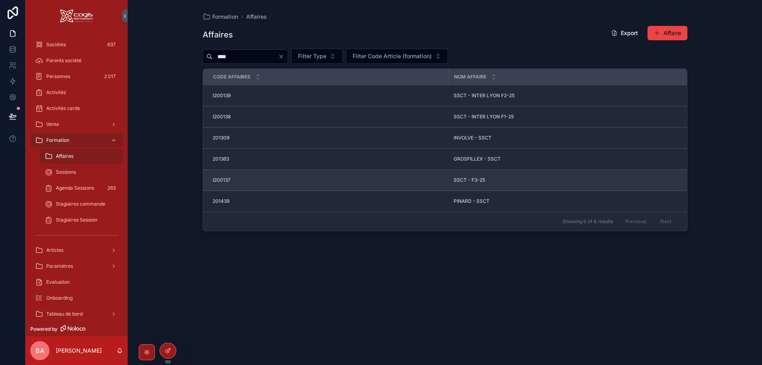
type input "****"
click at [228, 181] on span "I200137" at bounding box center [222, 180] width 18 height 6
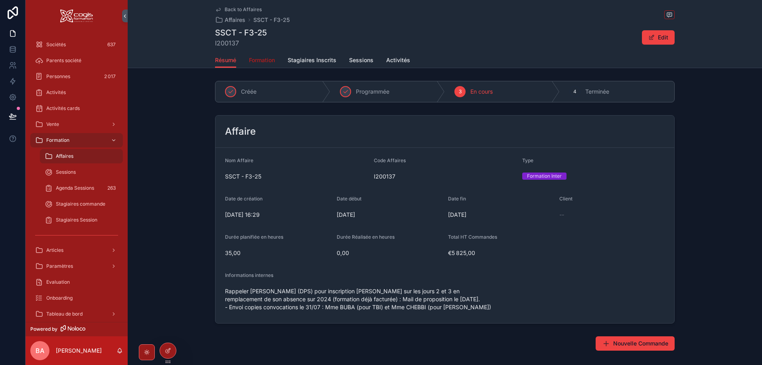
click at [251, 55] on link "Formation" at bounding box center [262, 61] width 26 height 16
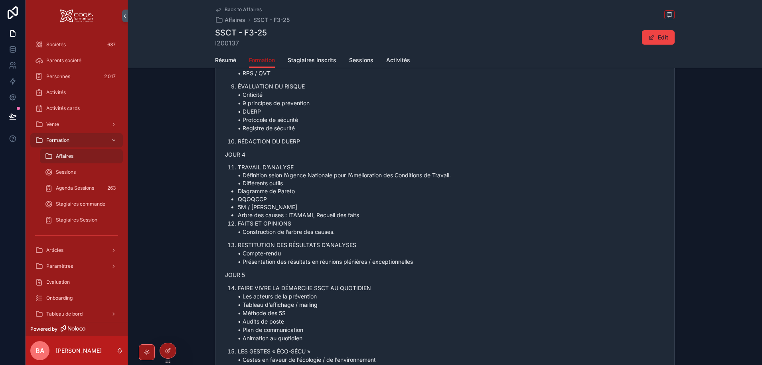
scroll to position [940, 0]
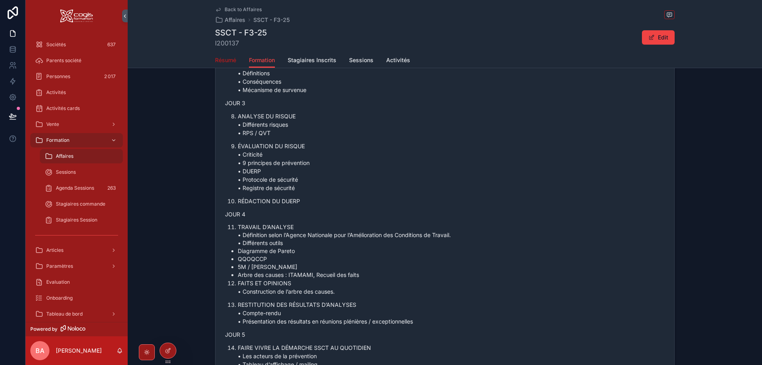
click at [227, 60] on span "Résumé" at bounding box center [225, 60] width 21 height 8
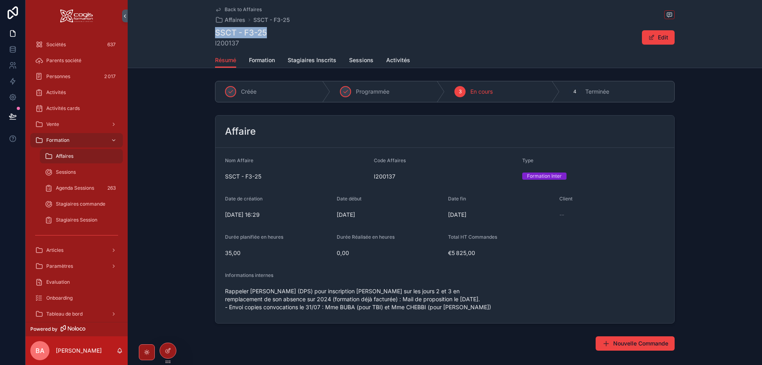
drag, startPoint x: 268, startPoint y: 31, endPoint x: 199, endPoint y: 31, distance: 69.4
click at [199, 31] on div "Back to Affaires Affaires SSCT - F3-25 SSCT - F3-25 I200137 Edit Résumé Résumé …" at bounding box center [445, 34] width 634 height 68
copy h1 "SSCT - F3-25"
click at [58, 155] on span "Affaires" at bounding box center [65, 156] width 18 height 6
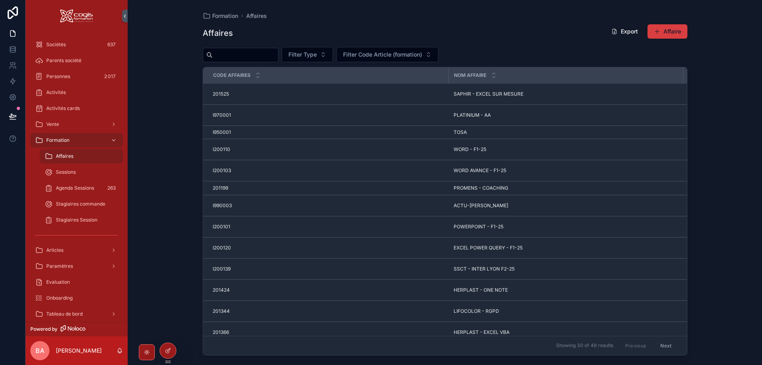
click at [665, 30] on button "Affaire" at bounding box center [667, 31] width 40 height 14
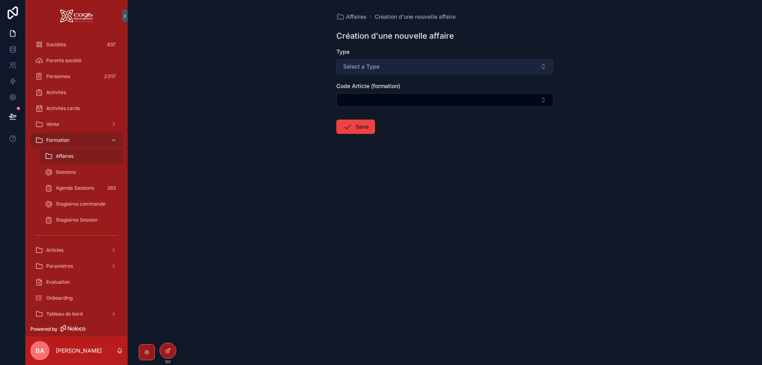
click at [401, 67] on button "Select a Type" at bounding box center [444, 66] width 217 height 15
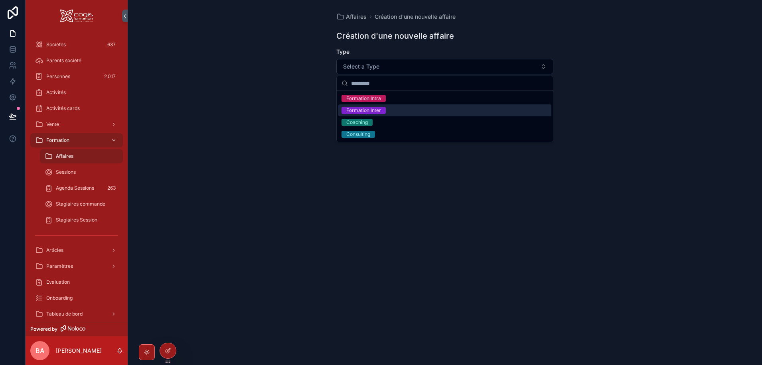
click at [372, 110] on div "Formation Inter" at bounding box center [363, 110] width 35 height 7
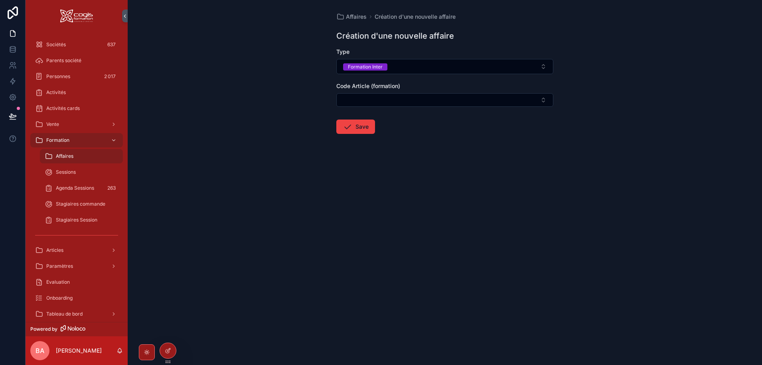
click at [373, 107] on form "Type Formation Inter Code Article (formation) Save" at bounding box center [444, 116] width 217 height 137
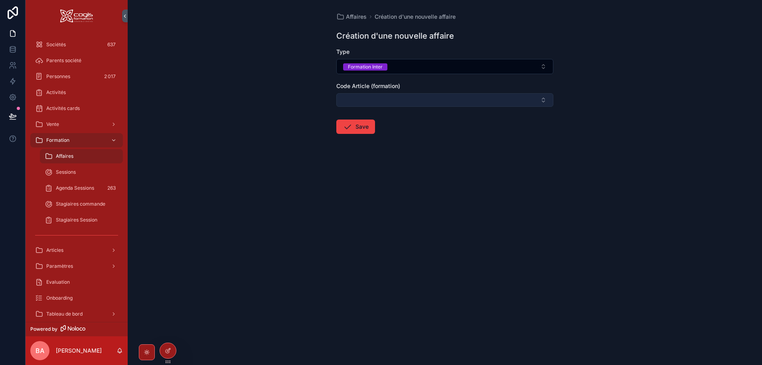
click at [368, 102] on button "Select Button" at bounding box center [444, 100] width 217 height 14
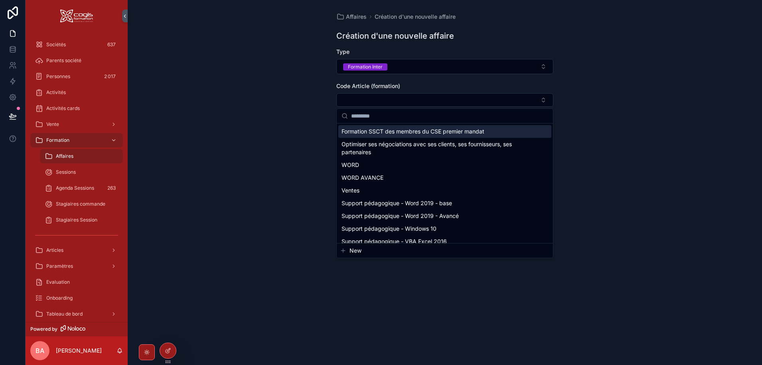
click at [373, 132] on span "Formation SSCT des membres du CSE premier mandat" at bounding box center [412, 132] width 143 height 8
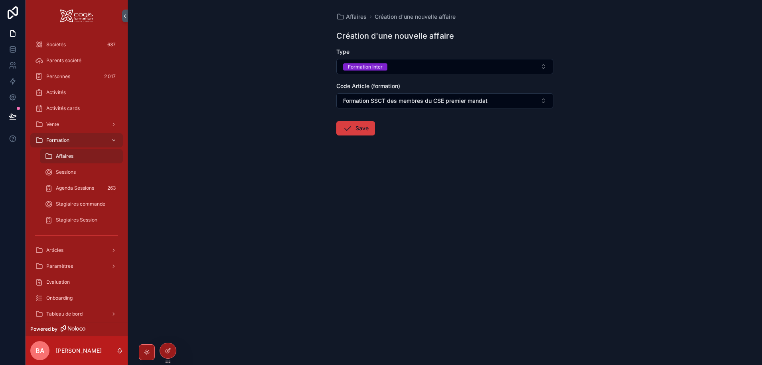
click at [359, 128] on button "Save" at bounding box center [355, 128] width 39 height 14
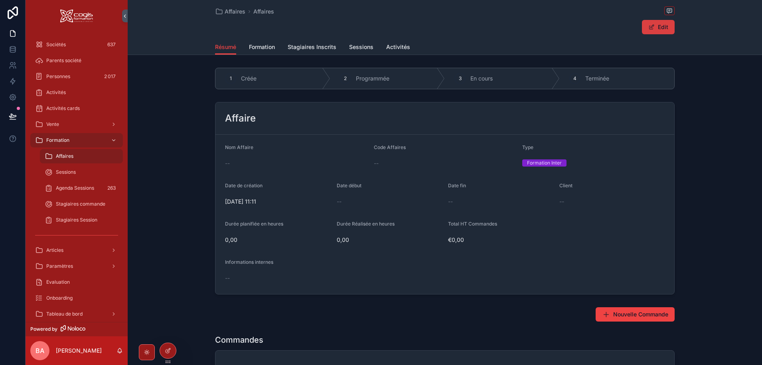
click at [659, 25] on button "Edit" at bounding box center [658, 27] width 33 height 14
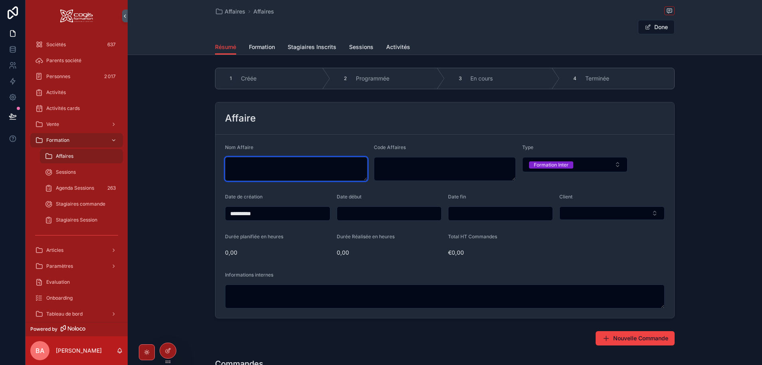
click at [290, 172] on textarea "scrollable content" at bounding box center [296, 169] width 142 height 24
paste textarea "**********"
click at [253, 166] on textarea "**********" at bounding box center [296, 169] width 142 height 24
type textarea "**********"
type textarea "******"
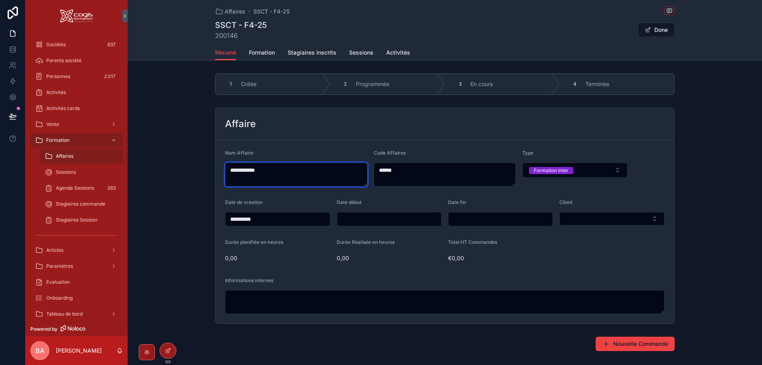
type textarea "**********"
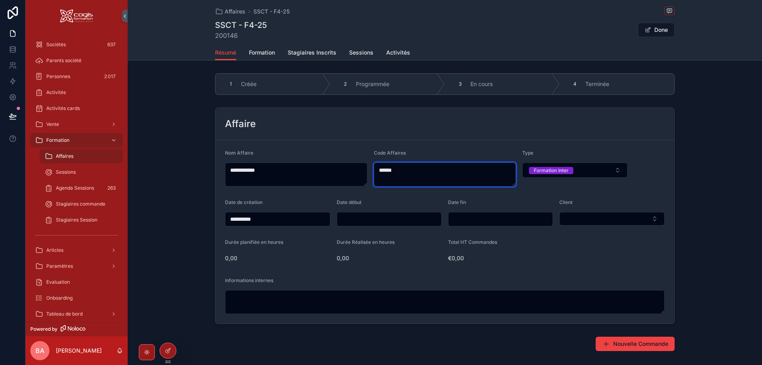
click at [377, 170] on textarea "******" at bounding box center [445, 175] width 142 height 24
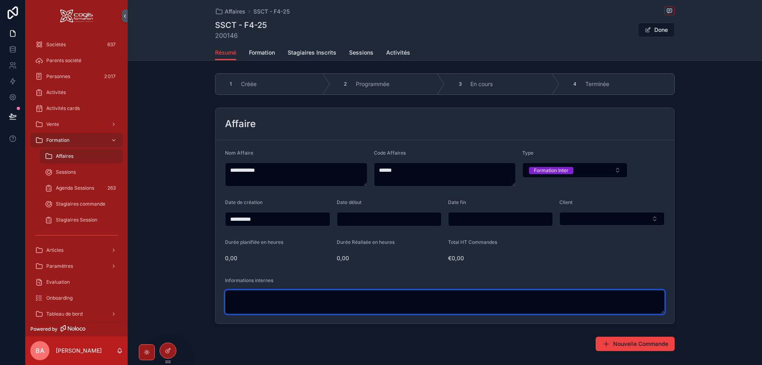
click at [282, 301] on textarea "scrollable content" at bounding box center [444, 302] width 439 height 24
type textarea "*"
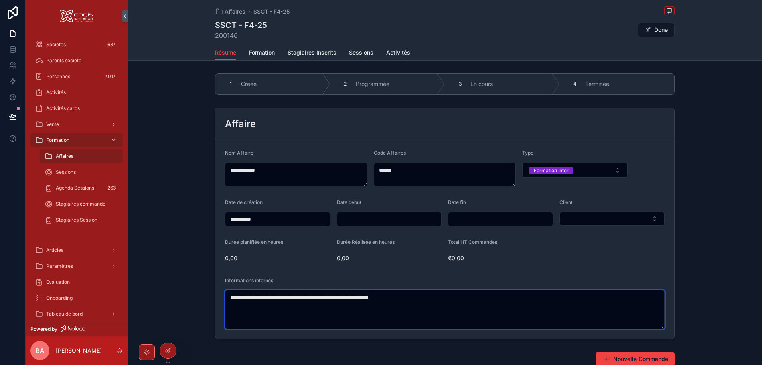
drag, startPoint x: 422, startPoint y: 294, endPoint x: 343, endPoint y: 305, distance: 79.4
click at [343, 305] on textarea "**********" at bounding box center [444, 309] width 439 height 39
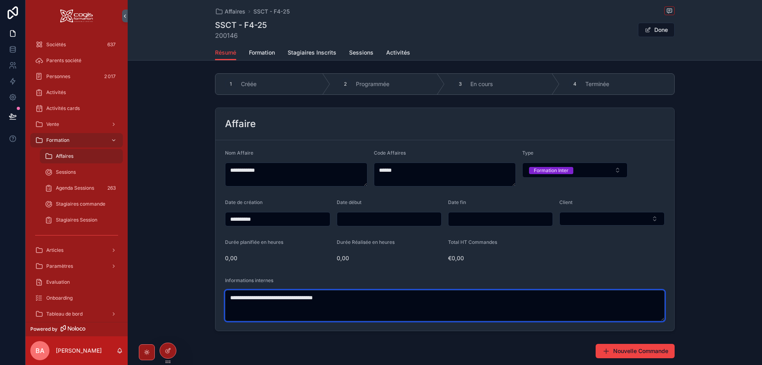
type textarea "**********"
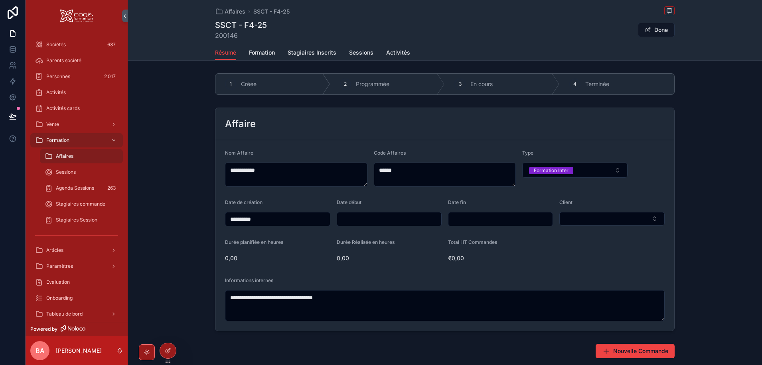
click at [688, 156] on div "**********" at bounding box center [445, 219] width 634 height 230
click at [650, 30] on button "Done" at bounding box center [656, 30] width 37 height 14
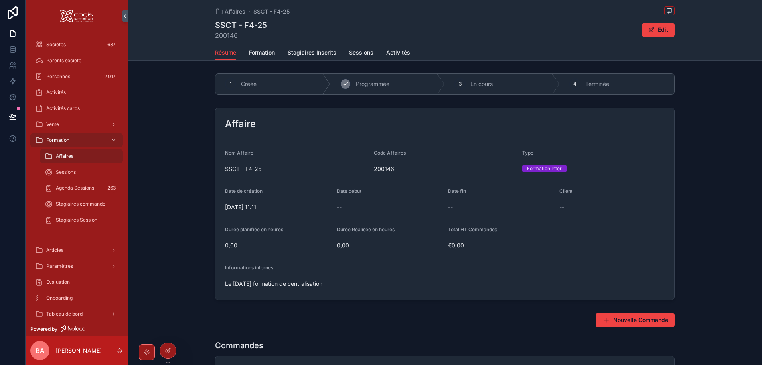
click at [359, 83] on span "Programmée" at bounding box center [373, 84] width 34 height 8
click at [225, 84] on div "scrollable content" at bounding box center [230, 84] width 11 height 11
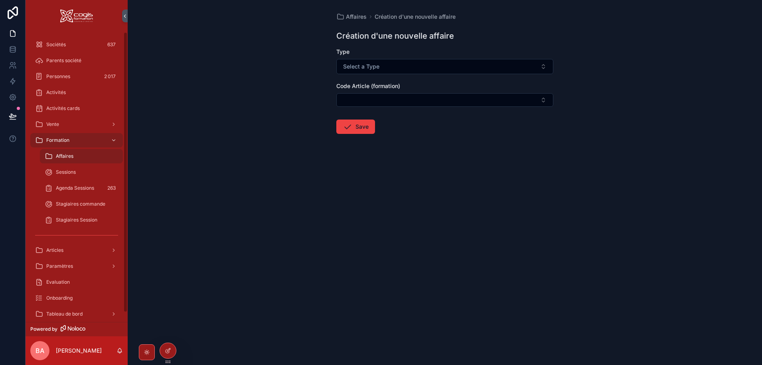
drag, startPoint x: 55, startPoint y: 154, endPoint x: 62, endPoint y: 154, distance: 6.4
click at [56, 154] on div "Affaires" at bounding box center [81, 156] width 73 height 13
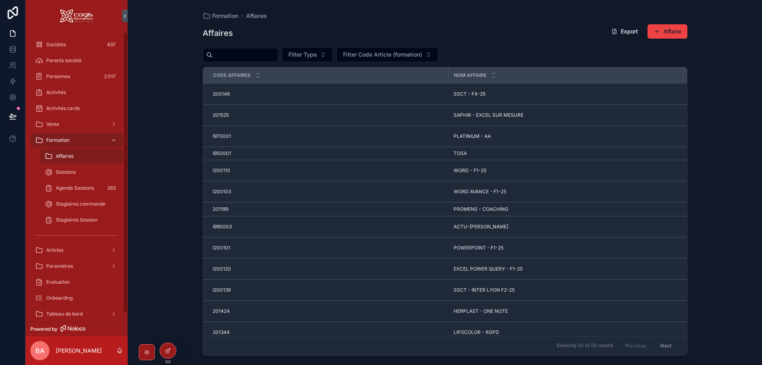
click at [252, 52] on input "scrollable content" at bounding box center [245, 54] width 65 height 11
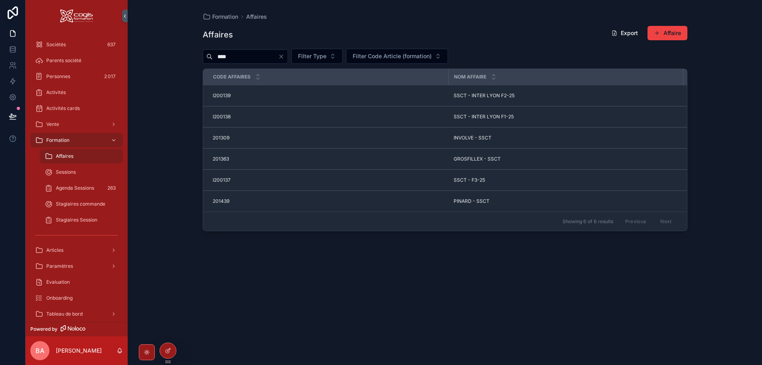
type input "****"
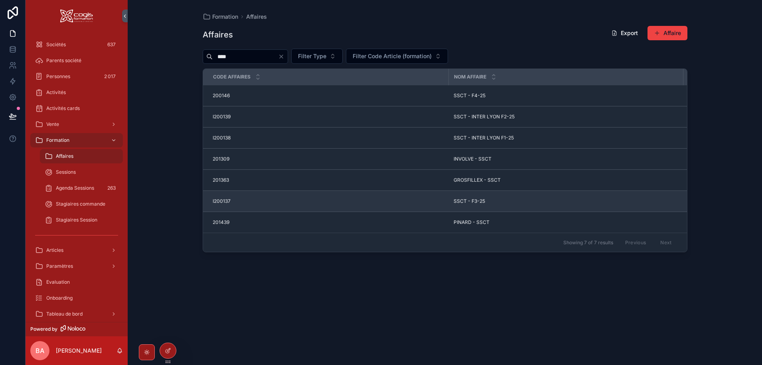
click at [229, 202] on span "I200137" at bounding box center [222, 201] width 18 height 6
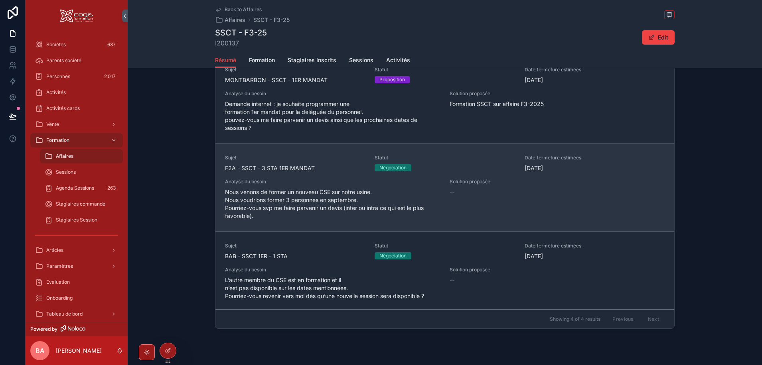
scroll to position [431, 0]
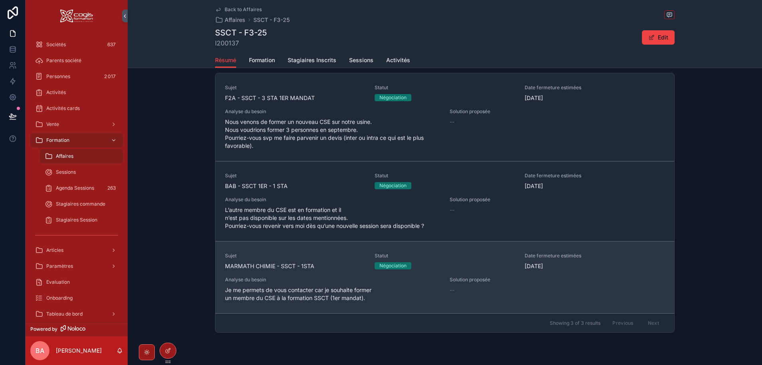
click at [341, 278] on div "Sujet MARMATH CHIMIE - SSCT - 1STA Statut Négociation Date fermeture estimées […" at bounding box center [444, 277] width 439 height 49
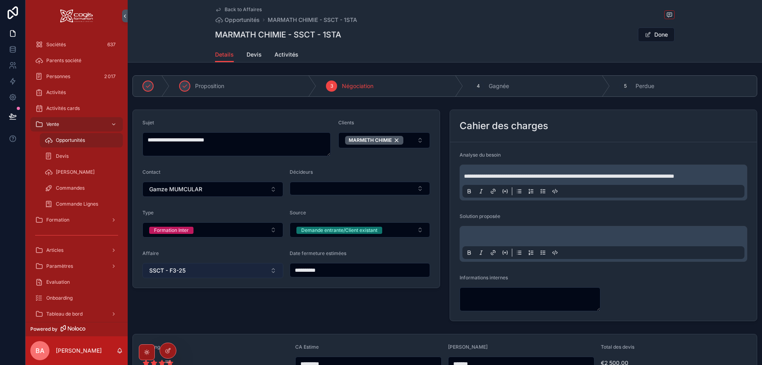
click at [271, 271] on button "SSCT - F3-25" at bounding box center [212, 270] width 141 height 15
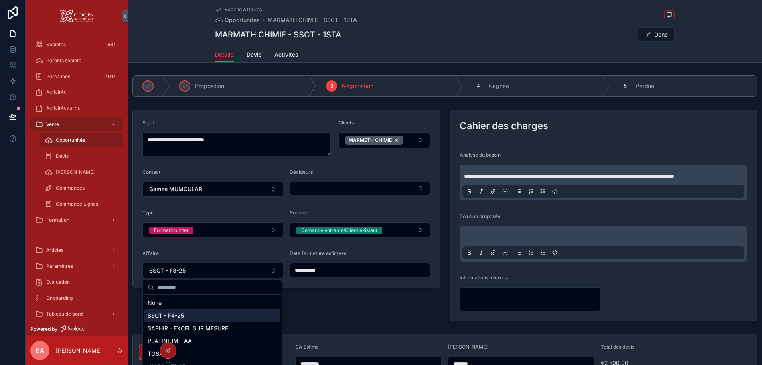
click at [179, 317] on span "SSCT - F4-25" at bounding box center [166, 316] width 36 height 8
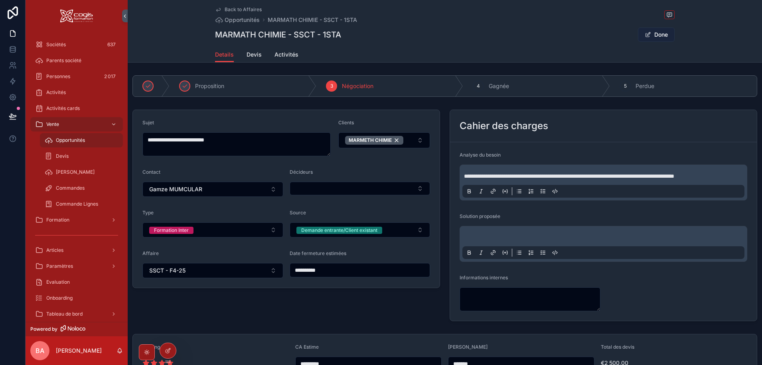
click at [654, 35] on button "Done" at bounding box center [656, 35] width 37 height 14
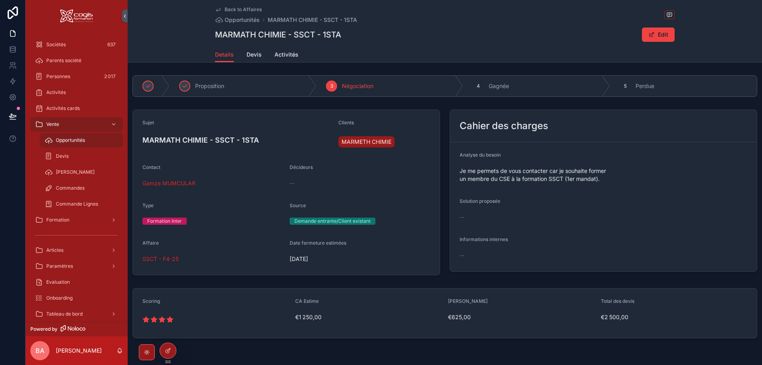
click at [236, 10] on span "Back to Affaires" at bounding box center [243, 9] width 37 height 6
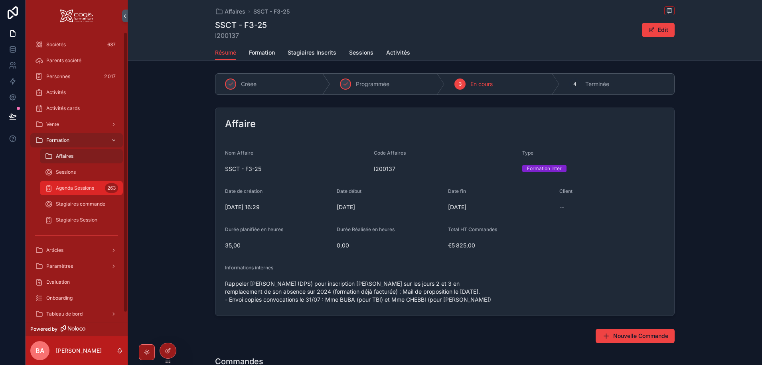
drag, startPoint x: 56, startPoint y: 157, endPoint x: 100, endPoint y: 186, distance: 53.0
click at [56, 157] on span "Affaires" at bounding box center [65, 156] width 18 height 6
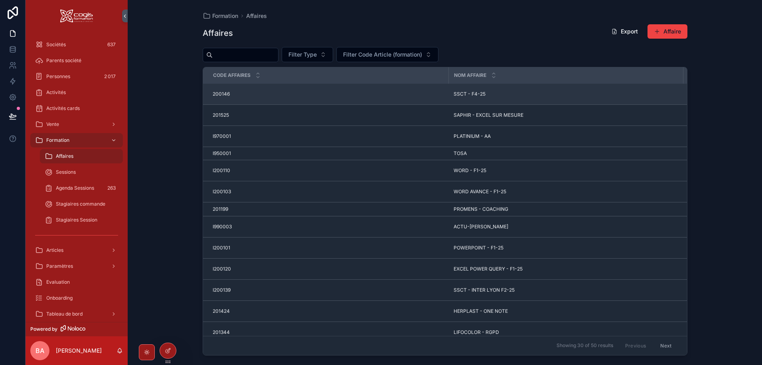
click at [481, 88] on td "SSCT - F4-25 SSCT - F4-25" at bounding box center [566, 94] width 235 height 21
click at [478, 95] on span "SSCT - F4-25" at bounding box center [469, 94] width 32 height 6
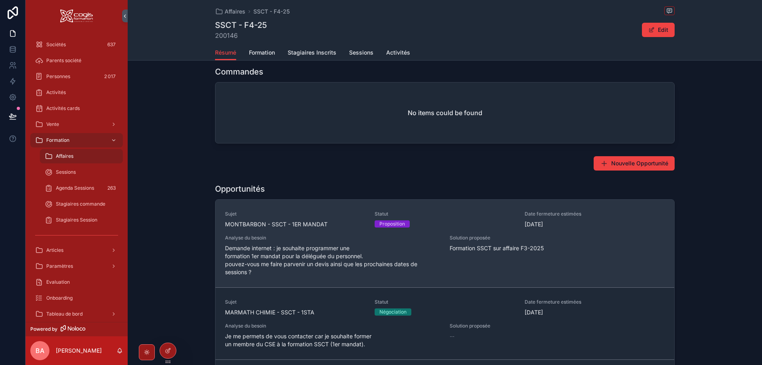
scroll to position [279, 0]
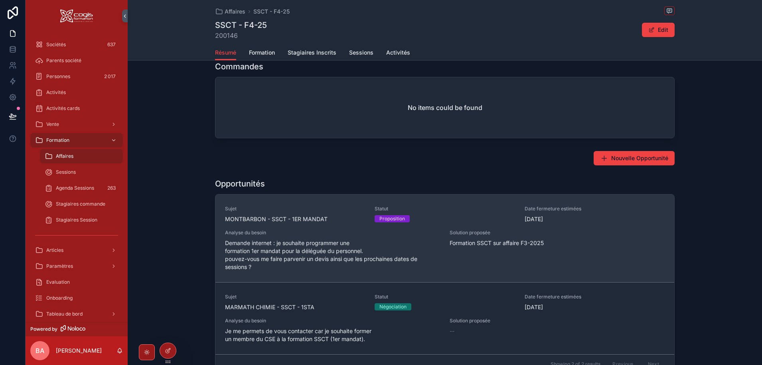
click at [374, 240] on span "Demande internet : je souhaite programmer une formation 1er mandat pour la délé…" at bounding box center [332, 255] width 215 height 32
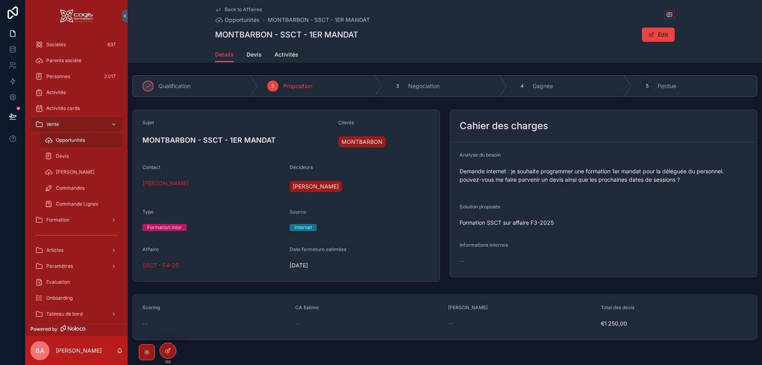
click at [490, 262] on div "--" at bounding box center [529, 261] width 141 height 8
click at [650, 37] on span "scrollable content" at bounding box center [651, 35] width 6 height 6
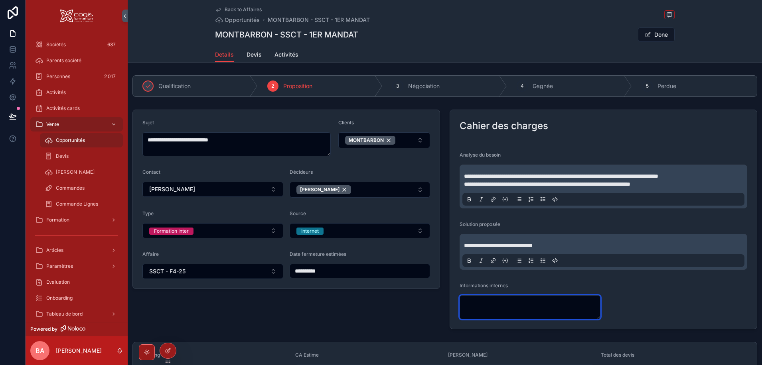
click at [500, 304] on textarea "scrollable content" at bounding box center [529, 308] width 141 height 24
paste textarea "**********"
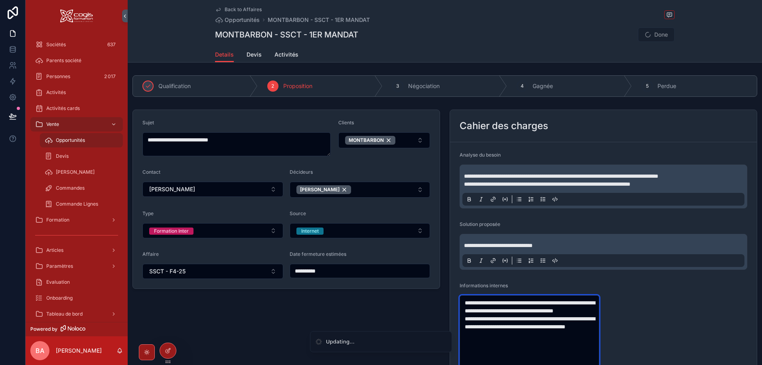
type textarea "**********"
drag, startPoint x: 547, startPoint y: 43, endPoint x: 540, endPoint y: 49, distance: 9.3
click at [547, 42] on div "Back to Affaires Opportunités MONTBARBON - SSCT - 1ER MANDAT MONTBARBON - SSCT …" at bounding box center [444, 23] width 459 height 47
click at [269, 87] on div "2" at bounding box center [272, 86] width 11 height 11
click at [395, 89] on icon "scrollable content" at bounding box center [397, 86] width 6 height 6
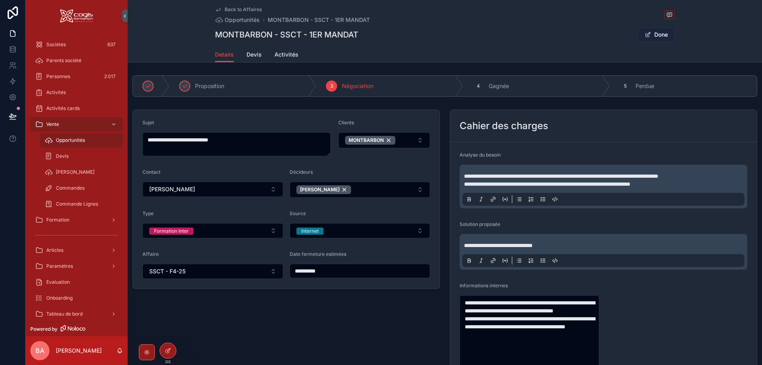
click at [658, 34] on button "Done" at bounding box center [656, 35] width 37 height 14
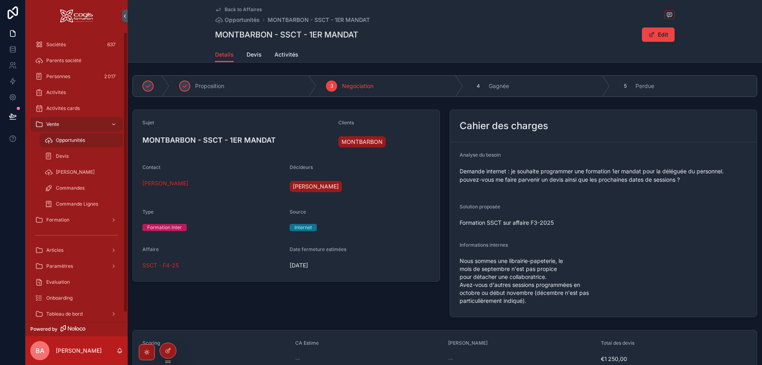
click at [65, 140] on span "Opportunités" at bounding box center [70, 140] width 29 height 6
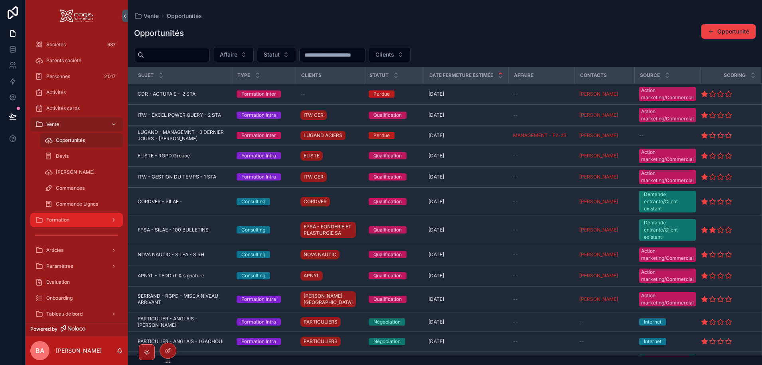
click at [59, 219] on span "Formation" at bounding box center [57, 220] width 23 height 6
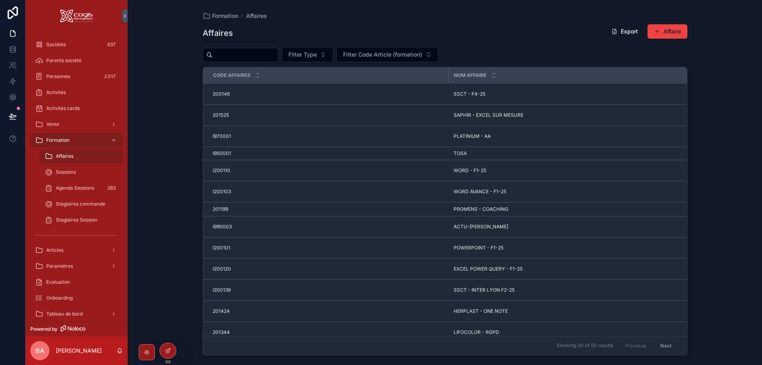
click at [64, 156] on span "Affaires" at bounding box center [65, 156] width 18 height 6
click at [231, 53] on input "scrollable content" at bounding box center [245, 54] width 65 height 11
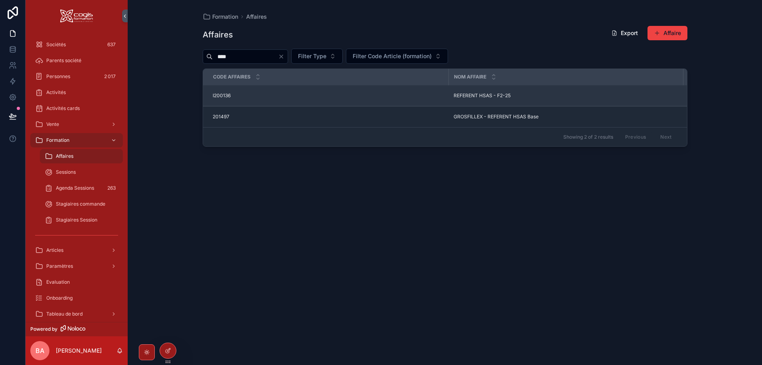
type input "****"
click at [483, 97] on span "REFERENT HSAS - F2-25" at bounding box center [481, 96] width 57 height 6
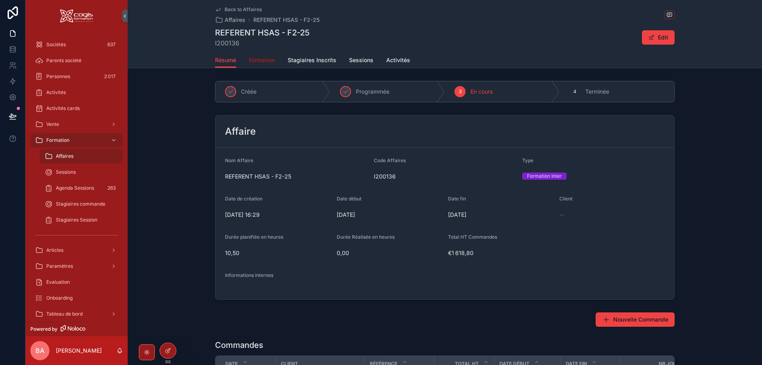
click at [263, 58] on span "Formation" at bounding box center [262, 60] width 26 height 8
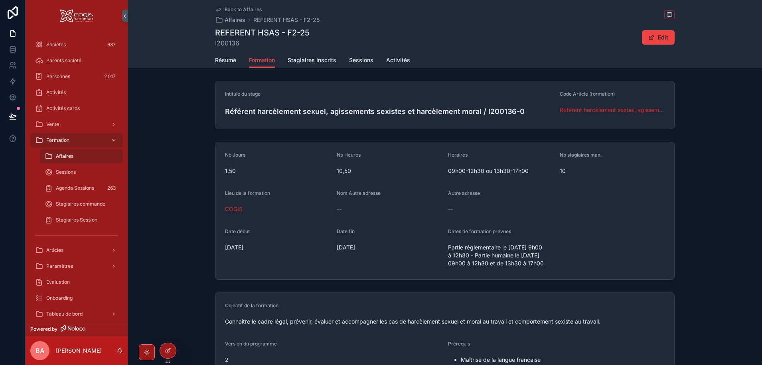
drag, startPoint x: 532, startPoint y: 272, endPoint x: 443, endPoint y: 250, distance: 91.0
click at [443, 250] on form "Nb Jours 1,50 Nb Heures 10,50 Horaires 09h00-12h30 ou 13h30-17h00 Nb stagiaires…" at bounding box center [444, 210] width 459 height 137
copy span "Partie réglementaire le [DATE] 9h00 à 12h30 - Partie humaine le [DATE] 09h00 à …"
drag, startPoint x: 476, startPoint y: 112, endPoint x: 223, endPoint y: 114, distance: 253.3
click at [225, 114] on h4 "Référent harcèlement sexuel, agissements sexistes et harcèlement moral / I20013…" at bounding box center [389, 111] width 328 height 11
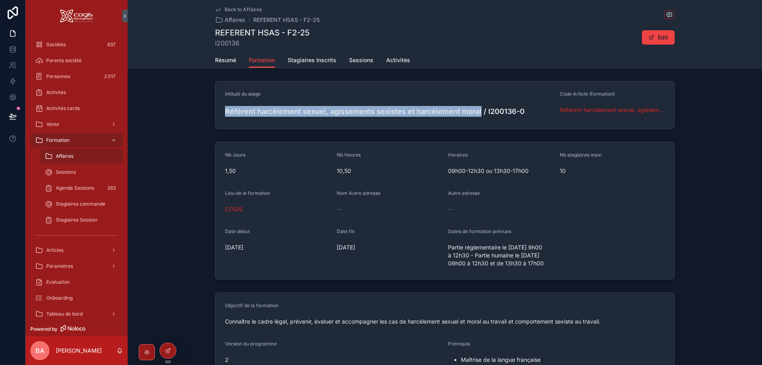
copy h4 "Référent harcèlement sexuel, agissements sexistes et harcèlement moral"
drag, startPoint x: 534, startPoint y: 270, endPoint x: 444, endPoint y: 247, distance: 93.2
click at [444, 247] on form "Nb Jours 1,50 Nb Heures 10,50 Horaires 09h00-12h30 ou 13h30-17h00 Nb stagiaires…" at bounding box center [444, 210] width 459 height 137
copy span "Partie réglementaire le [DATE] 9h00 à 12h30 - Partie humaine le [DATE] 09h00 à …"
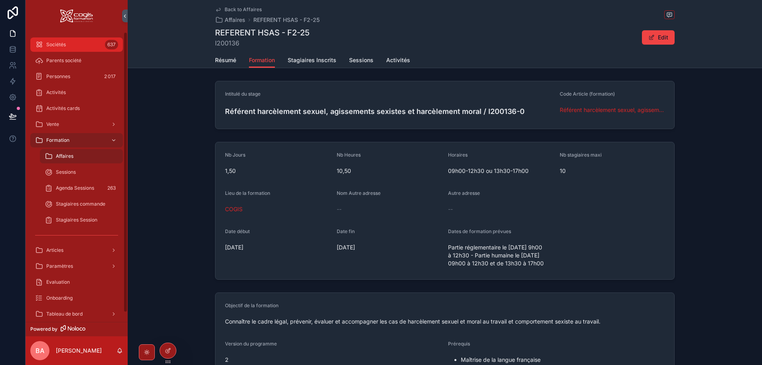
click at [61, 46] on span "Sociétés" at bounding box center [56, 44] width 20 height 6
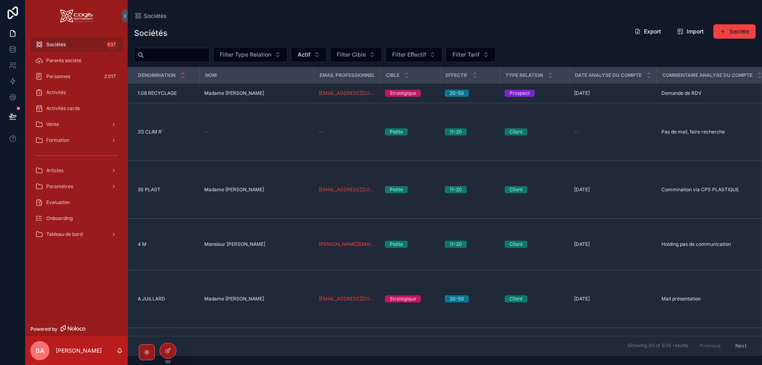
click at [223, 25] on div "Sociétés Export Import Société" at bounding box center [444, 33] width 621 height 18
click at [168, 54] on input "scrollable content" at bounding box center [176, 54] width 65 height 11
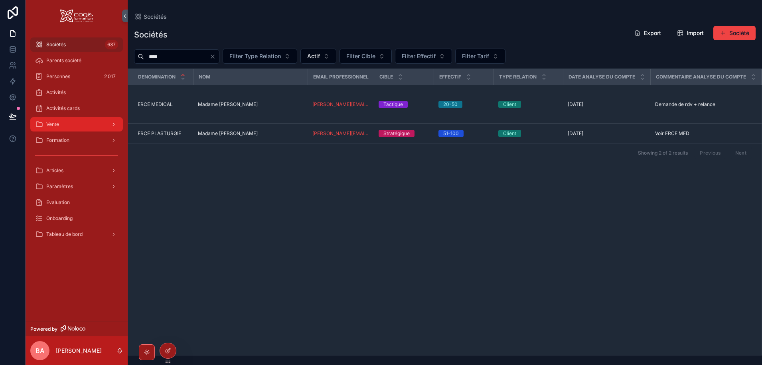
type input "****"
click at [59, 127] on span "Vente" at bounding box center [52, 124] width 13 height 6
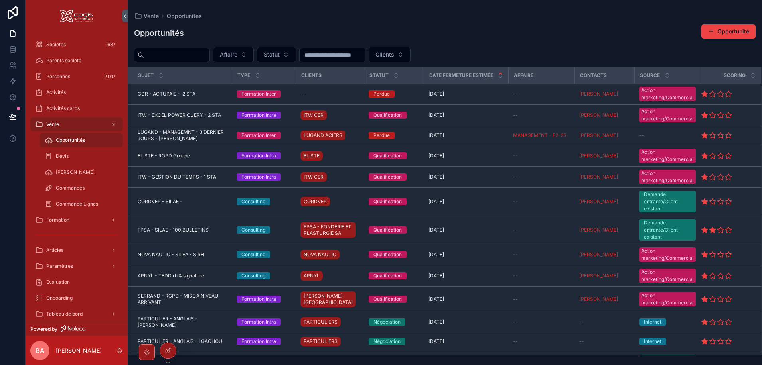
click at [154, 58] on input "scrollable content" at bounding box center [176, 54] width 65 height 11
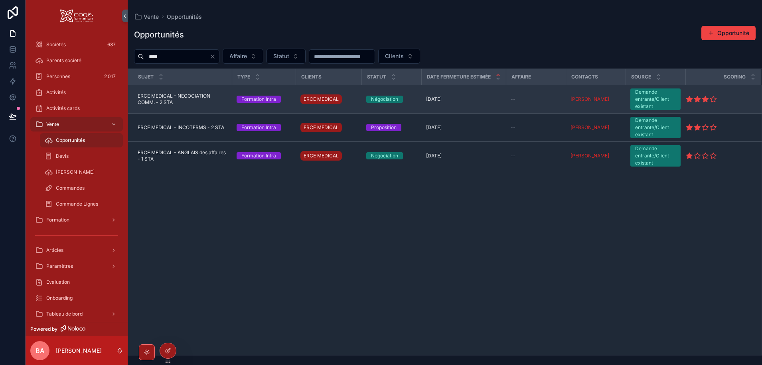
type input "****"
click at [159, 94] on span "ERCE MEDICAL - NEGOCIATION COMM. - 2 STA" at bounding box center [182, 99] width 89 height 13
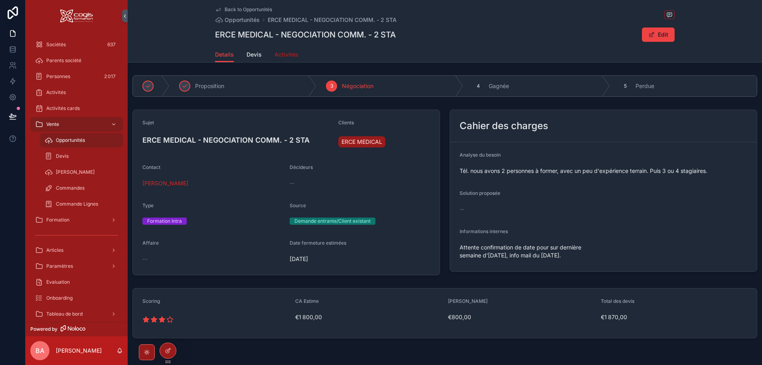
click at [285, 54] on span "Activités" at bounding box center [286, 55] width 24 height 8
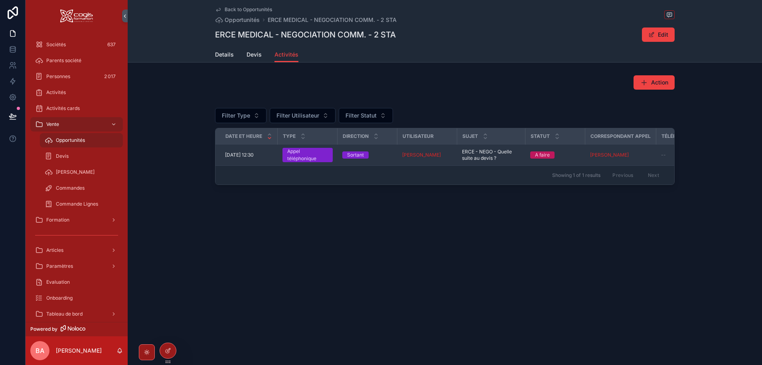
click at [252, 156] on span "[DATE] 12:30" at bounding box center [239, 155] width 29 height 6
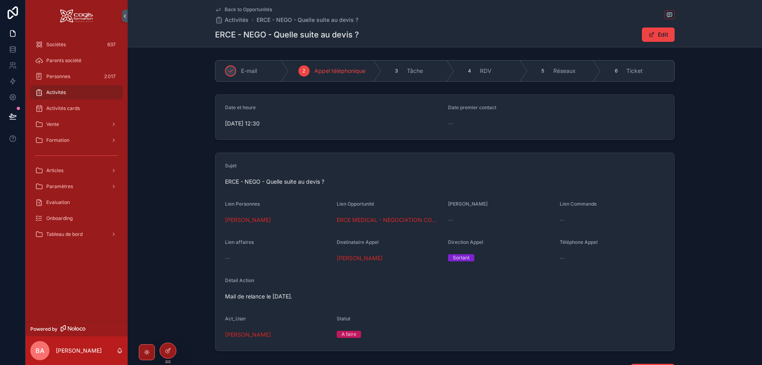
click at [236, 122] on span "[DATE] 12:30" at bounding box center [333, 124] width 217 height 8
click at [662, 34] on button "Edit" at bounding box center [658, 35] width 33 height 14
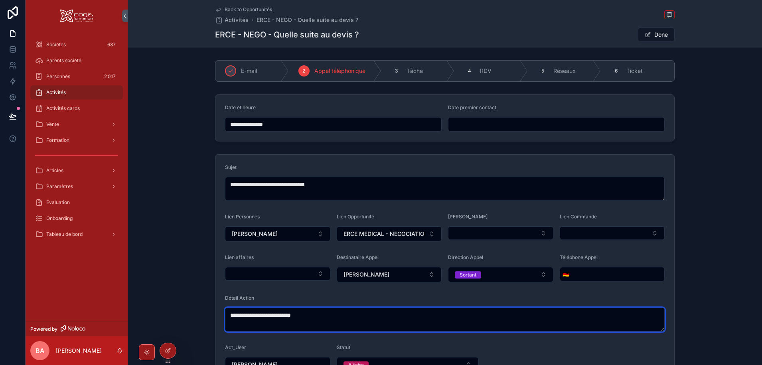
click at [228, 315] on textarea "**********" at bounding box center [444, 320] width 439 height 24
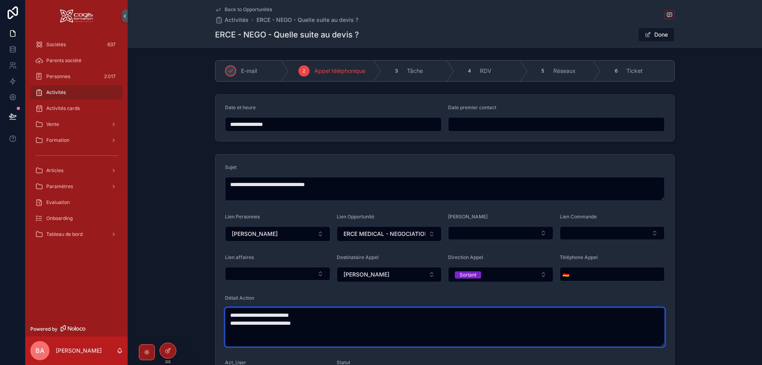
type textarea "**********"
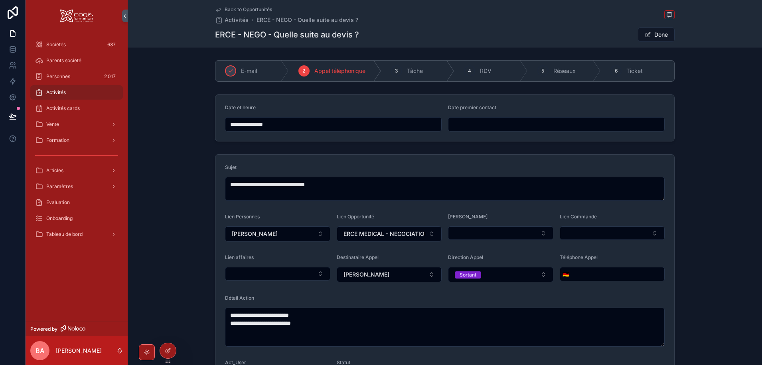
click at [254, 121] on input "**********" at bounding box center [333, 124] width 216 height 11
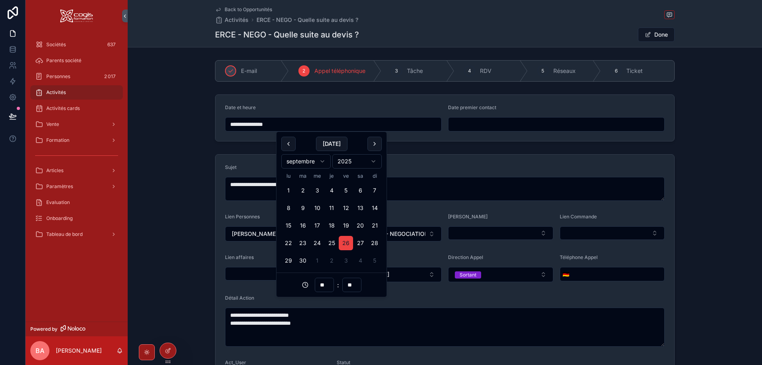
click at [328, 104] on form "**********" at bounding box center [444, 118] width 459 height 46
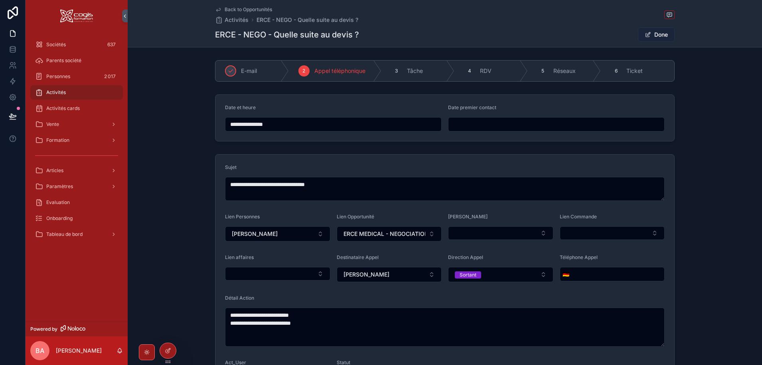
click at [650, 35] on button "Done" at bounding box center [656, 35] width 37 height 14
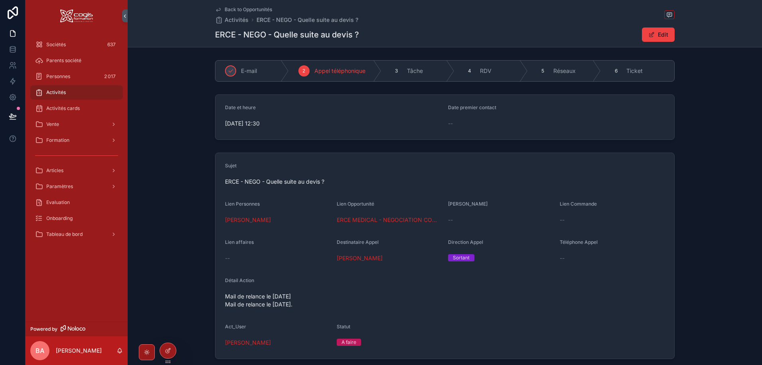
click at [242, 124] on span "[DATE] 12:30" at bounding box center [333, 124] width 217 height 8
click at [280, 124] on span "[DATE] 12:30" at bounding box center [333, 124] width 217 height 8
click at [650, 29] on button "Edit" at bounding box center [658, 35] width 33 height 14
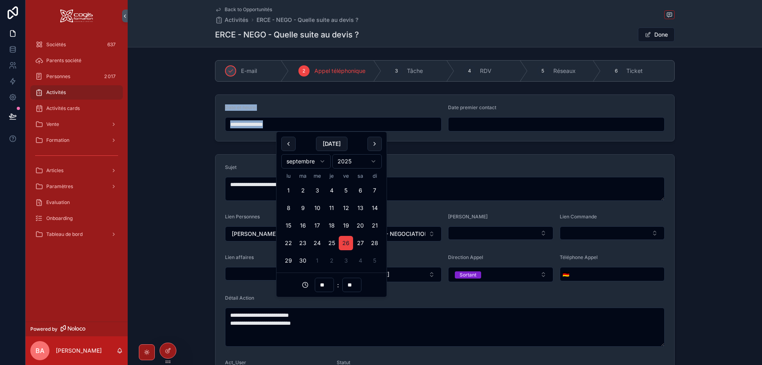
click at [281, 122] on input "**********" at bounding box center [333, 124] width 216 height 11
click at [373, 142] on button "scrollable content" at bounding box center [374, 144] width 14 height 14
click at [288, 144] on button "scrollable content" at bounding box center [288, 144] width 14 height 14
click at [372, 143] on button "scrollable content" at bounding box center [374, 144] width 14 height 14
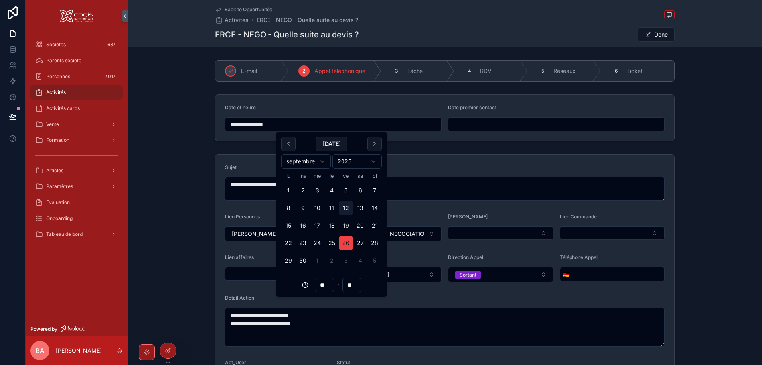
click at [345, 209] on button "12" at bounding box center [346, 208] width 14 height 14
type input "**********"
drag, startPoint x: 325, startPoint y: 104, endPoint x: 330, endPoint y: 103, distance: 4.5
click at [326, 104] on form "**********" at bounding box center [444, 118] width 459 height 46
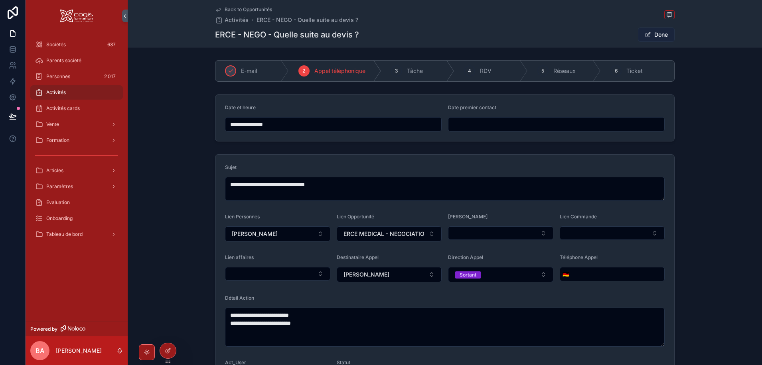
click at [655, 35] on button "Done" at bounding box center [656, 35] width 37 height 14
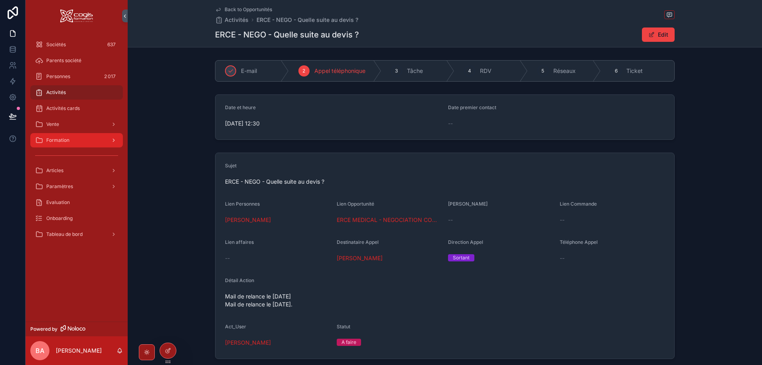
click at [74, 134] on div "Formation" at bounding box center [76, 140] width 83 height 13
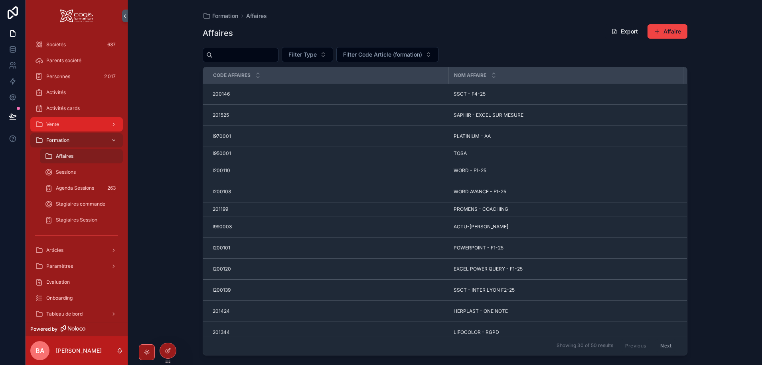
click at [68, 125] on div "Vente" at bounding box center [76, 124] width 83 height 13
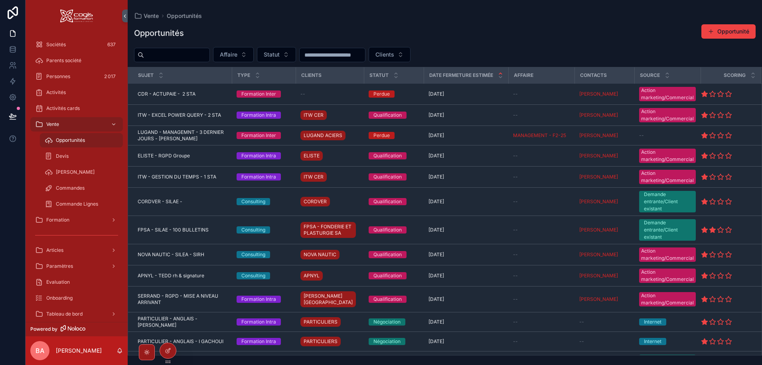
click at [181, 57] on input "scrollable content" at bounding box center [176, 54] width 65 height 11
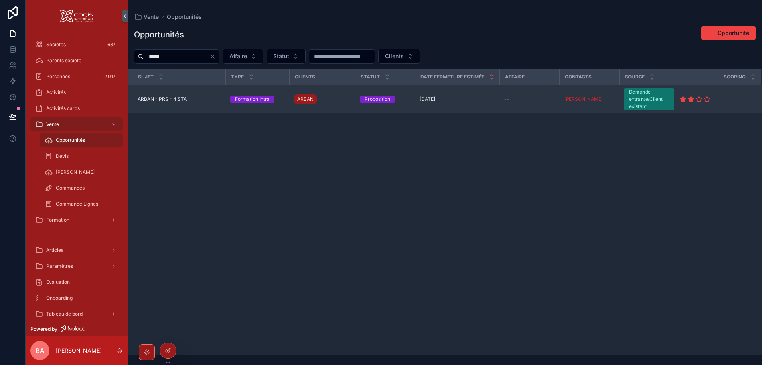
type input "*****"
click at [144, 100] on span "ARBAN - PRS - 4 STA" at bounding box center [162, 99] width 49 height 6
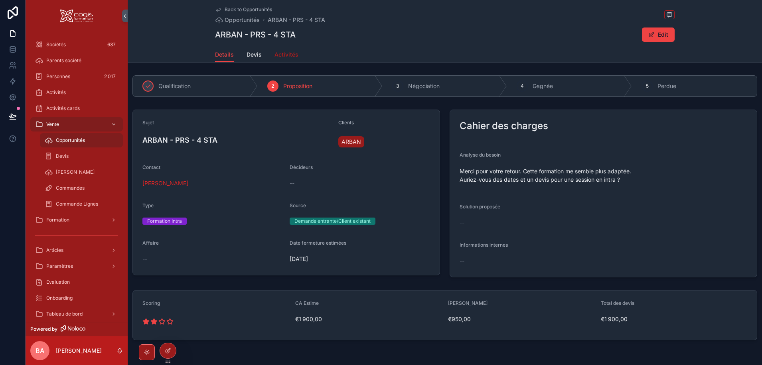
click at [283, 52] on span "Activités" at bounding box center [286, 55] width 24 height 8
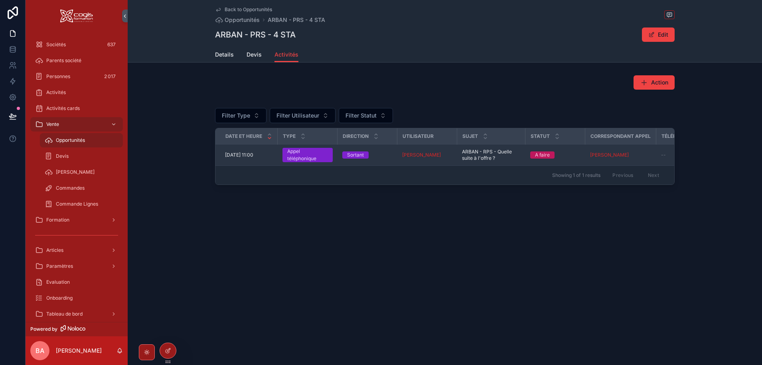
click at [233, 155] on span "[DATE] 11:00" at bounding box center [239, 155] width 28 height 6
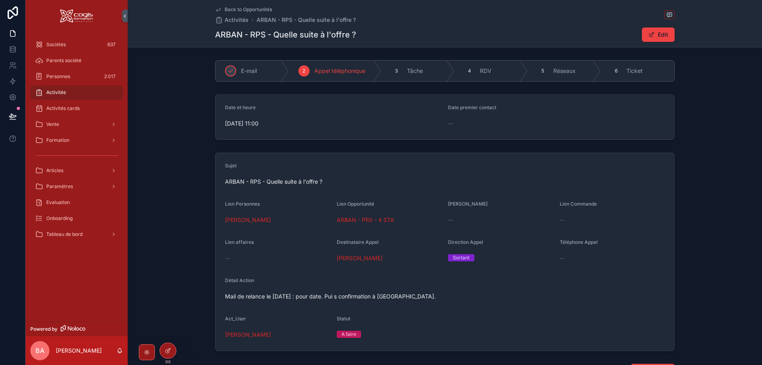
click at [251, 124] on span "[DATE] 11:00" at bounding box center [333, 124] width 217 height 8
click at [282, 123] on span "[DATE] 11:00" at bounding box center [333, 124] width 217 height 8
click at [67, 109] on span "Activités cards" at bounding box center [63, 108] width 34 height 6
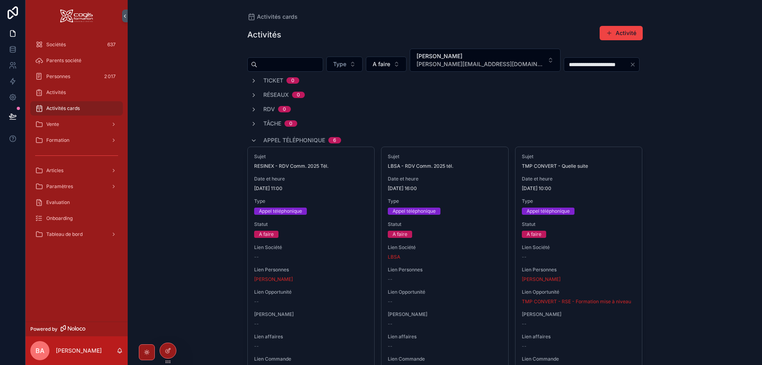
click at [629, 64] on icon "Clear" at bounding box center [632, 64] width 6 height 6
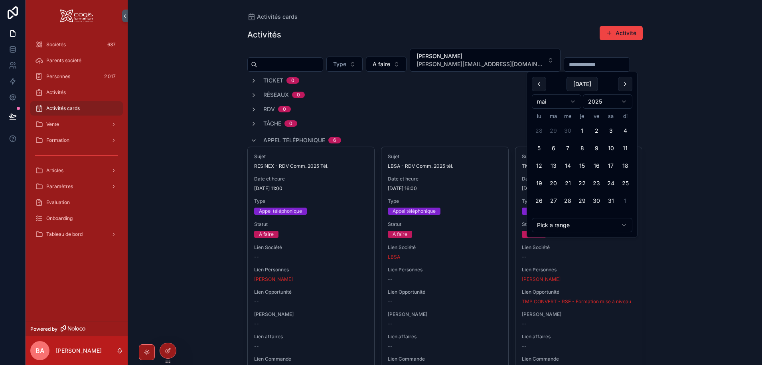
click at [578, 65] on input "scrollable content" at bounding box center [596, 64] width 65 height 11
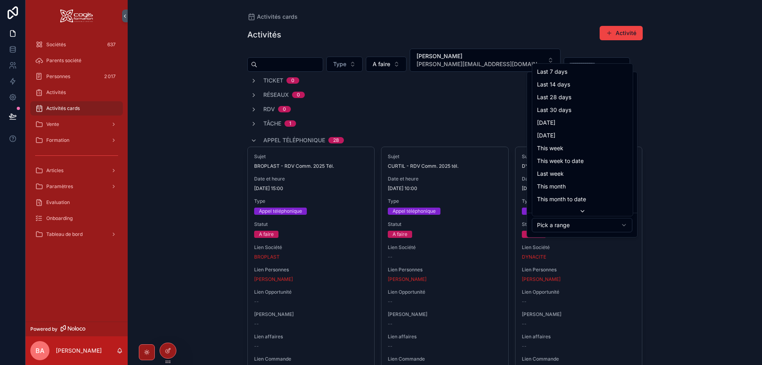
click at [556, 227] on html "Sociétés 637 Parents société Personnes 2 017 Activités Activités cards Vente Fo…" at bounding box center [381, 182] width 762 height 365
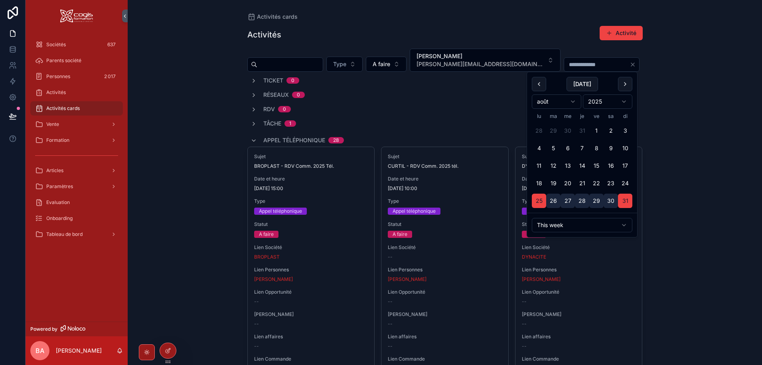
type input "**********"
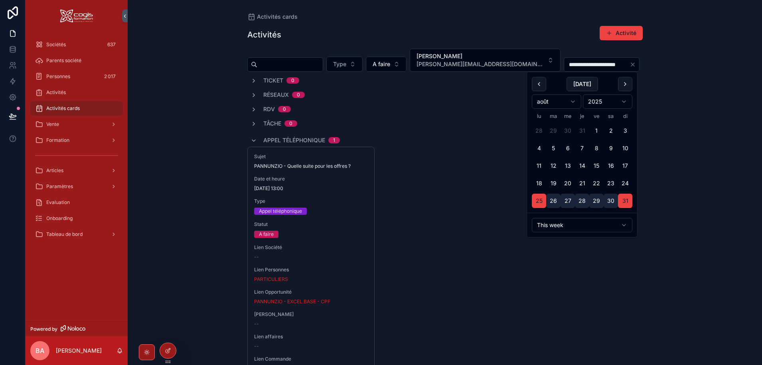
click at [448, 158] on div "Sujet PANNUNZIO - Quelle suite pour les offres ? Date et heure [DATE] 13:00 Typ…" at bounding box center [444, 263] width 395 height 232
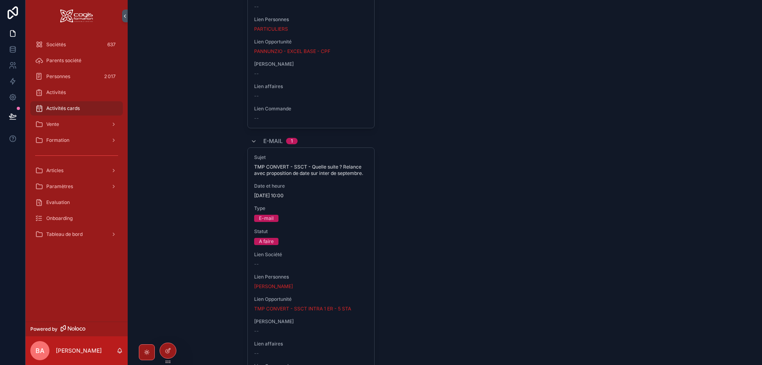
scroll to position [242, 0]
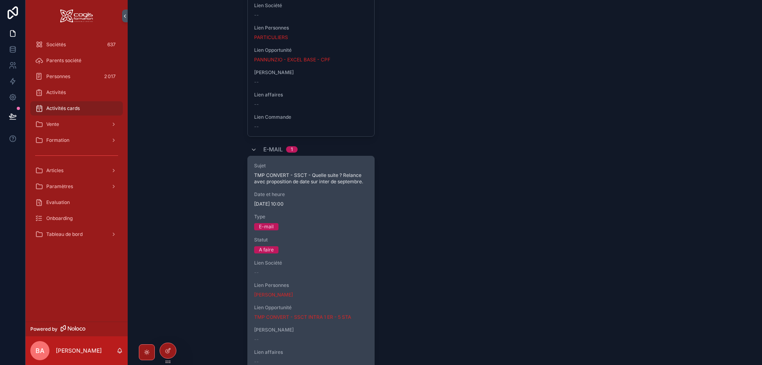
click at [309, 181] on span "TMP CONVERT - SSCT - Quelle suite ? Relance avec proposition de date sur inter …" at bounding box center [311, 178] width 114 height 13
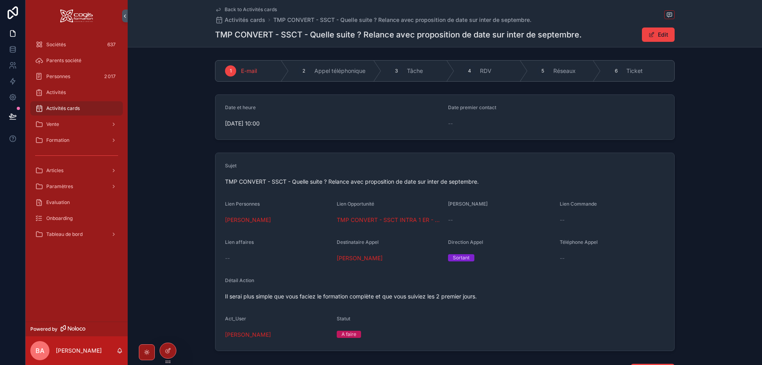
click at [244, 118] on div "[DATE] 10:00" at bounding box center [333, 123] width 217 height 13
click at [654, 33] on button "Edit" at bounding box center [658, 35] width 33 height 14
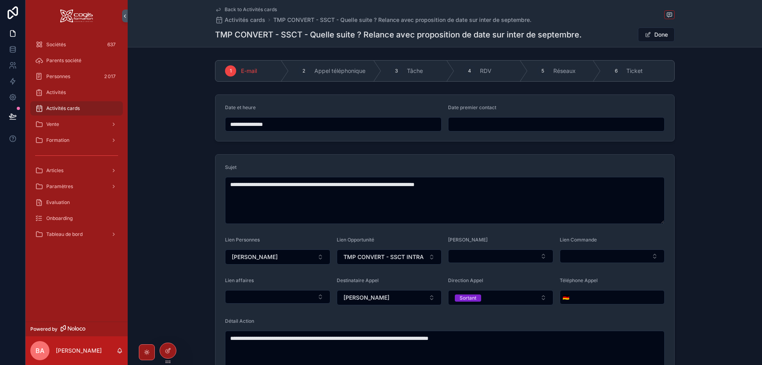
click at [293, 130] on input "**********" at bounding box center [333, 124] width 216 height 11
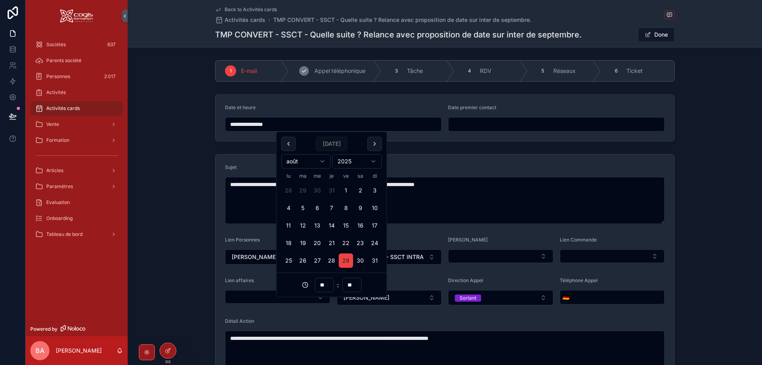
click at [307, 68] on div "2" at bounding box center [303, 70] width 11 height 11
click at [293, 126] on input "**********" at bounding box center [333, 124] width 216 height 11
click at [371, 143] on button "scrollable content" at bounding box center [374, 144] width 14 height 14
click at [318, 191] on button "3" at bounding box center [317, 190] width 14 height 14
type input "**********"
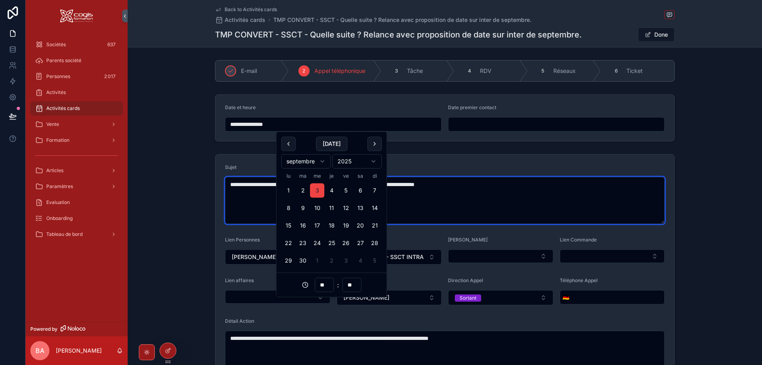
click at [423, 212] on textarea "**********" at bounding box center [444, 200] width 439 height 47
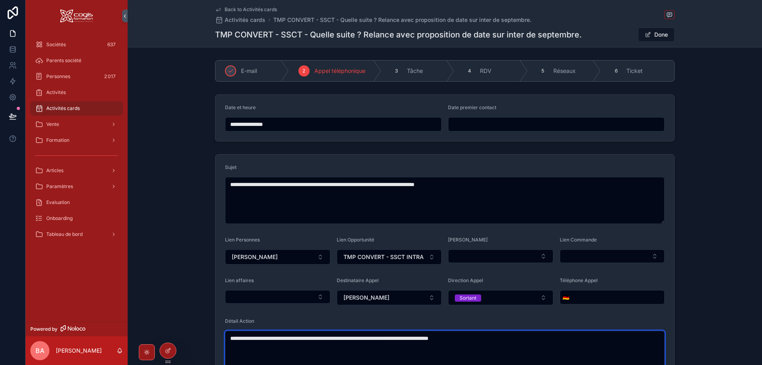
click at [313, 338] on textarea "**********" at bounding box center [444, 354] width 439 height 47
click at [311, 339] on textarea "**********" at bounding box center [444, 354] width 439 height 47
drag, startPoint x: 491, startPoint y: 339, endPoint x: 503, endPoint y: 339, distance: 12.8
click at [491, 339] on textarea "**********" at bounding box center [444, 358] width 439 height 55
type textarea "**********"
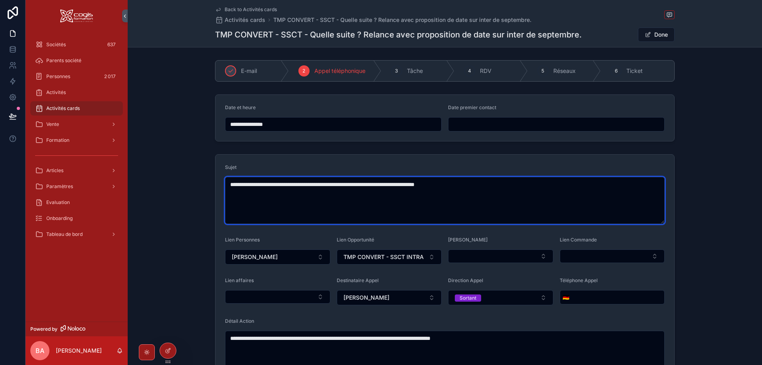
click at [496, 183] on textarea "**********" at bounding box center [444, 200] width 439 height 47
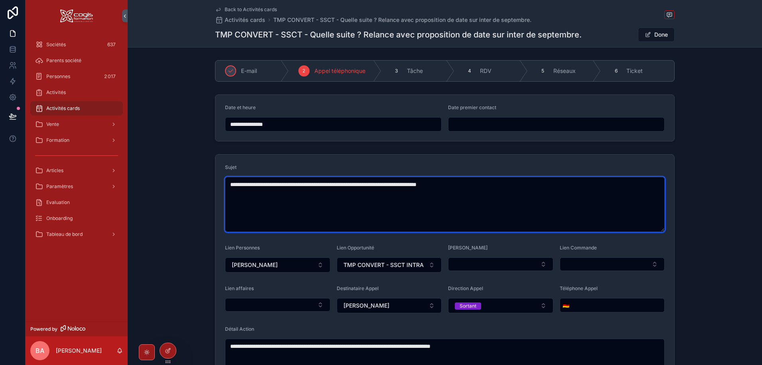
type textarea "**********"
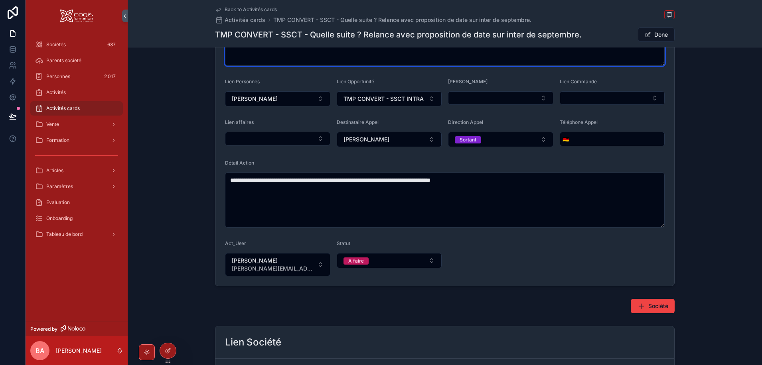
scroll to position [160, 0]
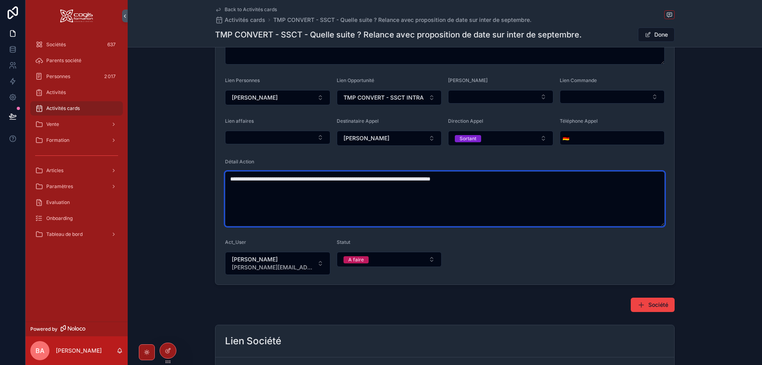
click at [493, 174] on textarea "**********" at bounding box center [444, 198] width 439 height 55
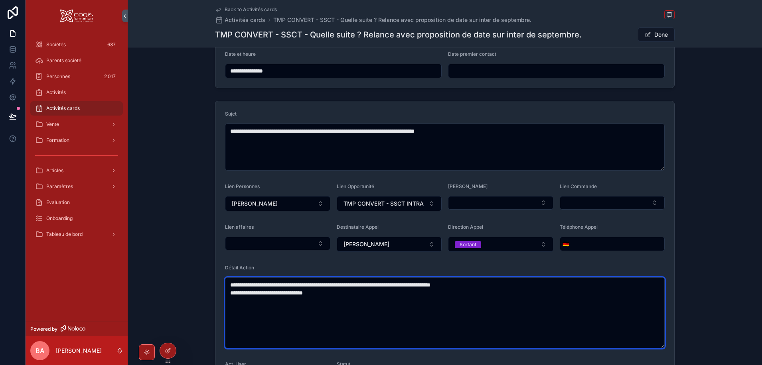
scroll to position [0, 0]
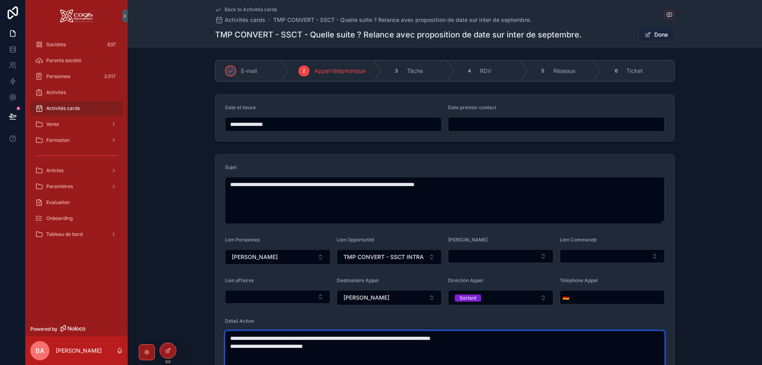
type textarea "**********"
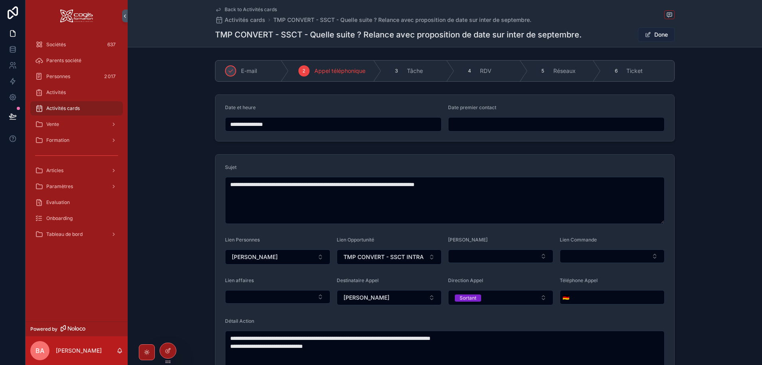
click at [650, 35] on button "Done" at bounding box center [656, 35] width 37 height 14
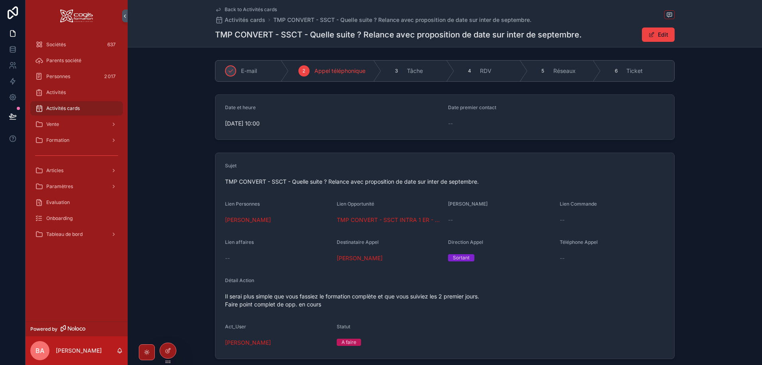
click at [236, 6] on div "Back to Activités cards Activités cards TMP CONVERT - SSCT - Quelle suite ? Rel…" at bounding box center [444, 23] width 459 height 47
click at [253, 8] on span "Back to Activités cards" at bounding box center [251, 9] width 52 height 6
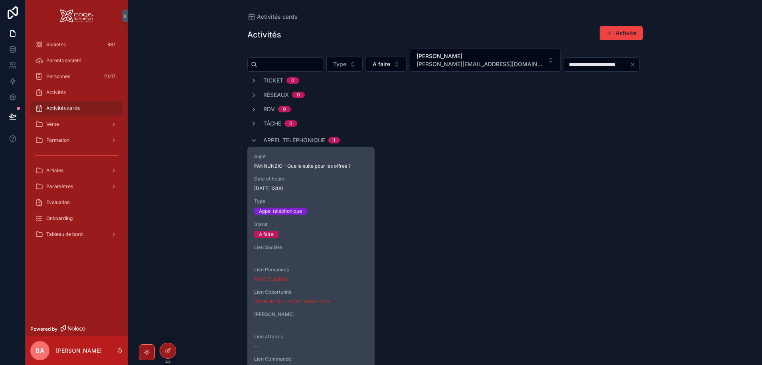
click at [330, 205] on div "Type Appel téléphonique" at bounding box center [311, 206] width 114 height 17
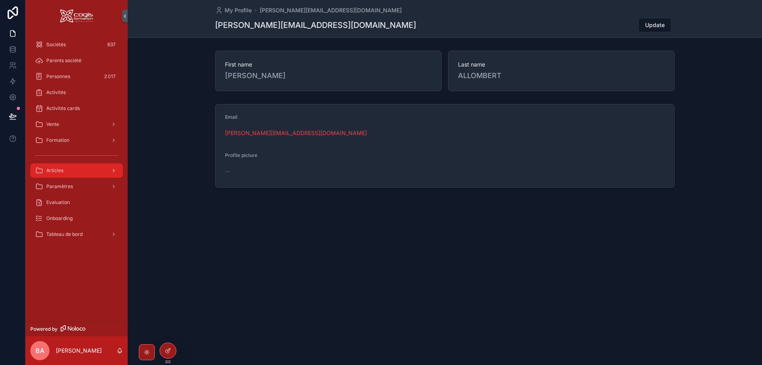
click at [66, 171] on div "Articles" at bounding box center [76, 170] width 83 height 13
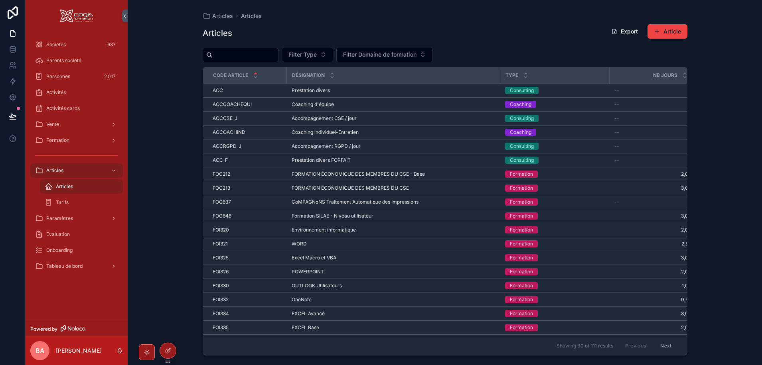
click at [241, 54] on input "scrollable content" at bounding box center [245, 54] width 65 height 11
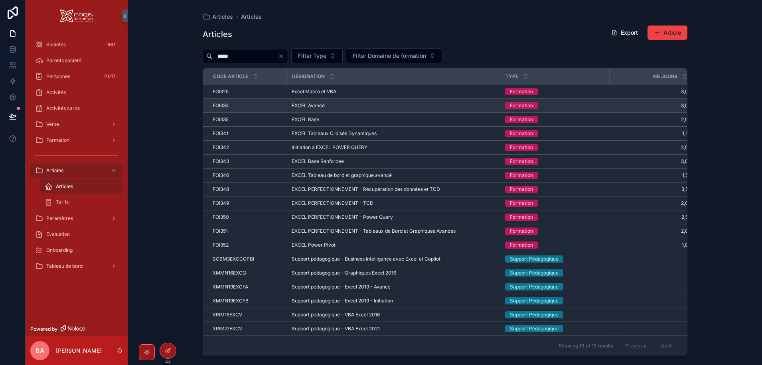
type input "*****"
click at [323, 106] on span "EXCEL Avancé" at bounding box center [308, 105] width 33 height 6
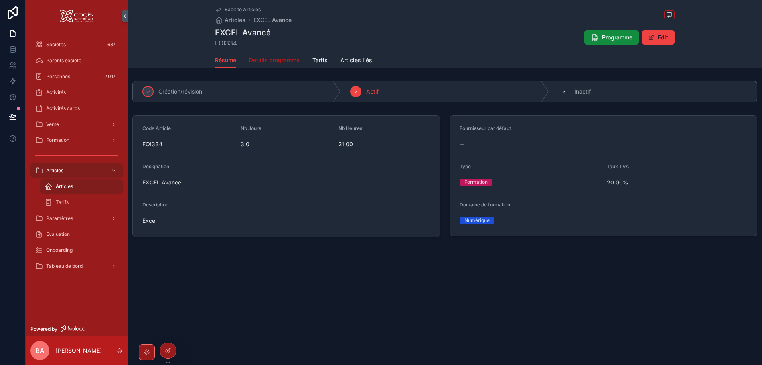
click at [270, 57] on span "Details programme" at bounding box center [274, 60] width 51 height 8
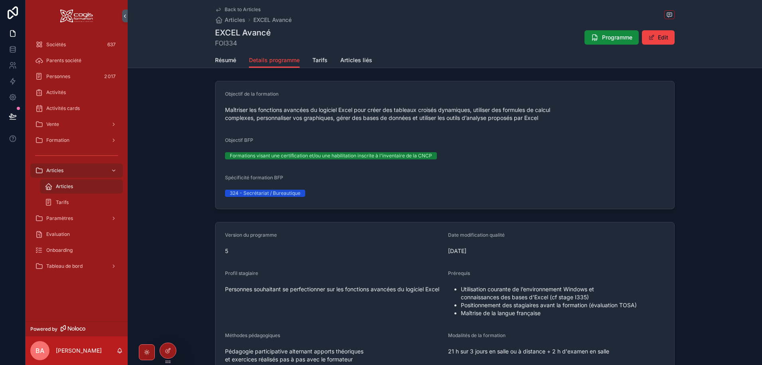
click at [440, 124] on div "Maîtriser les fonctions avancées du logiciel Excel pour créer des tableaux croi…" at bounding box center [444, 114] width 439 height 21
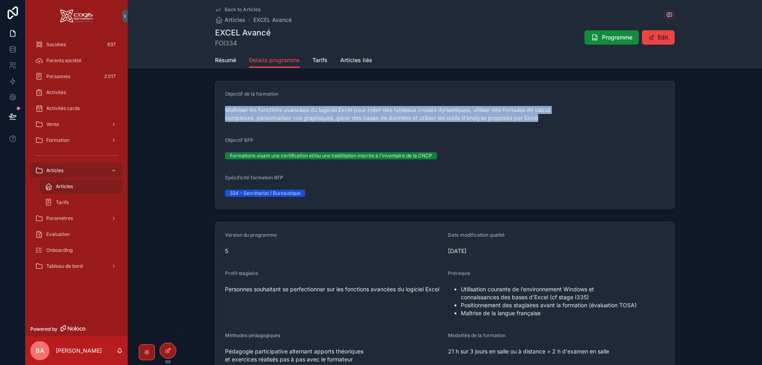
drag, startPoint x: 499, startPoint y: 119, endPoint x: 218, endPoint y: 111, distance: 280.9
click at [218, 111] on form "Objectif de la formation Maîtriser les fonctions avancées du logiciel Excel pou…" at bounding box center [444, 145] width 459 height 128
copy span "Maîtriser les fonctions avancées du logiciel Excel pour créer des tableaux croi…"
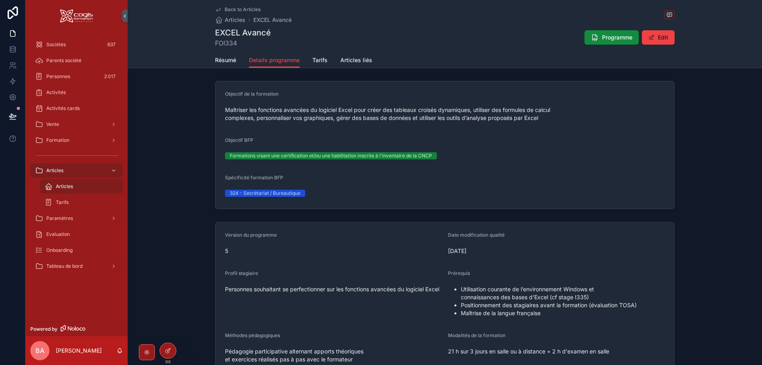
click at [471, 250] on span "13/01/2020" at bounding box center [556, 251] width 217 height 8
drag, startPoint x: 478, startPoint y: 250, endPoint x: 443, endPoint y: 249, distance: 34.3
copy span "13/01/2020"
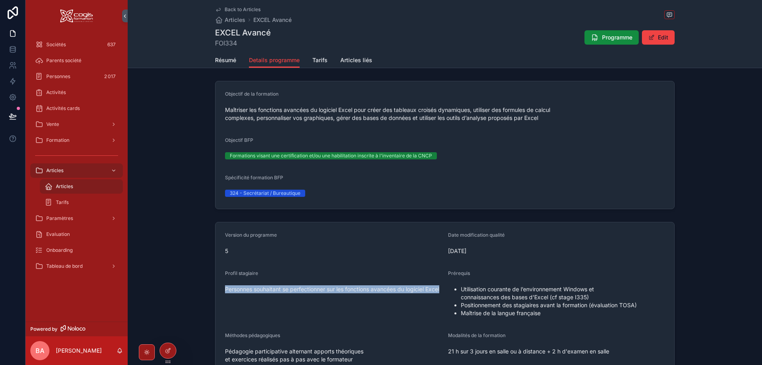
drag, startPoint x: 334, startPoint y: 297, endPoint x: 215, endPoint y: 288, distance: 118.8
copy span "Personnes souhaitant se perfectionner sur les fonctions avancées du logiciel Ex…"
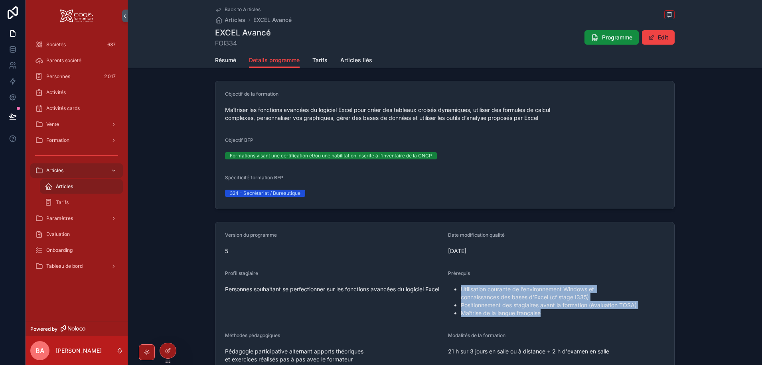
drag, startPoint x: 546, startPoint y: 312, endPoint x: 459, endPoint y: 291, distance: 89.2
click at [459, 291] on ul "Utilisation courante de l’environnement Windows et connaissances des bases d’Ex…" at bounding box center [556, 302] width 217 height 32
copy ul "Utilisation courante de l’environnement Windows et connaissances des bases d’Ex…"
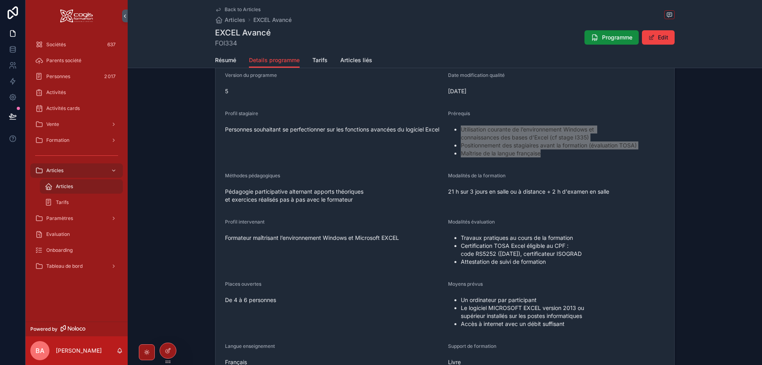
scroll to position [199, 0]
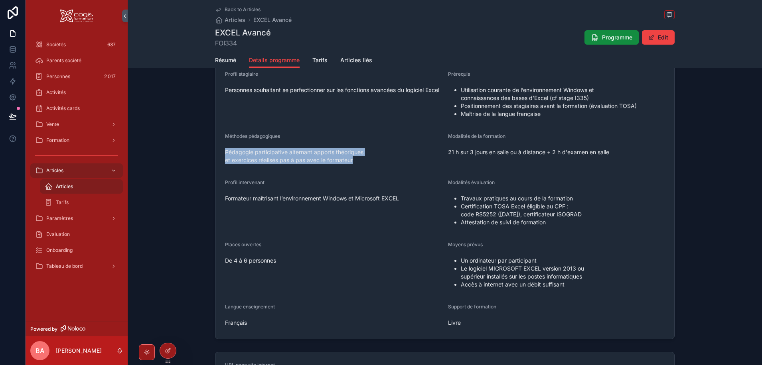
drag, startPoint x: 357, startPoint y: 161, endPoint x: 219, endPoint y: 154, distance: 139.0
click at [219, 154] on form "Version du programme 5 Date modification qualité 13/01/2020 Profil stagiaire Pe…" at bounding box center [444, 181] width 459 height 316
copy span "Pédagogie participative alternant apports théoriques et exercices réalisés pas …"
click at [613, 150] on span "21 h sur 3 jours en salle ou à distance + 2 h d'examen en salle" at bounding box center [556, 152] width 217 height 8
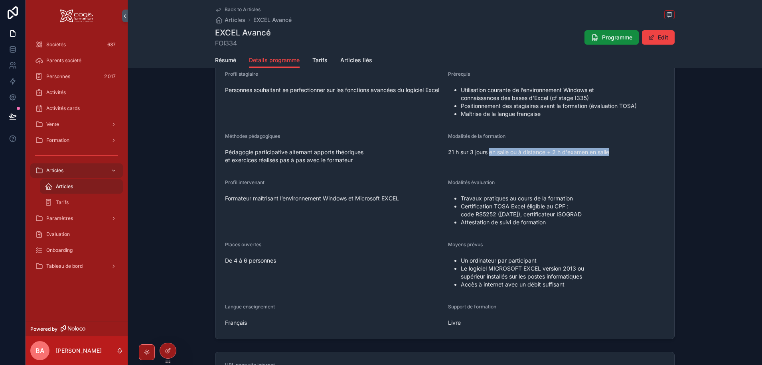
drag, startPoint x: 613, startPoint y: 150, endPoint x: 487, endPoint y: 152, distance: 126.4
click at [487, 152] on span "21 h sur 3 jours en salle ou à distance + 2 h d'examen en salle" at bounding box center [556, 152] width 217 height 8
copy span "en salle ou à distance + 2 h d'examen en salle"
click at [662, 39] on button "Edit" at bounding box center [658, 37] width 33 height 14
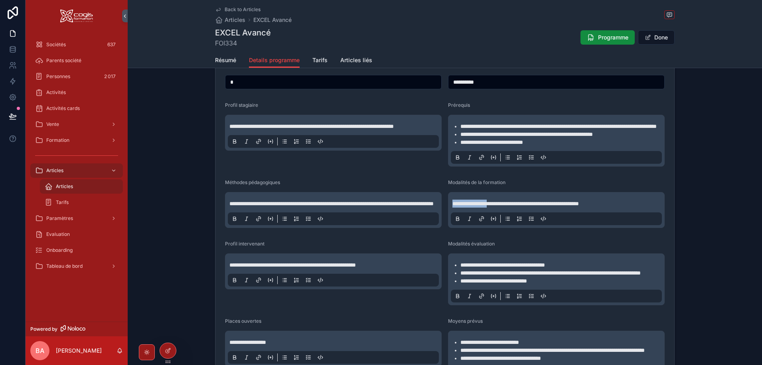
drag, startPoint x: 492, startPoint y: 212, endPoint x: 439, endPoint y: 215, distance: 52.4
click at [436, 213] on form "**********" at bounding box center [444, 253] width 459 height 401
click at [664, 36] on button "Done" at bounding box center [656, 37] width 37 height 14
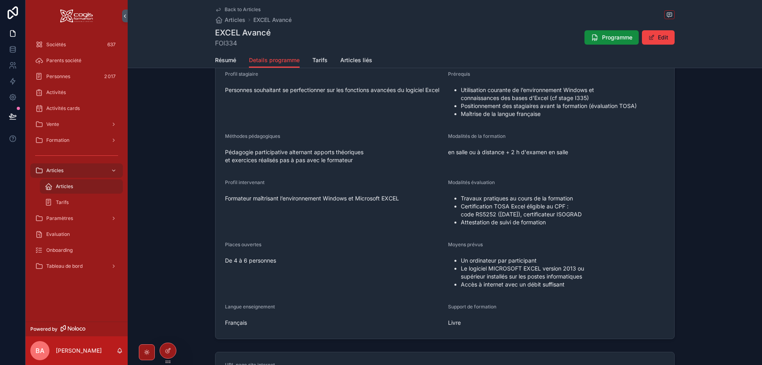
scroll to position [173, 0]
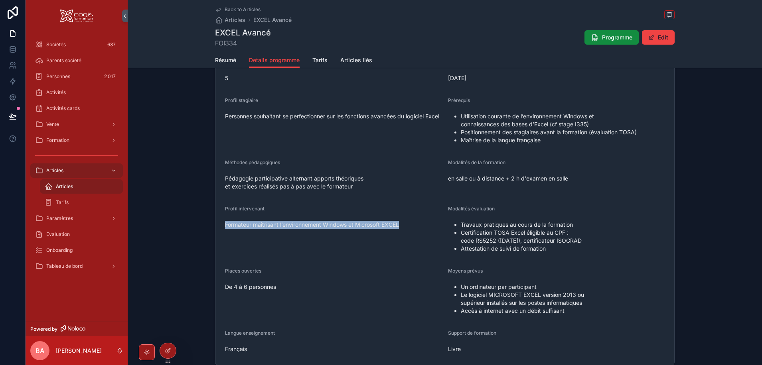
drag, startPoint x: 402, startPoint y: 223, endPoint x: 222, endPoint y: 233, distance: 180.6
click at [215, 227] on form "Version du programme 5 Date modification qualité 13/01/2020 Profil stagiaire Pe…" at bounding box center [444, 207] width 459 height 316
copy span "Formateur maîtrisant l’environnement Windows et Microsoft EXCEL"
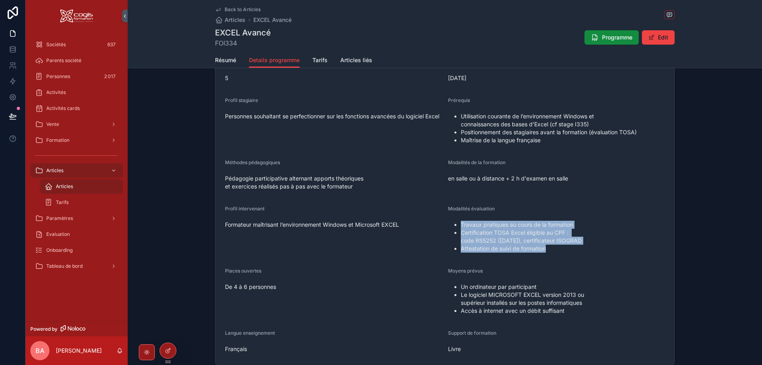
drag, startPoint x: 518, startPoint y: 250, endPoint x: 457, endPoint y: 225, distance: 65.1
click at [457, 225] on ul "Travaux pratiques au cours de la formation Certification TOSA Excel éligible au…" at bounding box center [556, 237] width 217 height 32
copy ul "Travaux pratiques au cours de la formation Certification TOSA Excel éligible au…"
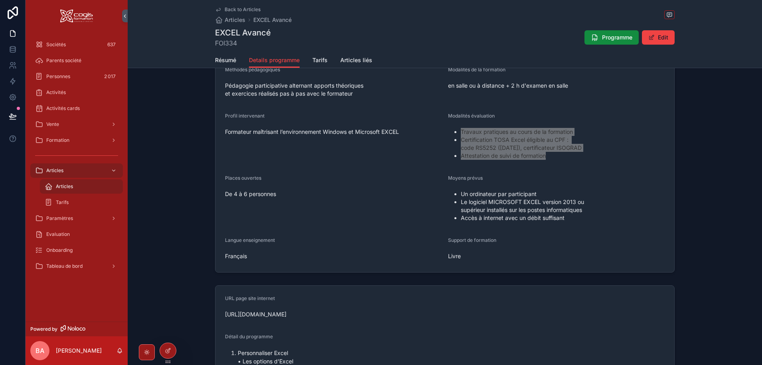
scroll to position [293, 0]
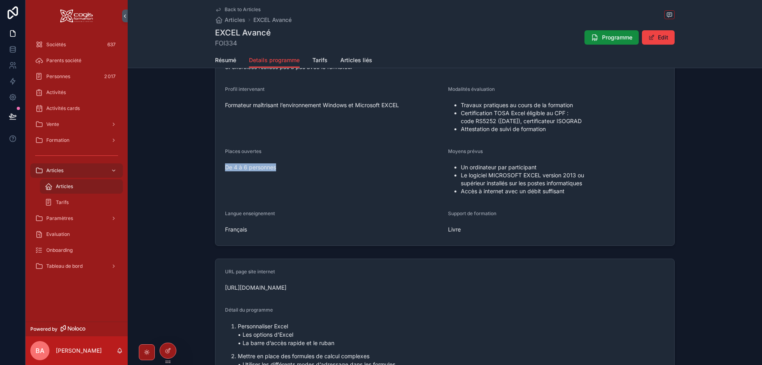
drag, startPoint x: 286, startPoint y: 169, endPoint x: 215, endPoint y: 169, distance: 71.0
click at [215, 169] on form "Version du programme 5 Date modification qualité 13/01/2020 Profil stagiaire Pe…" at bounding box center [444, 88] width 459 height 316
copy span "De 4 à 6 personnes"
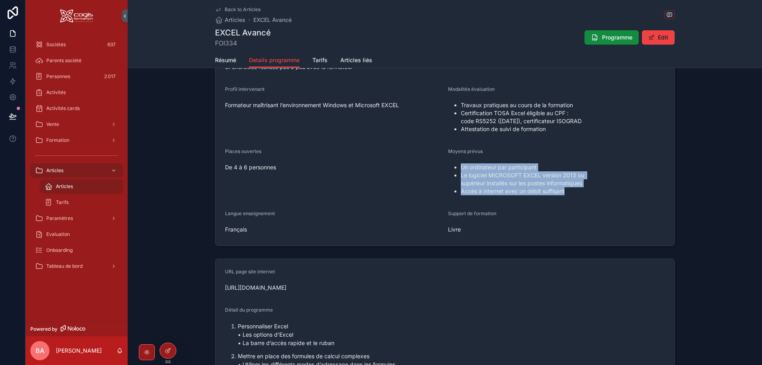
drag, startPoint x: 567, startPoint y: 190, endPoint x: 457, endPoint y: 167, distance: 112.1
click at [457, 167] on ul "Un ordinateur par participant Le logiciel MICROSOFT EXCEL version 2013 ou supér…" at bounding box center [556, 180] width 217 height 32
copy ul "Un ordinateur par participant Le logiciel MICROSOFT EXCEL version 2013 ou supér…"
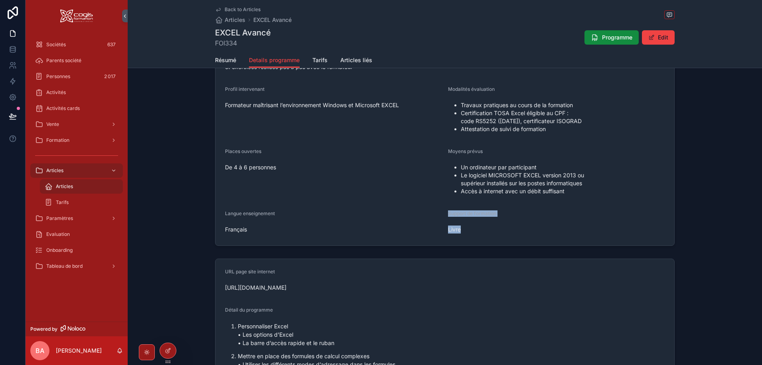
drag, startPoint x: 467, startPoint y: 229, endPoint x: 433, endPoint y: 229, distance: 33.9
click at [433, 229] on form "Version du programme 5 Date modification qualité 13/01/2020 Profil stagiaire Pe…" at bounding box center [444, 88] width 459 height 316
click at [465, 229] on span "Livre" at bounding box center [556, 230] width 217 height 8
drag, startPoint x: 465, startPoint y: 229, endPoint x: 440, endPoint y: 229, distance: 25.5
click at [440, 229] on form "Version du programme 5 Date modification qualité 13/01/2020 Profil stagiaire Pe…" at bounding box center [444, 88] width 459 height 316
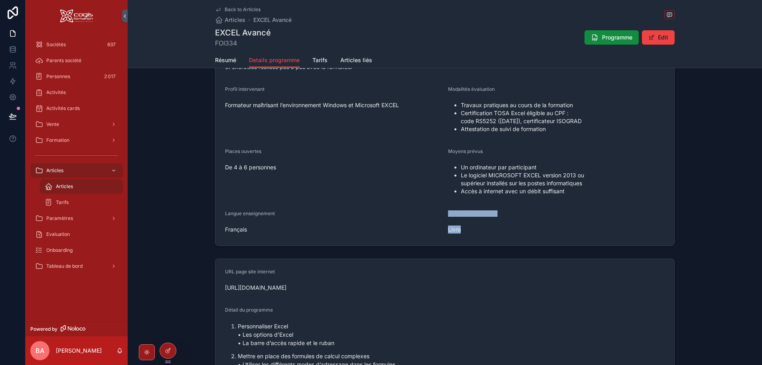
click at [463, 229] on span "Livre" at bounding box center [556, 230] width 217 height 8
drag, startPoint x: 456, startPoint y: 231, endPoint x: 442, endPoint y: 231, distance: 14.4
click at [442, 231] on form "Version du programme 5 Date modification qualité 13/01/2020 Profil stagiaire Pe…" at bounding box center [444, 88] width 459 height 316
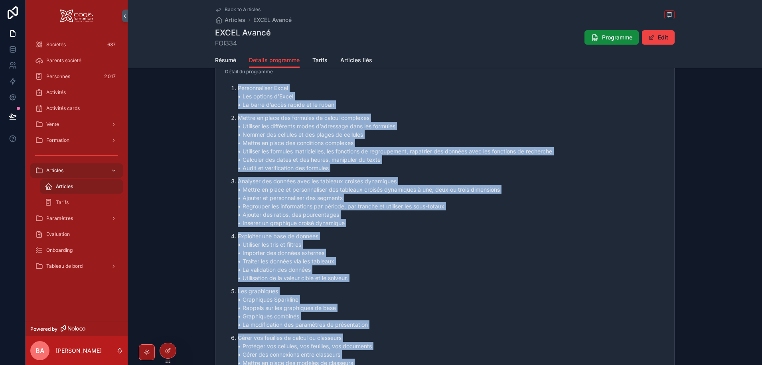
scroll to position [656, 0]
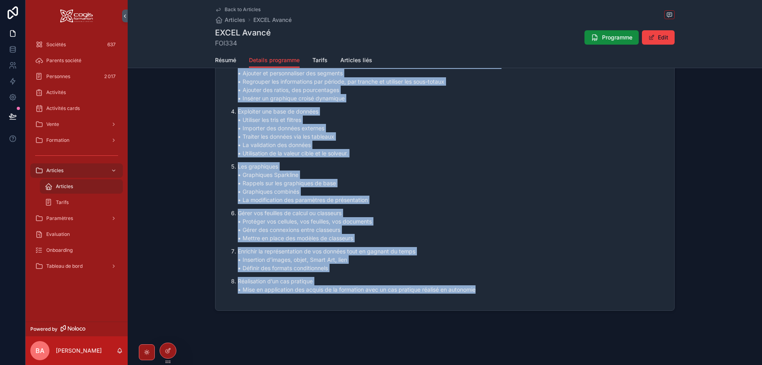
drag, startPoint x: 227, startPoint y: 165, endPoint x: 511, endPoint y: 304, distance: 316.2
click at [511, 304] on form "URL page site internet https://www.cogis-formation.fr/courses/numerique-bureaut…" at bounding box center [444, 103] width 459 height 415
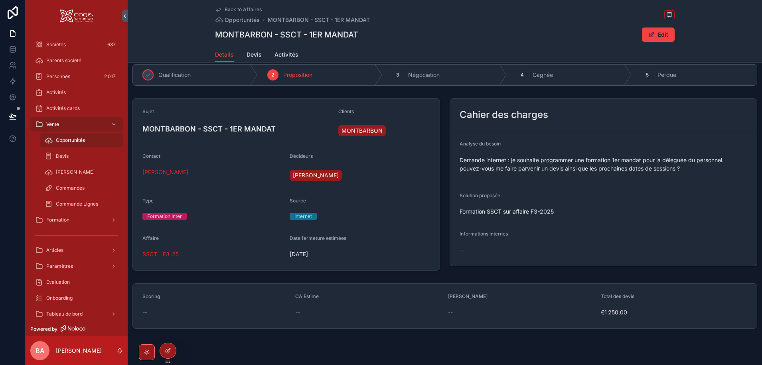
scroll to position [29, 0]
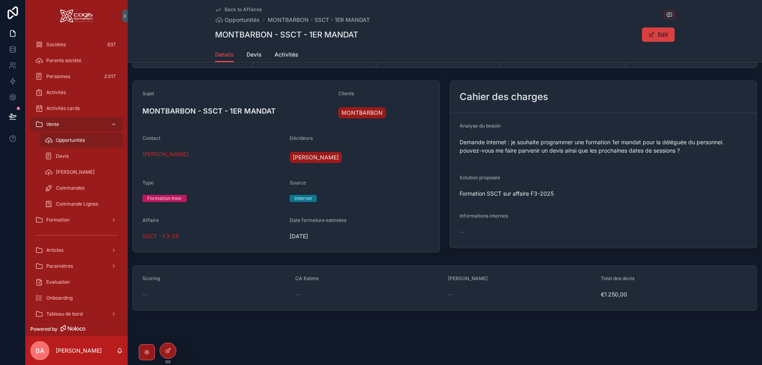
click at [655, 35] on button "Edit" at bounding box center [658, 35] width 33 height 14
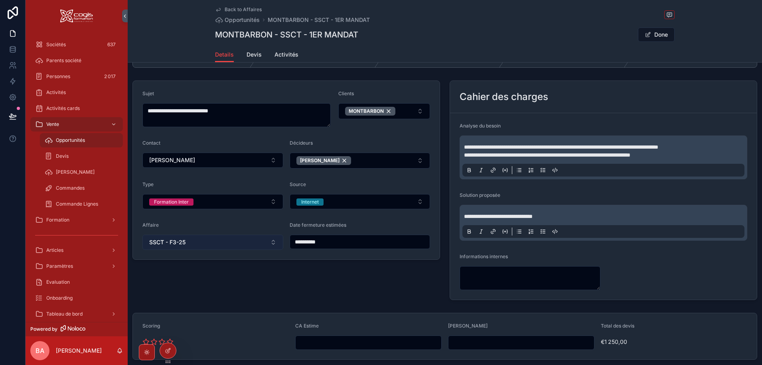
click at [273, 240] on button "SSCT - F3-25" at bounding box center [212, 242] width 141 height 15
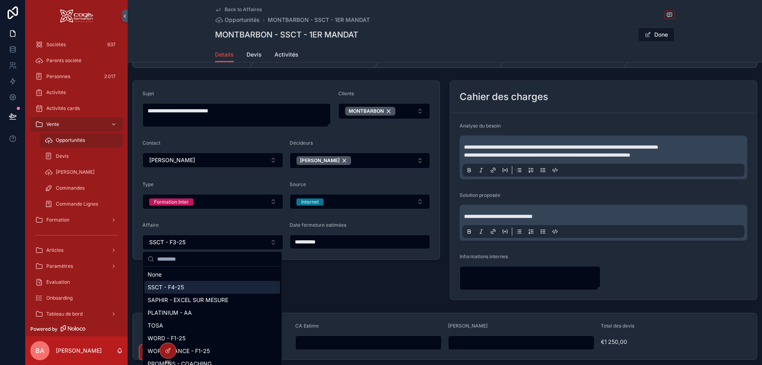
click at [146, 287] on div "SSCT - F4-25" at bounding box center [212, 287] width 136 height 13
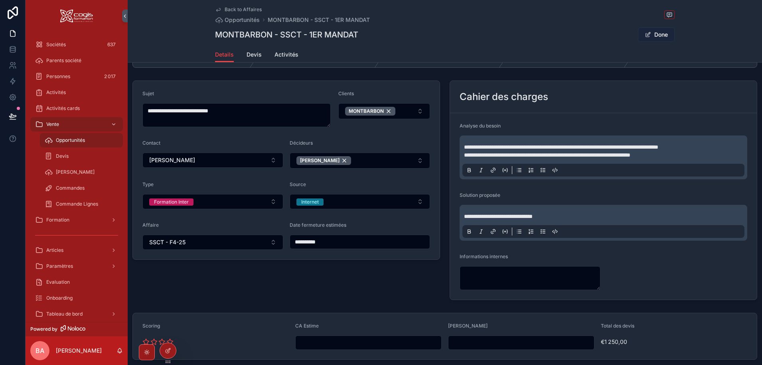
click at [655, 34] on button "Done" at bounding box center [656, 35] width 37 height 14
